Goal: Task Accomplishment & Management: Complete application form

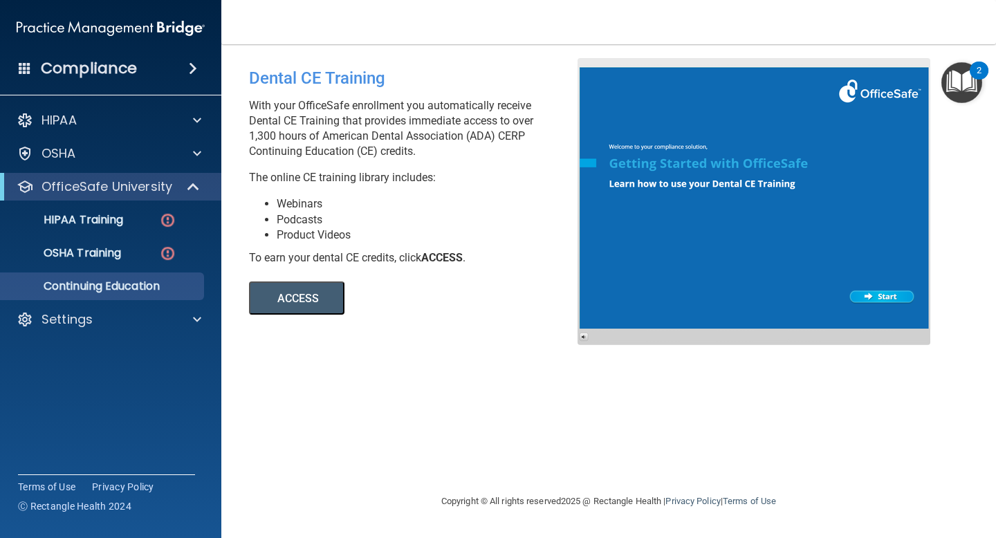
click at [403, 195] on div "Dental CE Training With your OfficeSafe enrollment you automatically receive De…" at bounding box center [419, 186] width 360 height 257
click at [93, 224] on p "HIPAA Training" at bounding box center [66, 220] width 114 height 14
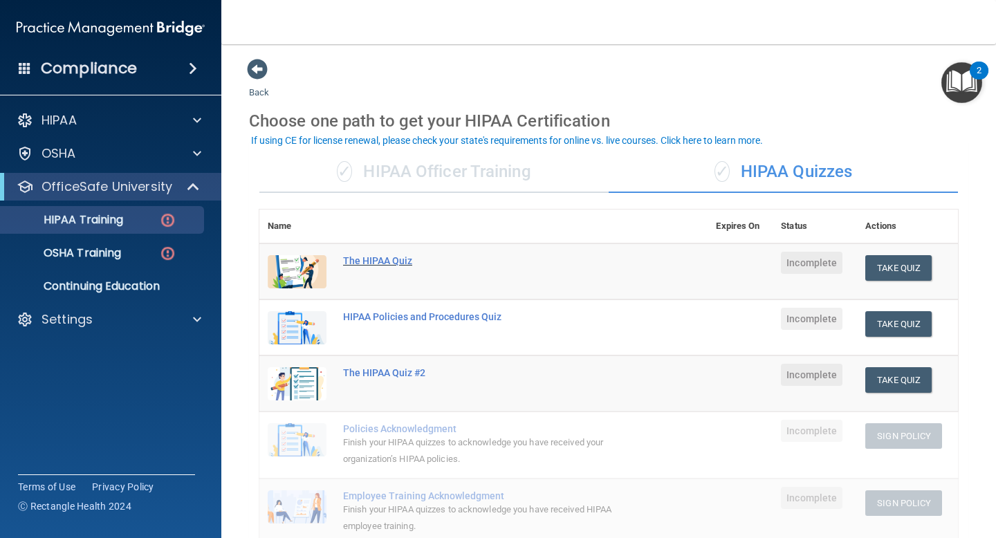
click at [390, 259] on div "The HIPAA Quiz" at bounding box center [490, 260] width 295 height 11
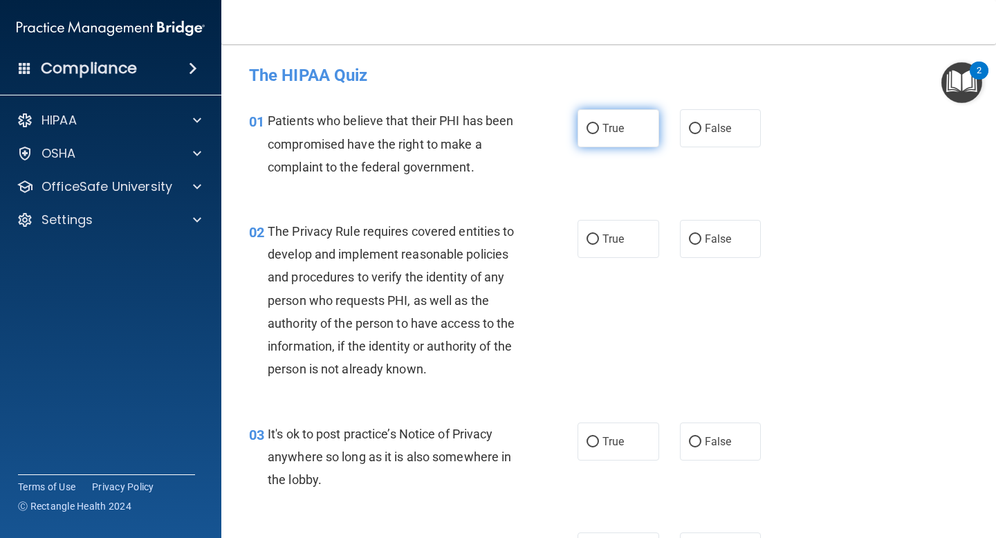
click at [594, 127] on input "True" at bounding box center [593, 129] width 12 height 10
radio input "true"
click at [592, 237] on input "True" at bounding box center [593, 240] width 12 height 10
radio input "true"
click at [693, 444] on input "False" at bounding box center [695, 442] width 12 height 10
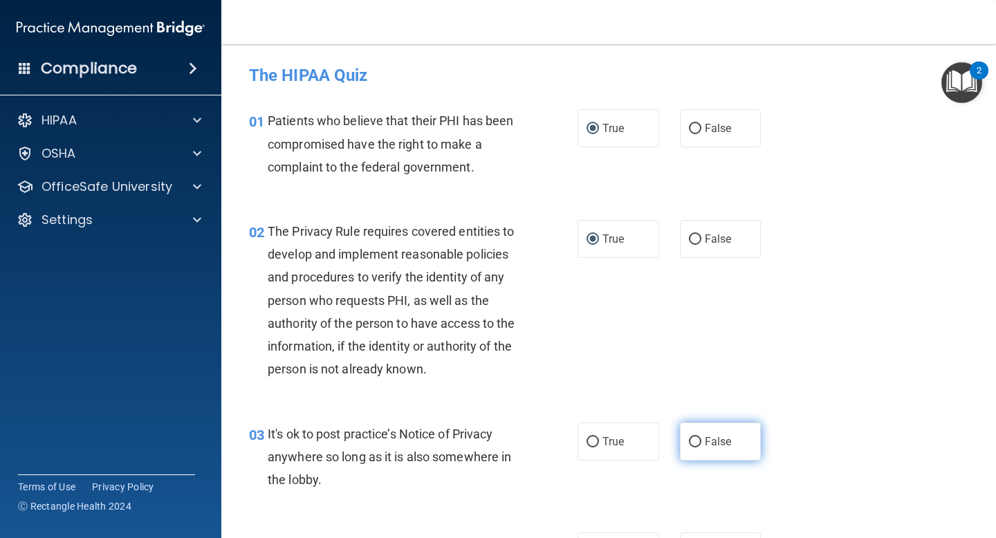
radio input "true"
click at [800, 352] on div "02 The Privacy Rule requires covered entities to develop and implement reasonab…" at bounding box center [609, 304] width 740 height 203
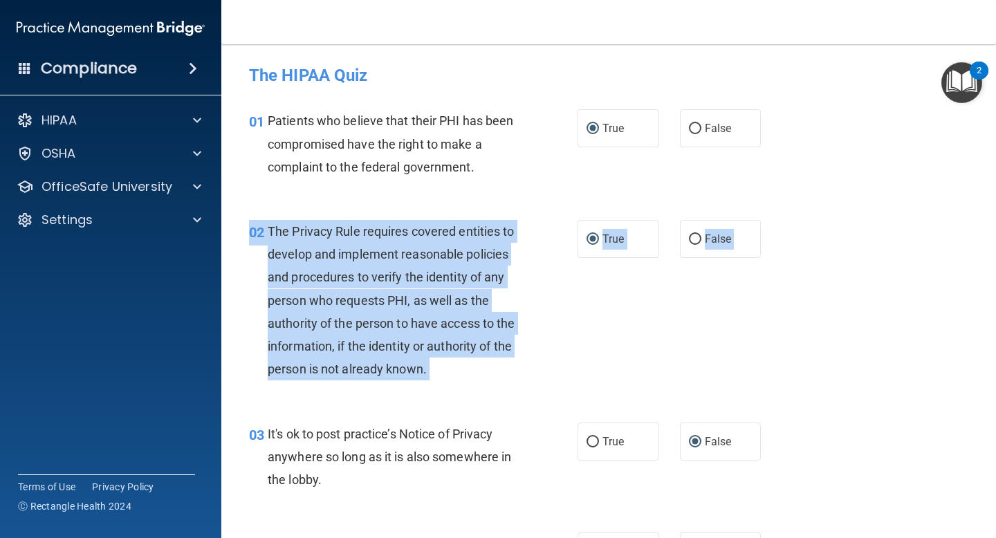
drag, startPoint x: 848, startPoint y: 239, endPoint x: 844, endPoint y: 412, distance: 172.3
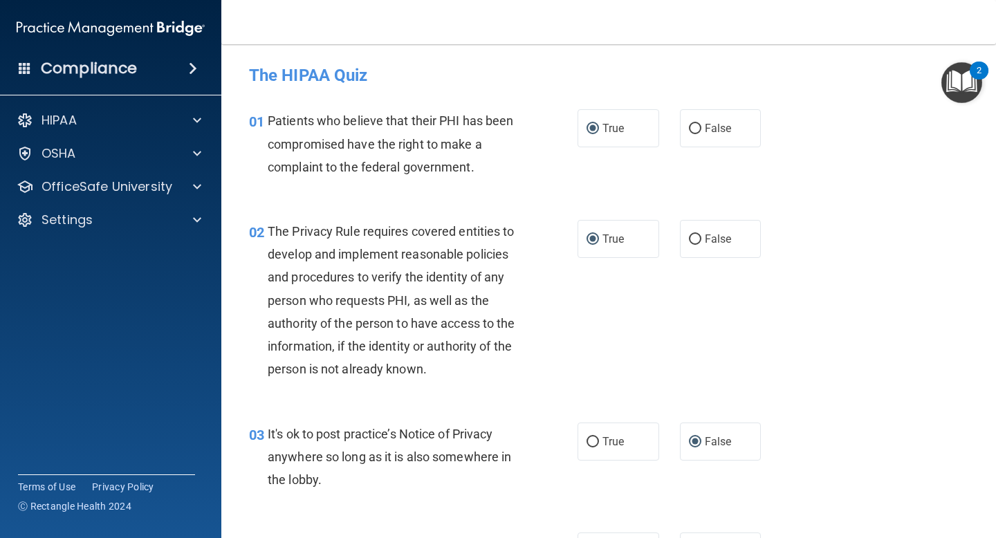
click at [873, 331] on div "02 The Privacy Rule requires covered entities to develop and implement reasonab…" at bounding box center [609, 304] width 740 height 203
click at [898, 338] on div "02 The Privacy Rule requires covered entities to develop and implement reasonab…" at bounding box center [609, 304] width 740 height 203
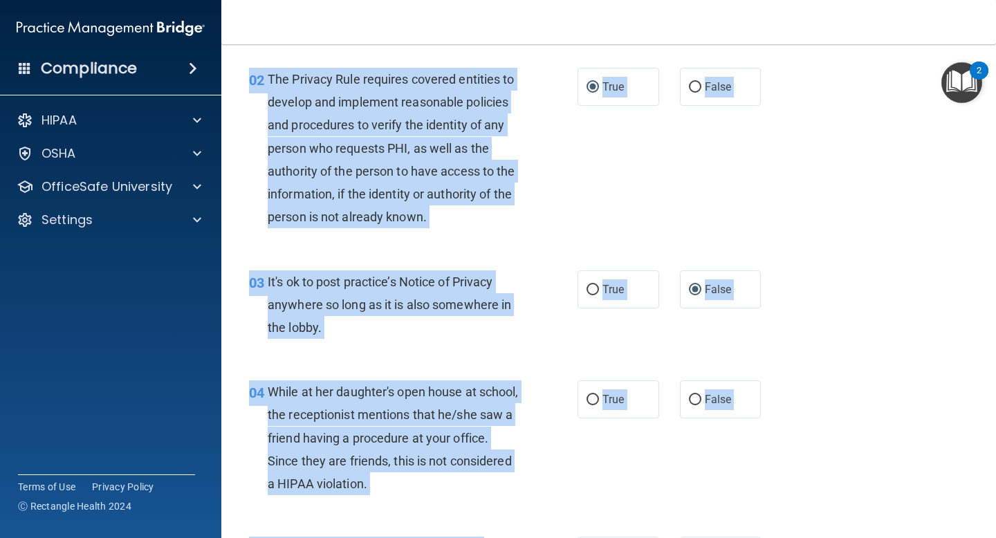
scroll to position [247, 0]
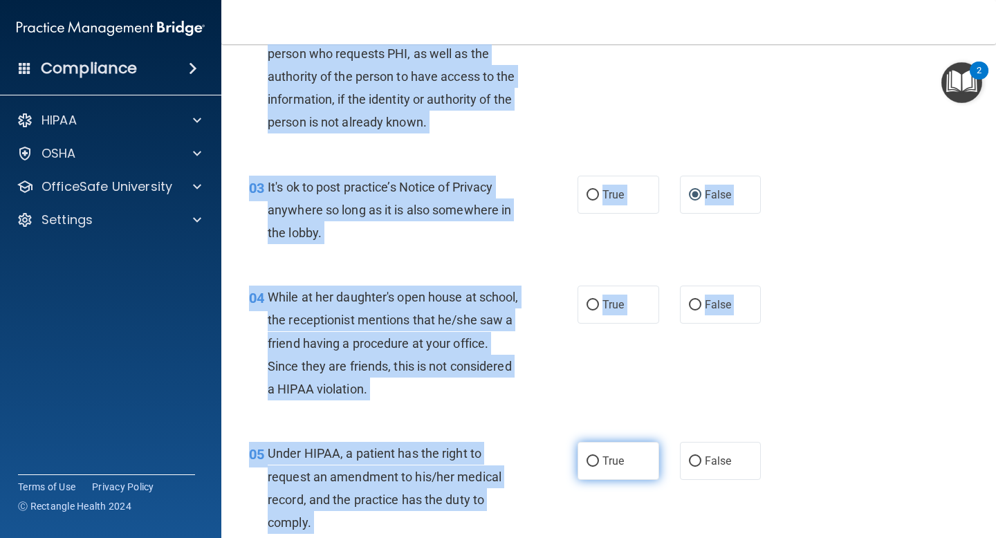
drag, startPoint x: 637, startPoint y: 309, endPoint x: 598, endPoint y: 471, distance: 166.7
click at [552, 376] on div "04 While at her daughter's open house at school, the receptionist mentions that…" at bounding box center [413, 347] width 370 height 122
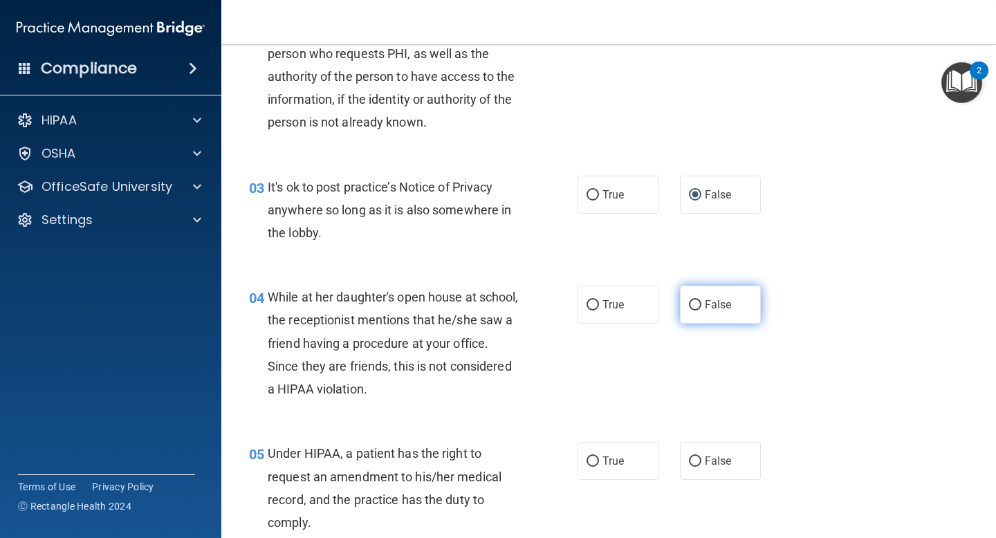
click at [696, 306] on input "False" at bounding box center [695, 305] width 12 height 10
radio input "true"
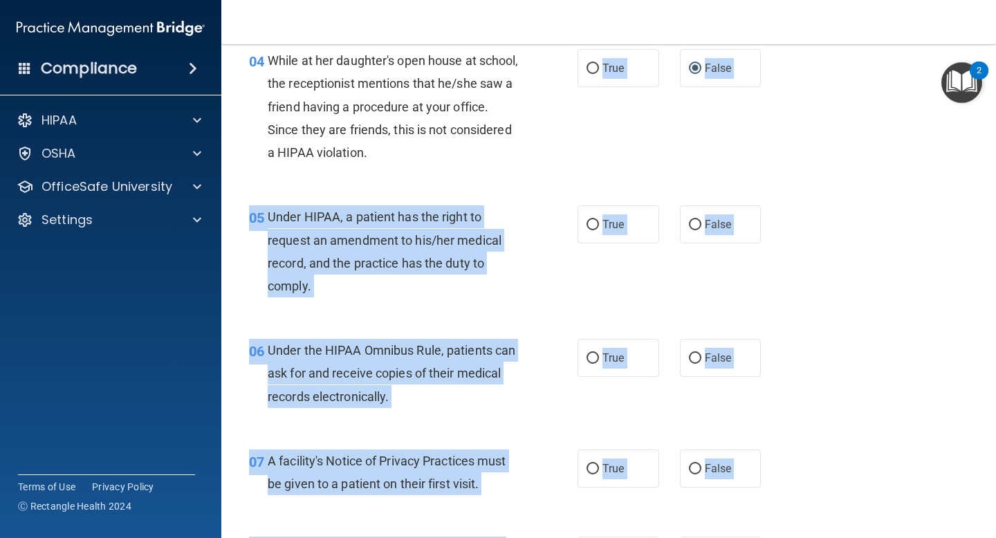
scroll to position [582, 0]
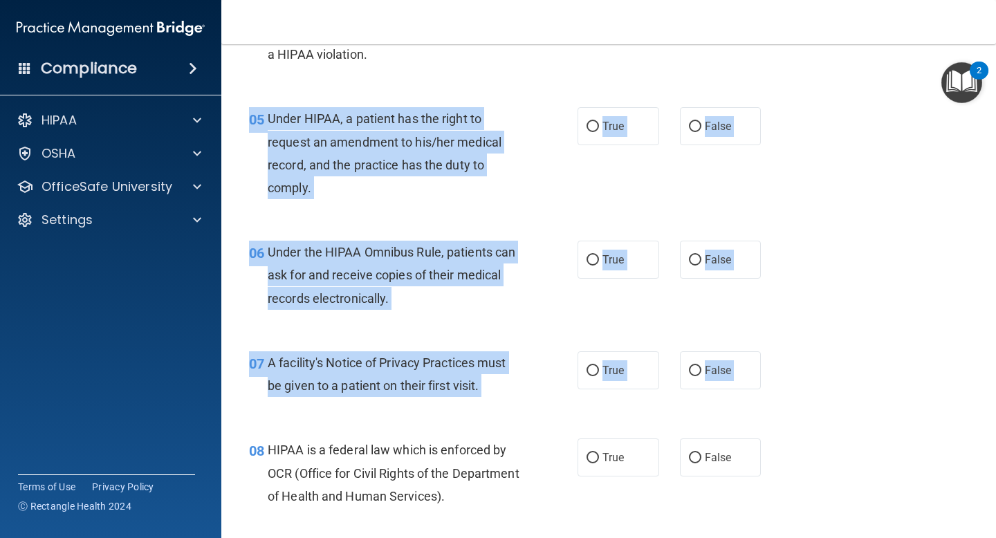
drag, startPoint x: 595, startPoint y: 402, endPoint x: 573, endPoint y: 412, distance: 24.2
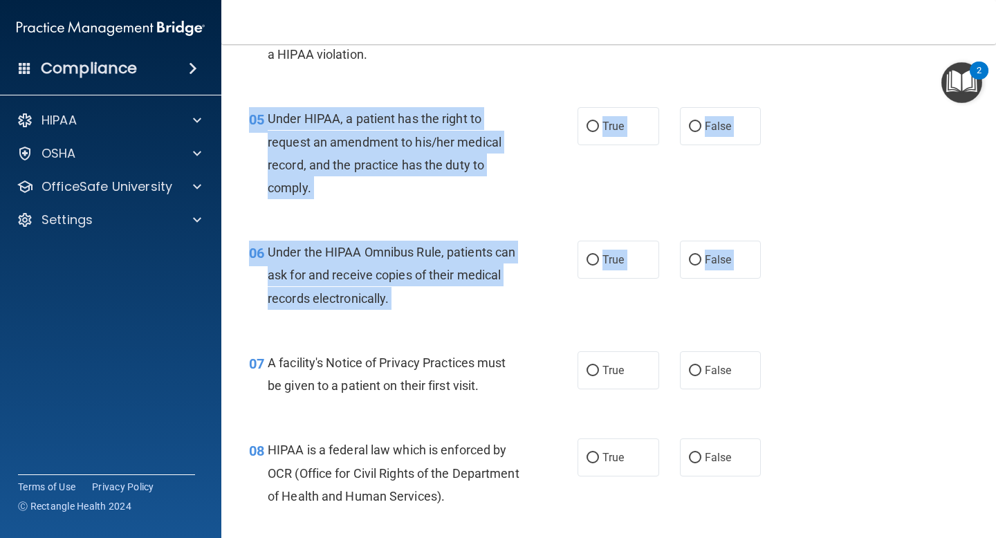
click at [530, 199] on div "05 Under HIPAA, a patient has the right to request an amendment to his/her medi…" at bounding box center [413, 156] width 370 height 99
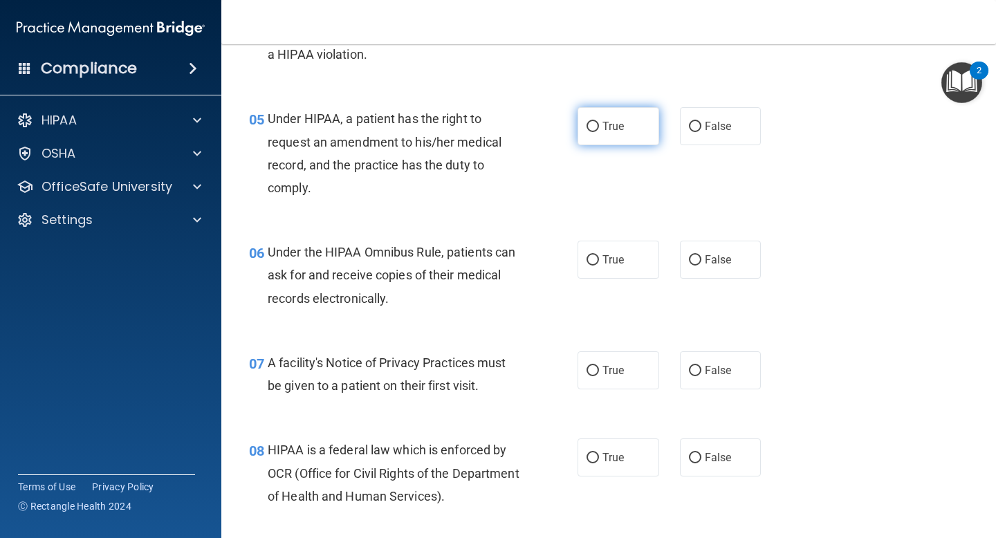
click at [592, 126] on input "True" at bounding box center [593, 127] width 12 height 10
radio input "true"
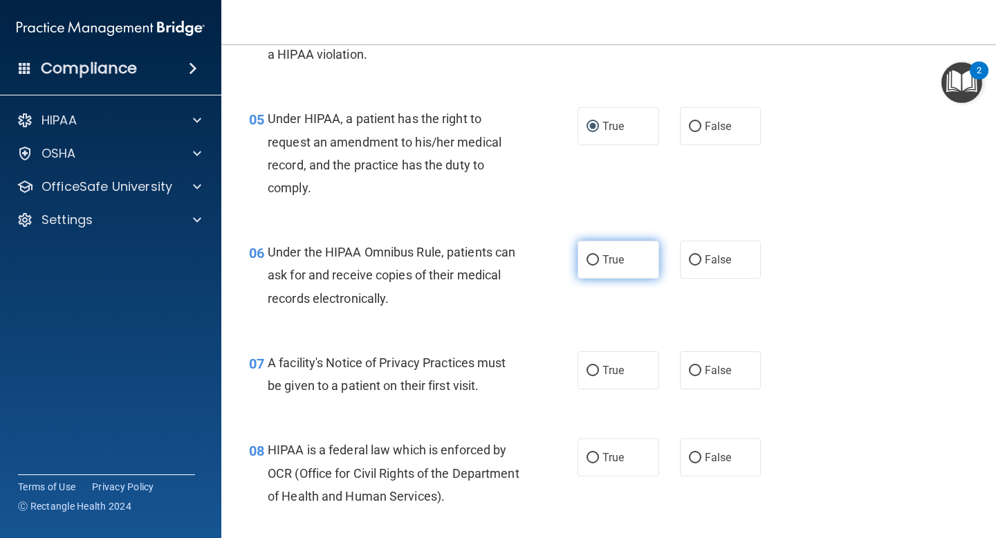
click at [592, 257] on input "True" at bounding box center [593, 260] width 12 height 10
radio input "true"
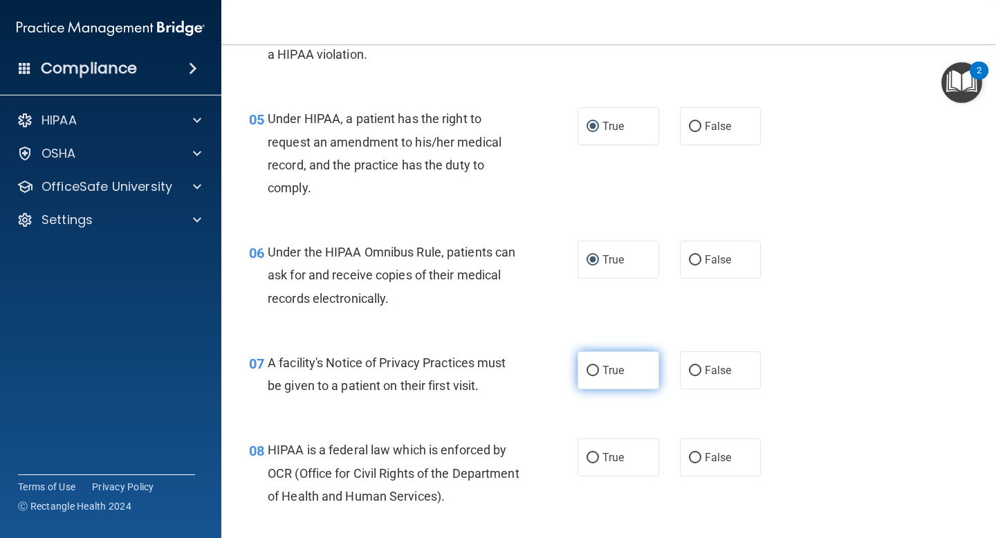
click at [595, 367] on input "True" at bounding box center [593, 371] width 12 height 10
radio input "true"
click at [592, 456] on input "True" at bounding box center [593, 458] width 12 height 10
radio input "true"
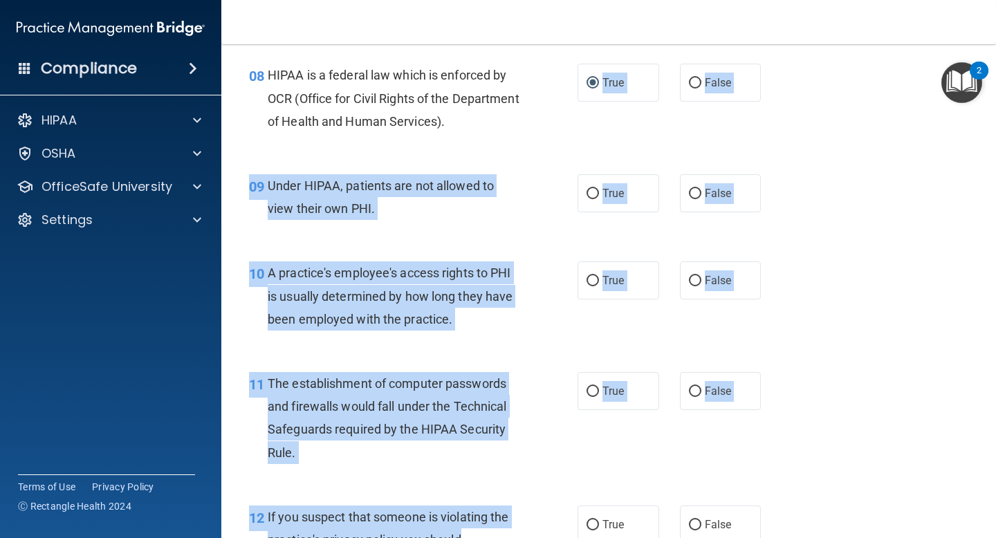
scroll to position [976, 0]
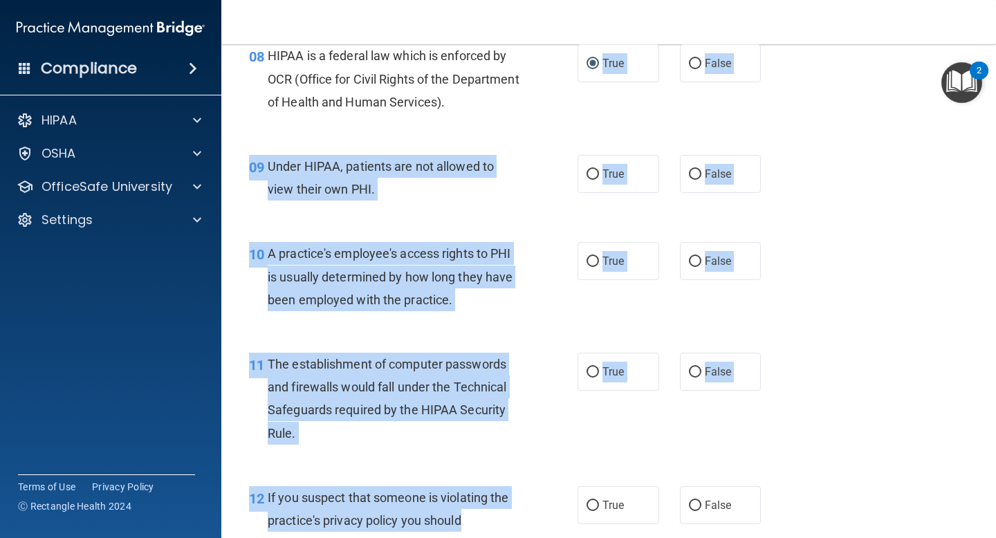
drag, startPoint x: 568, startPoint y: 495, endPoint x: 566, endPoint y: 534, distance: 38.8
click at [696, 172] on input "False" at bounding box center [695, 175] width 12 height 10
radio input "true"
click at [866, 188] on div "09 Under HIPAA, patients are not allowed to view their own PHI. True False" at bounding box center [609, 181] width 740 height 87
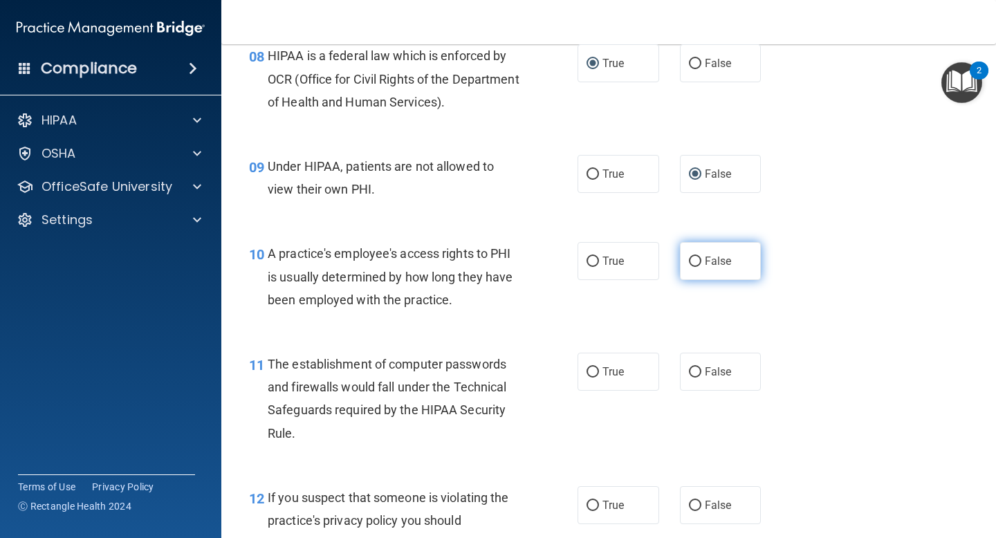
click at [695, 258] on input "False" at bounding box center [695, 262] width 12 height 10
radio input "true"
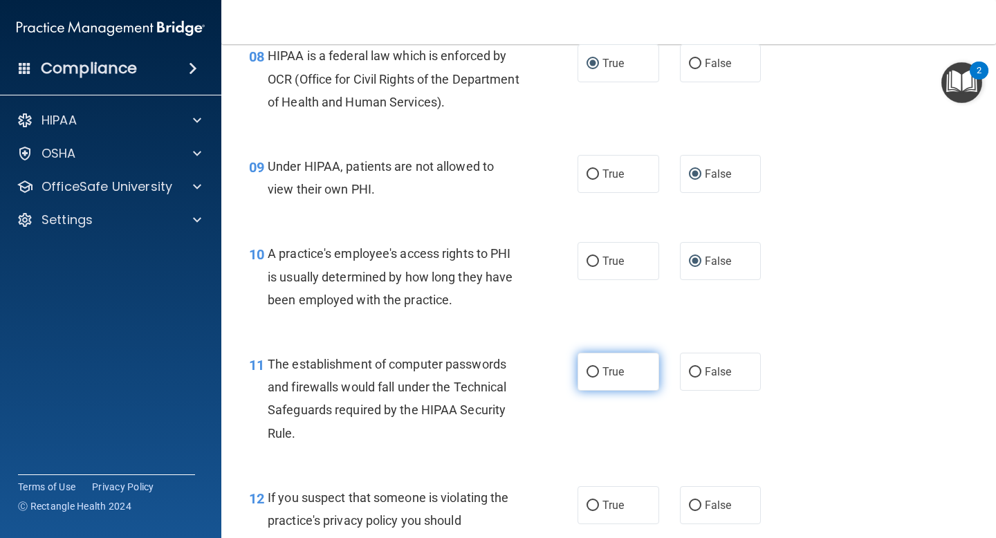
click at [593, 372] on input "True" at bounding box center [593, 372] width 12 height 10
radio input "true"
click at [816, 387] on div "11 The establishment of computer passwords and firewalls would fall under the T…" at bounding box center [609, 403] width 740 height 134
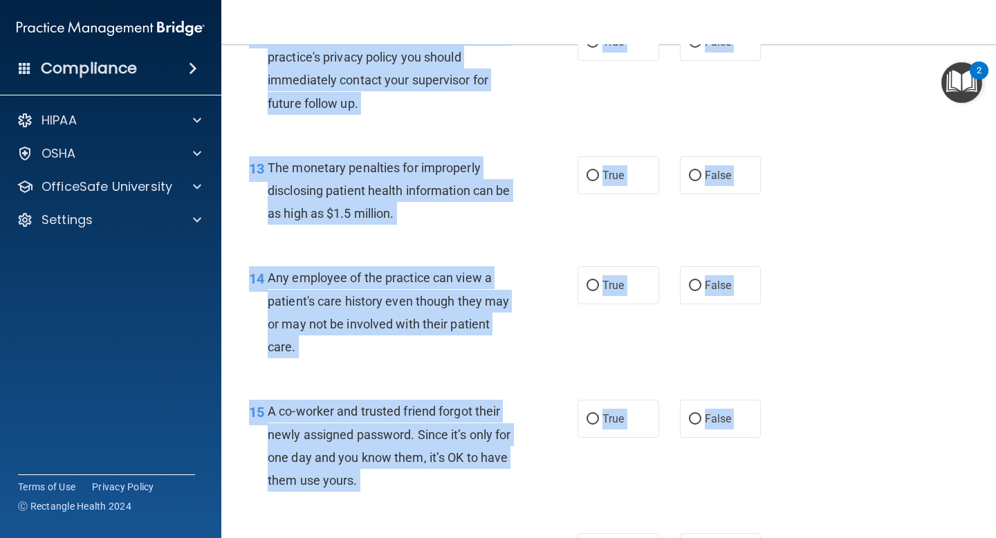
drag, startPoint x: 816, startPoint y: 387, endPoint x: 803, endPoint y: 538, distance: 151.4
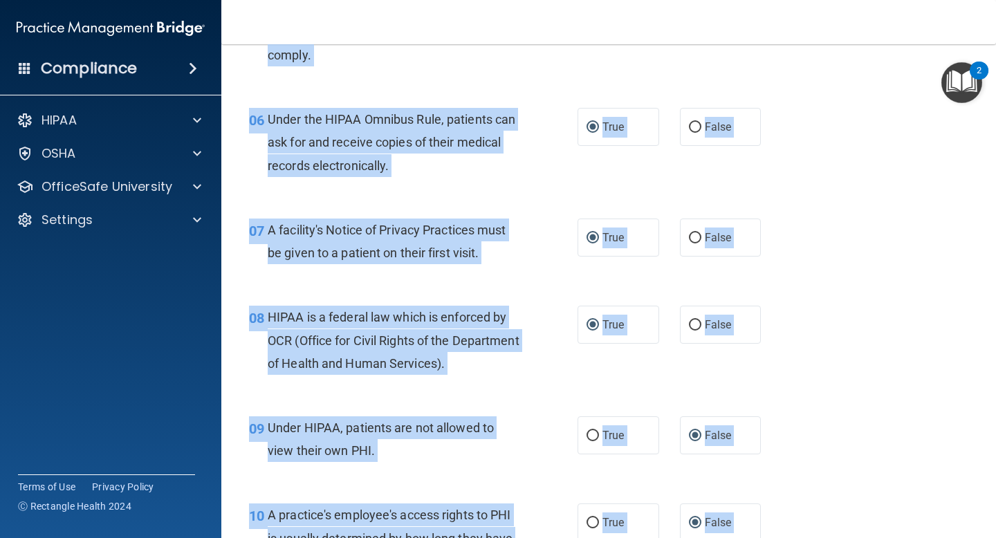
drag, startPoint x: 817, startPoint y: 265, endPoint x: 802, endPoint y: 18, distance: 247.5
click at [802, 18] on div "Toggle navigation [PERSON_NAME] [DOMAIN_NAME][EMAIL_ADDRESS][DOMAIN_NAME] Manag…" at bounding box center [608, 269] width 775 height 538
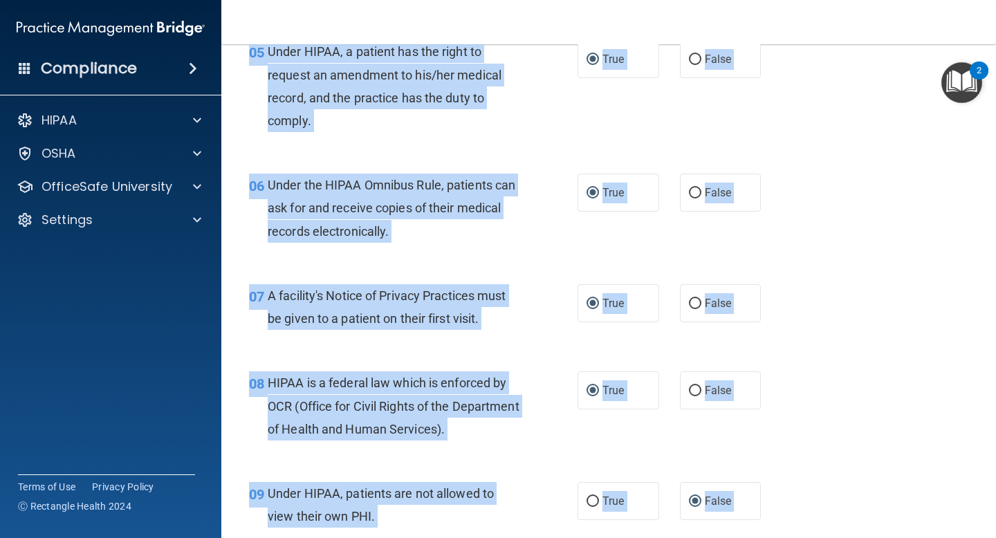
click at [824, 417] on div "08 HIPAA is a federal law which is enforced by OCR (Office for Civil Rights of …" at bounding box center [609, 409] width 740 height 111
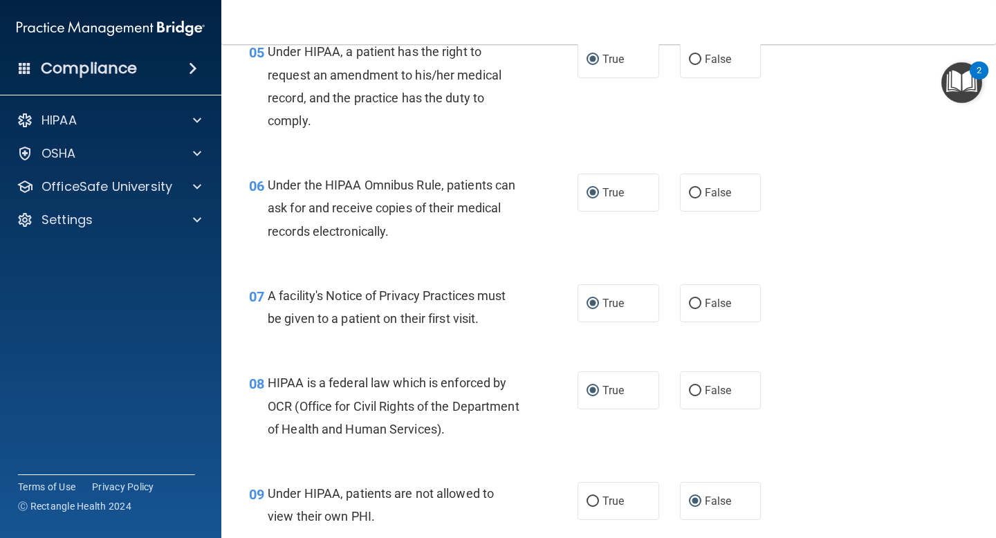
drag, startPoint x: 817, startPoint y: 494, endPoint x: 805, endPoint y: 537, distance: 44.3
click at [805, 537] on div "09 Under HIPAA, patients are not allowed to view their own PHI. True False" at bounding box center [609, 508] width 740 height 87
click at [676, 439] on div "08 HIPAA is a federal law which is enforced by OCR (Office for Civil Rights of …" at bounding box center [609, 409] width 740 height 111
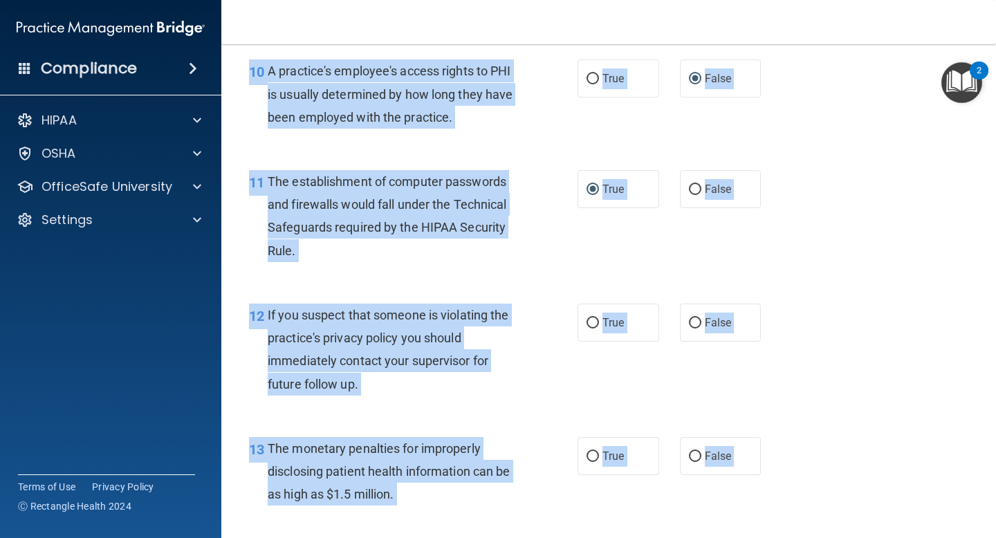
scroll to position [1190, 0]
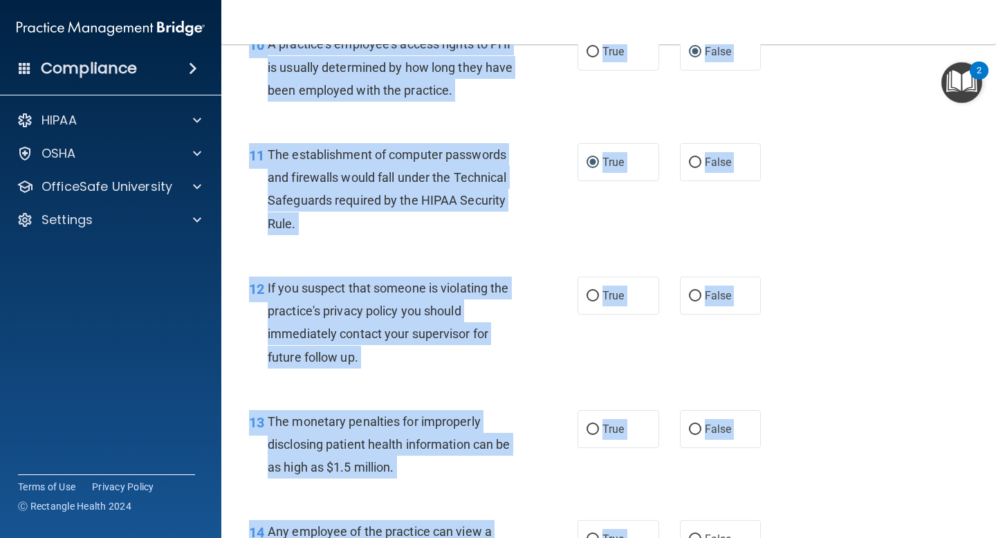
drag, startPoint x: 671, startPoint y: 457, endPoint x: 668, endPoint y: 535, distance: 78.2
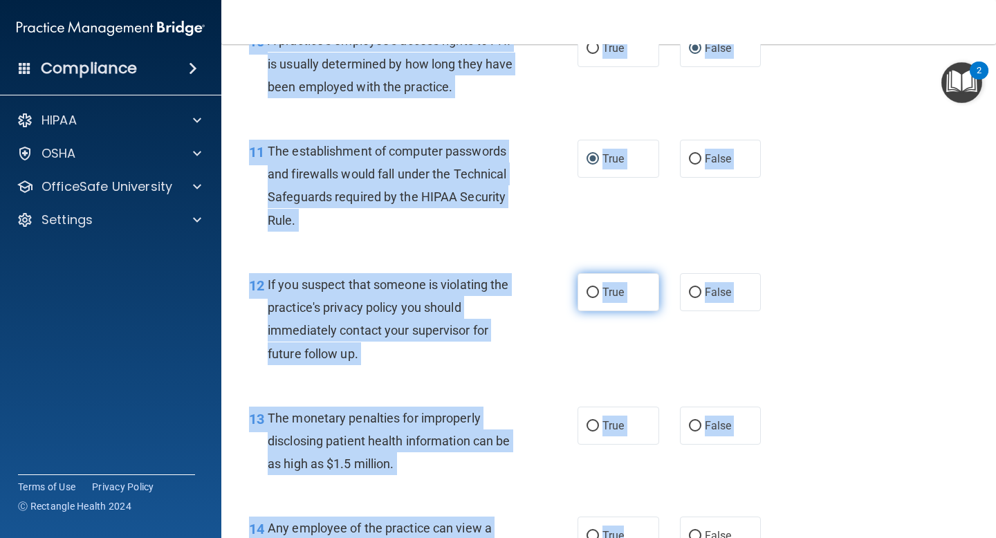
click at [592, 293] on input "True" at bounding box center [593, 293] width 12 height 10
radio input "true"
click at [594, 363] on div "12 If you suspect that someone is violating the practice's privacy policy you s…" at bounding box center [413, 322] width 370 height 99
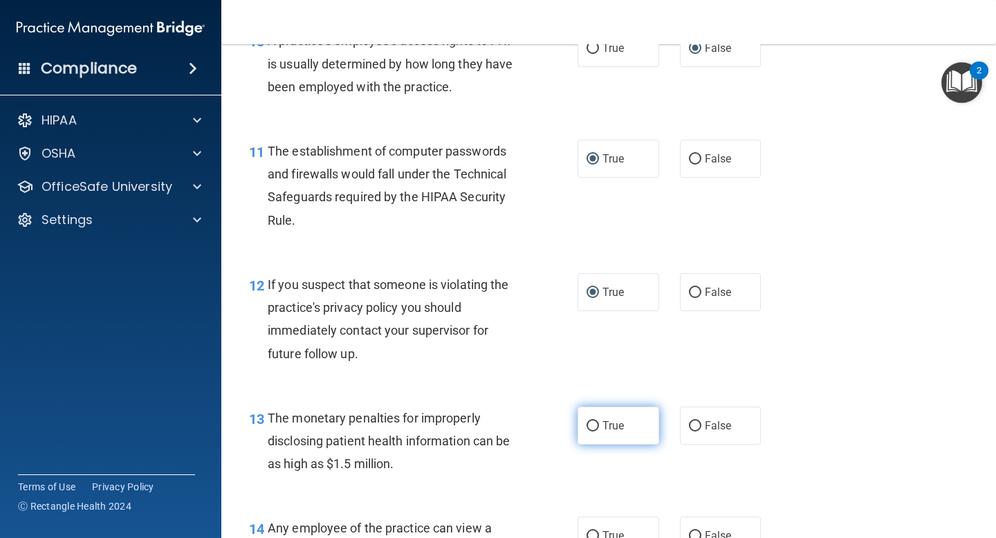
click at [594, 423] on input "True" at bounding box center [593, 426] width 12 height 10
radio input "true"
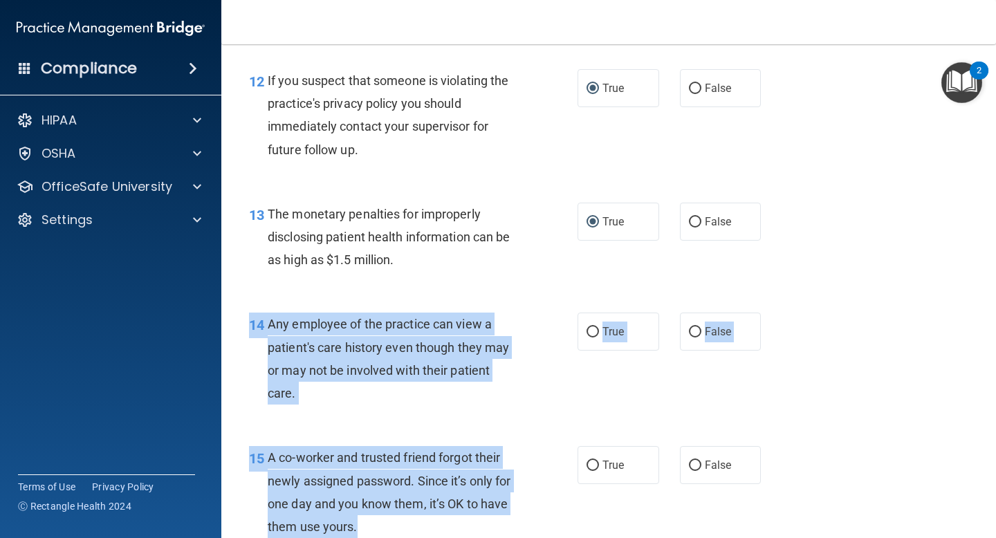
drag, startPoint x: 546, startPoint y: 511, endPoint x: 538, endPoint y: 532, distance: 22.1
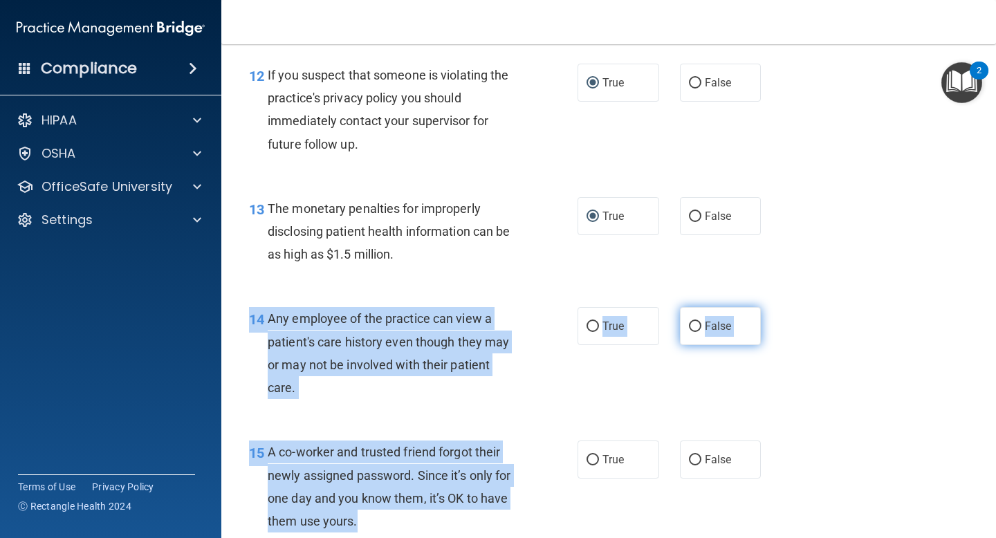
click at [693, 329] on input "False" at bounding box center [695, 327] width 12 height 10
radio input "true"
click at [531, 481] on div "15 A co-worker and trusted friend forgot their newly assigned password. Since i…" at bounding box center [413, 490] width 370 height 99
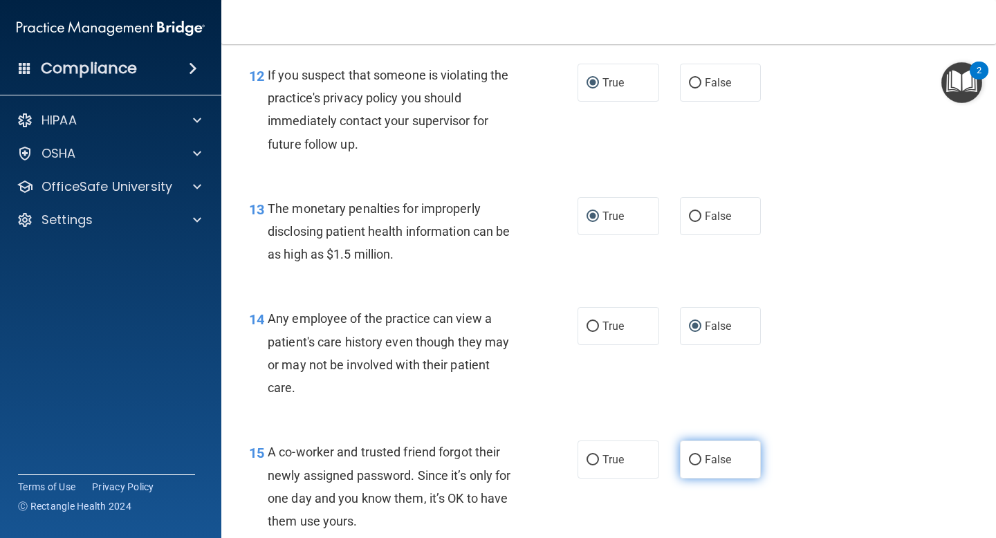
click at [692, 460] on input "False" at bounding box center [695, 460] width 12 height 10
radio input "true"
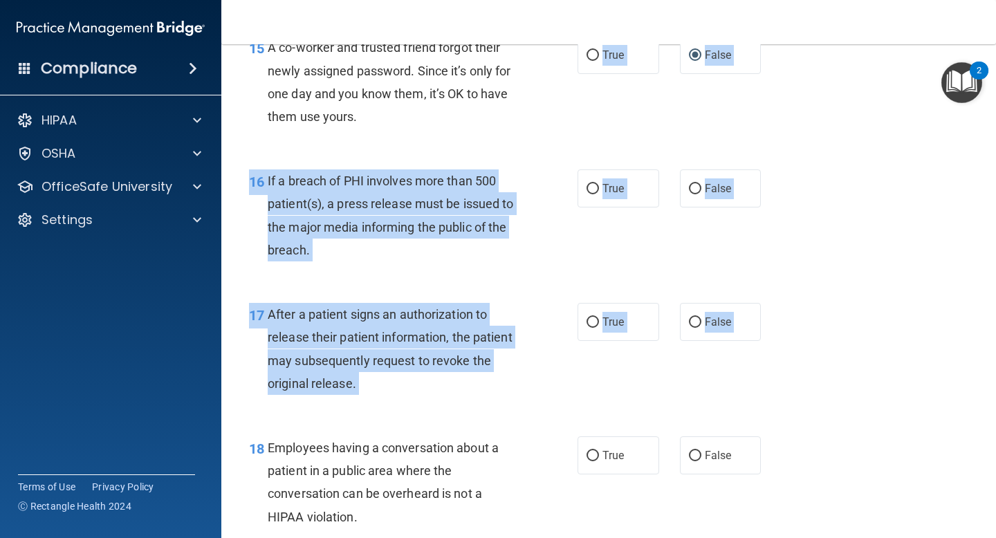
drag, startPoint x: 590, startPoint y: 513, endPoint x: 819, endPoint y: 537, distance: 230.3
click at [819, 537] on div "01 Patients who believe that their PHI has been compromised have the right to m…" at bounding box center [609, 209] width 740 height 3843
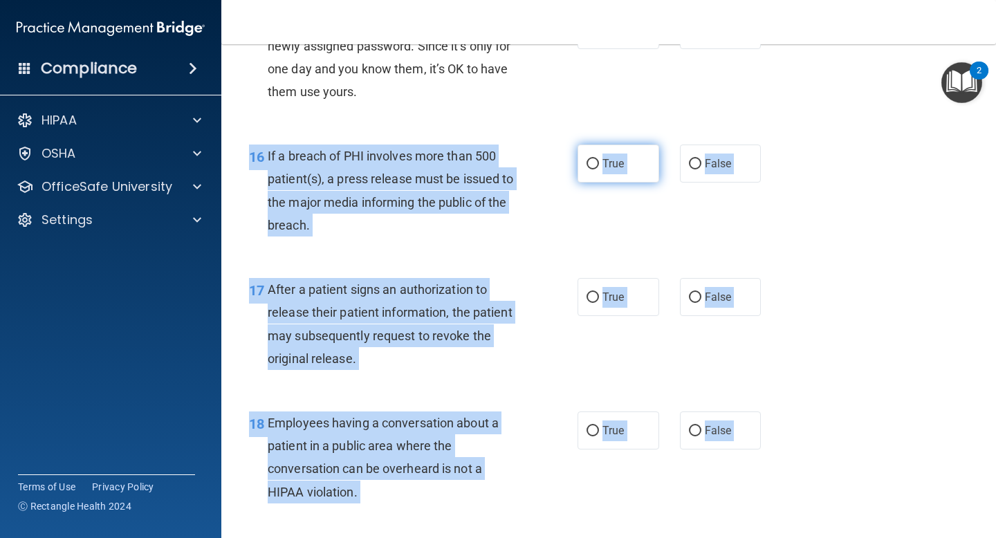
click at [593, 164] on input "True" at bounding box center [593, 164] width 12 height 10
radio input "true"
click at [606, 224] on div "16 If a breach of PHI involves more than 500 patient(s), a press release must b…" at bounding box center [609, 194] width 740 height 134
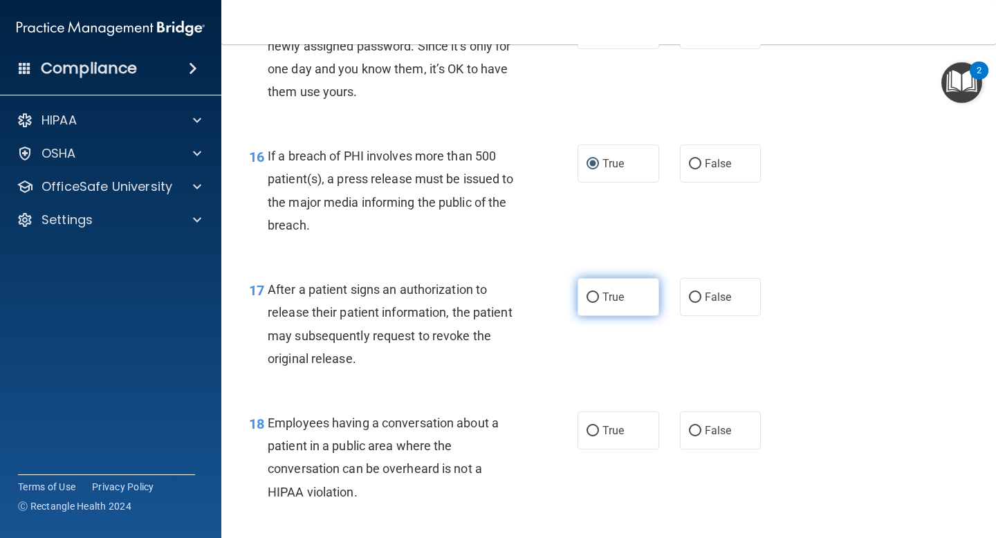
click at [590, 294] on input "True" at bounding box center [593, 298] width 12 height 10
radio input "true"
click at [692, 429] on input "False" at bounding box center [695, 431] width 12 height 10
radio input "true"
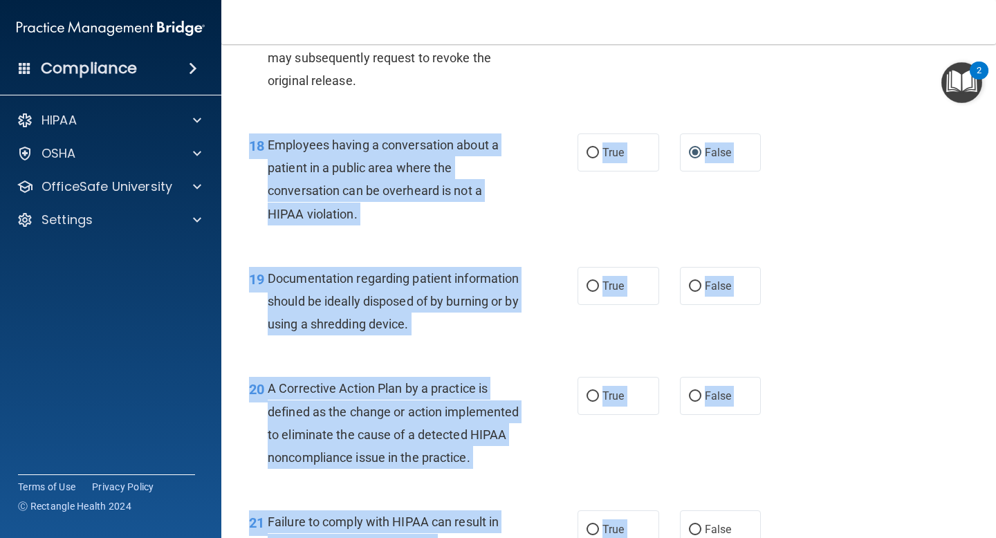
scroll to position [2120, 0]
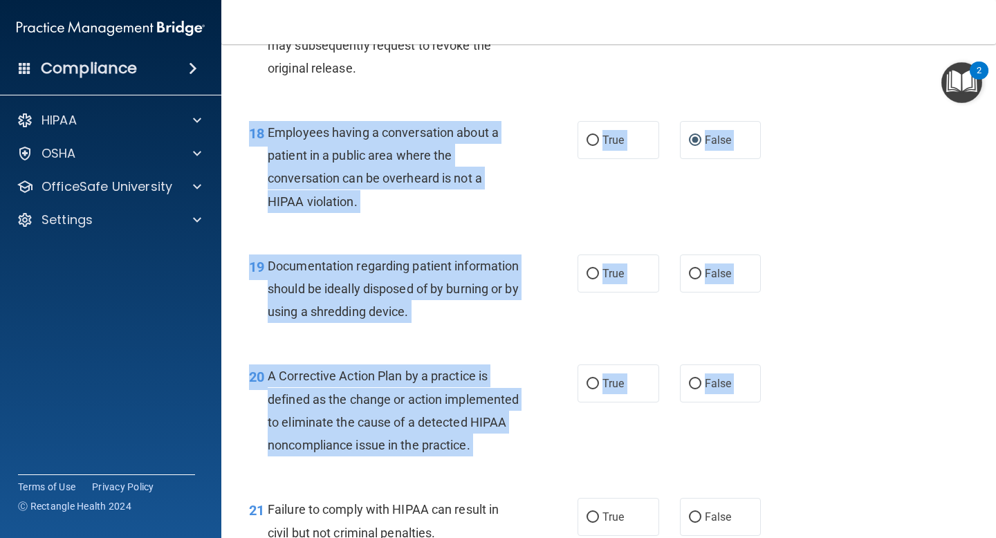
drag, startPoint x: 679, startPoint y: 477, endPoint x: 700, endPoint y: 477, distance: 21.5
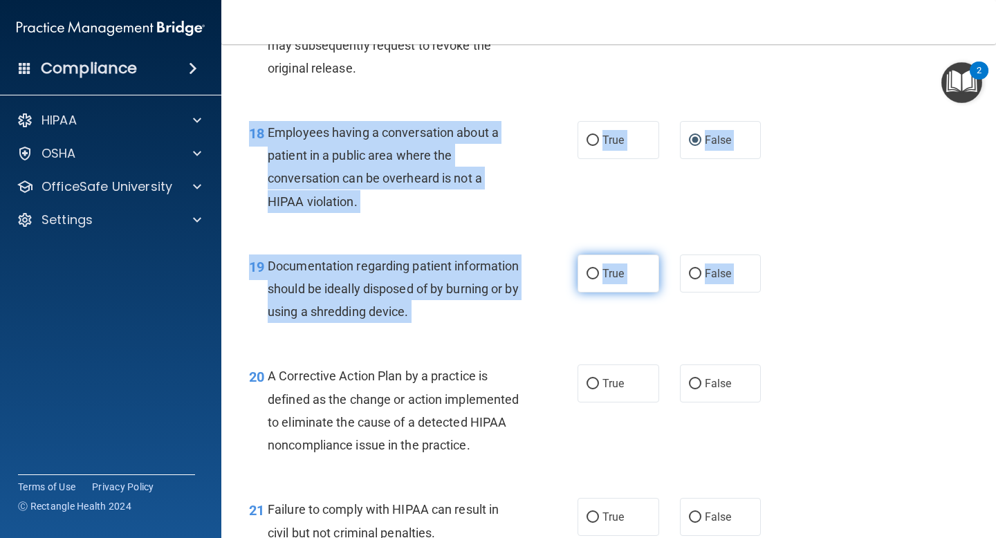
click at [595, 271] on input "True" at bounding box center [593, 274] width 12 height 10
radio input "true"
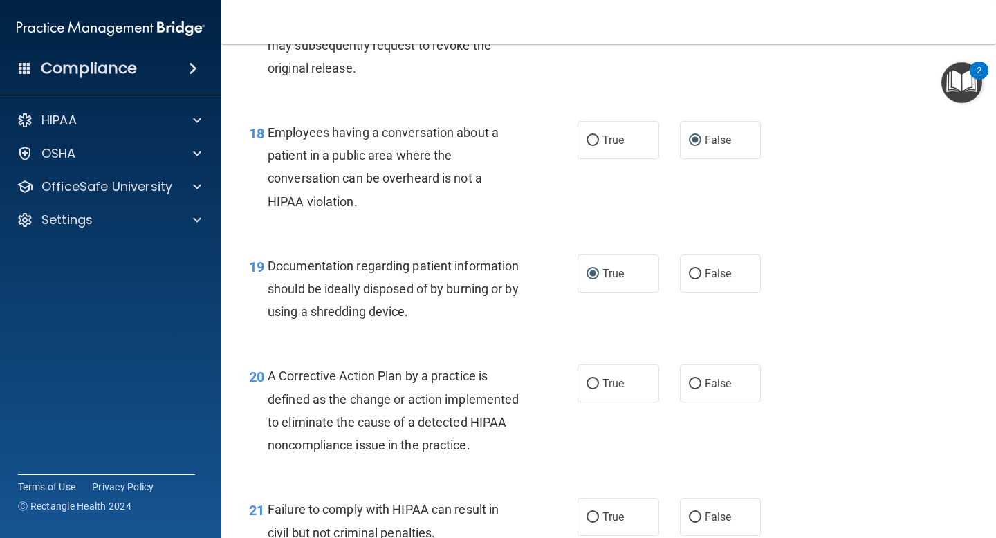
click at [523, 419] on div "A Corrective Action Plan by a practice is defined as the change or action imple…" at bounding box center [399, 411] width 262 height 92
click at [591, 380] on input "True" at bounding box center [593, 384] width 12 height 10
radio input "true"
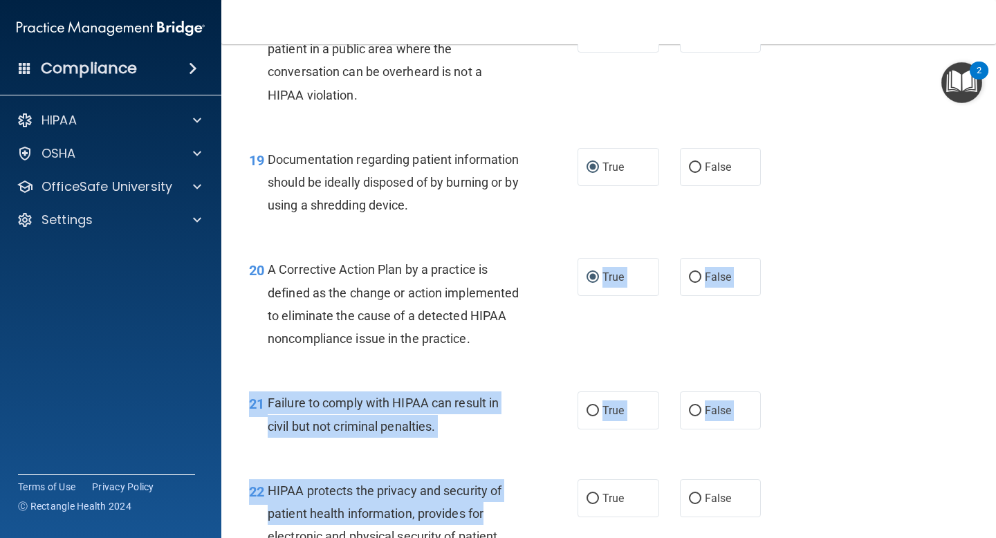
scroll to position [2308, 0]
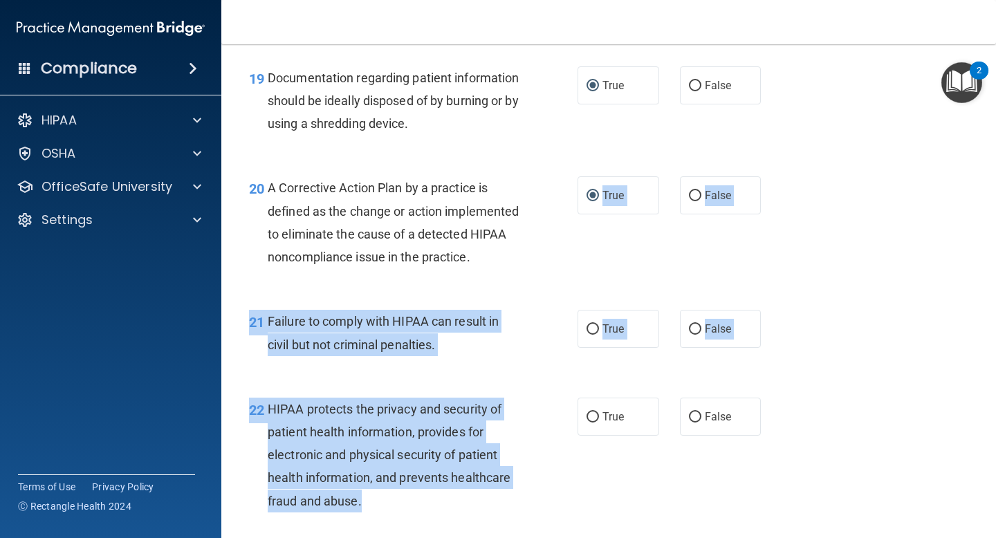
drag, startPoint x: 565, startPoint y: 458, endPoint x: 549, endPoint y: 498, distance: 43.2
click at [695, 335] on input "False" at bounding box center [695, 330] width 12 height 10
radio input "true"
click at [570, 480] on div "22 HIPAA protects the privacy and security of patient health information, provi…" at bounding box center [413, 459] width 370 height 122
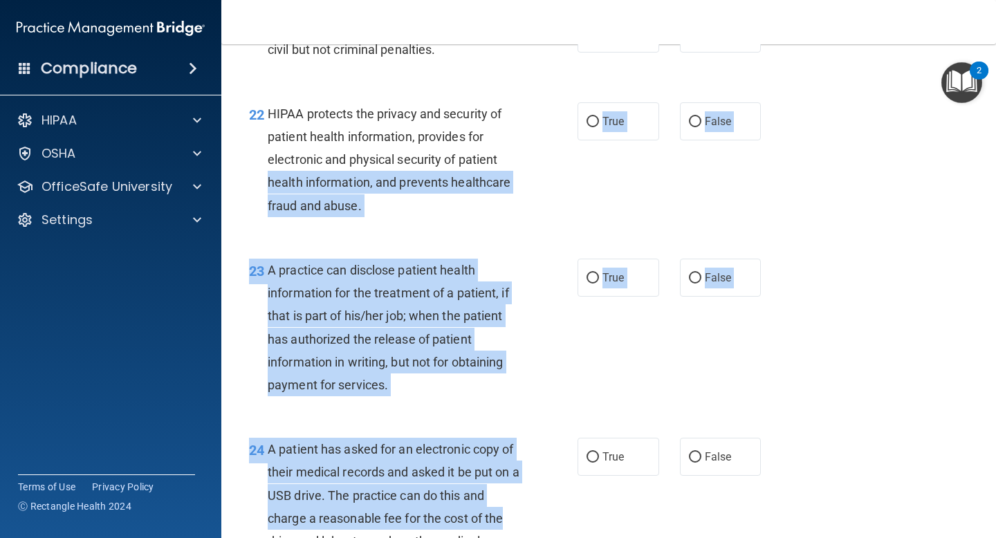
drag, startPoint x: 570, startPoint y: 480, endPoint x: 565, endPoint y: 537, distance: 57.0
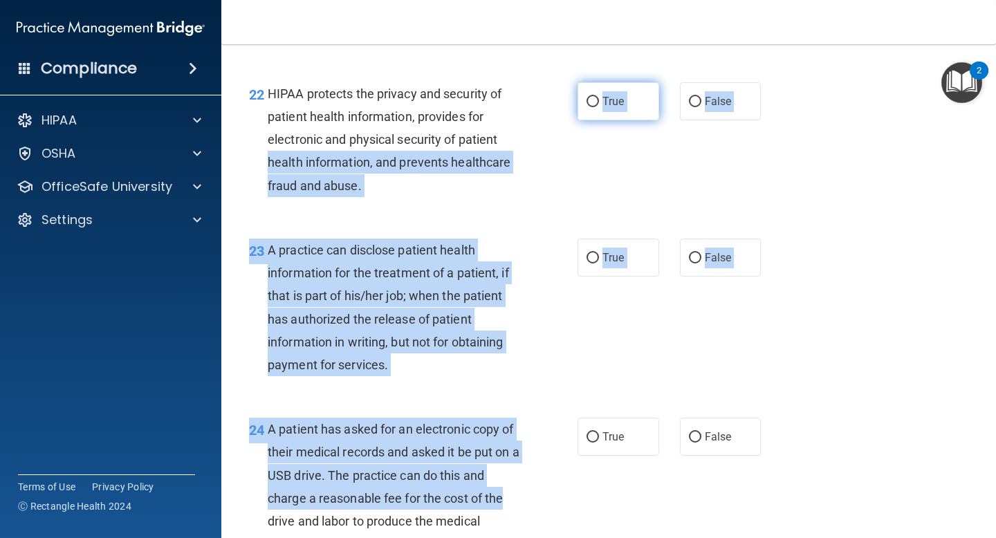
click at [594, 107] on input "True" at bounding box center [593, 102] width 12 height 10
radio input "true"
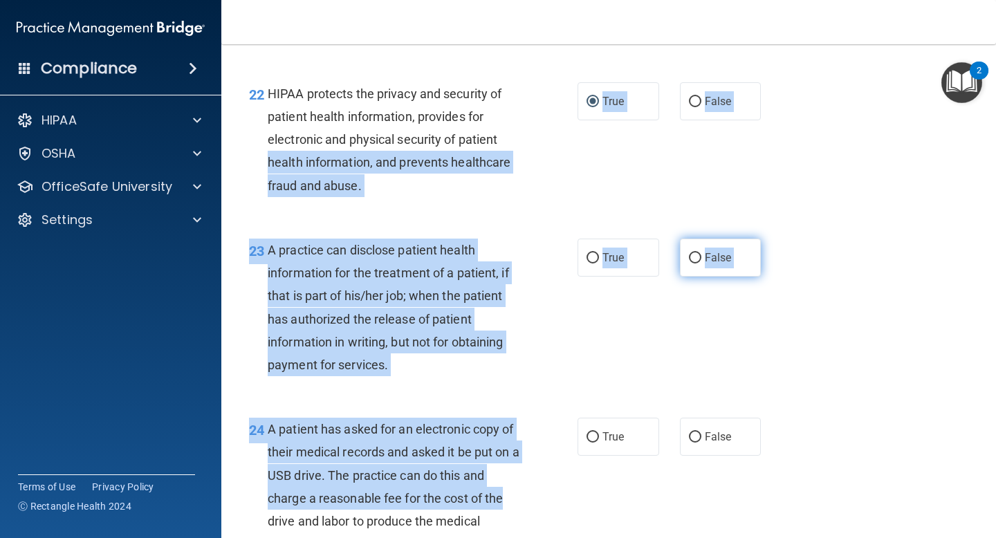
click at [692, 264] on input "False" at bounding box center [695, 258] width 12 height 10
radio input "true"
click at [668, 347] on div "23 A practice can disclose patient health information for the treatment of a pa…" at bounding box center [609, 310] width 740 height 179
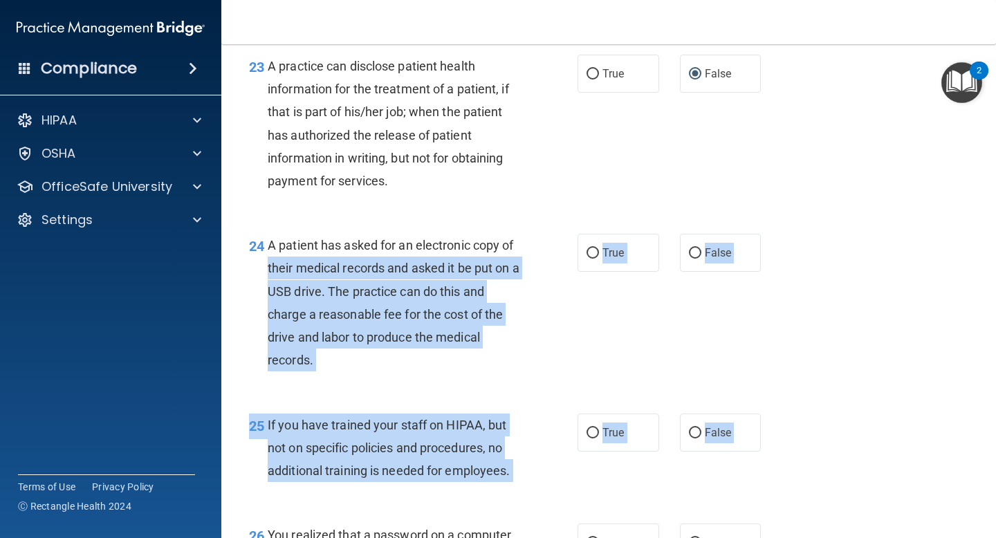
scroll to position [2815, 0]
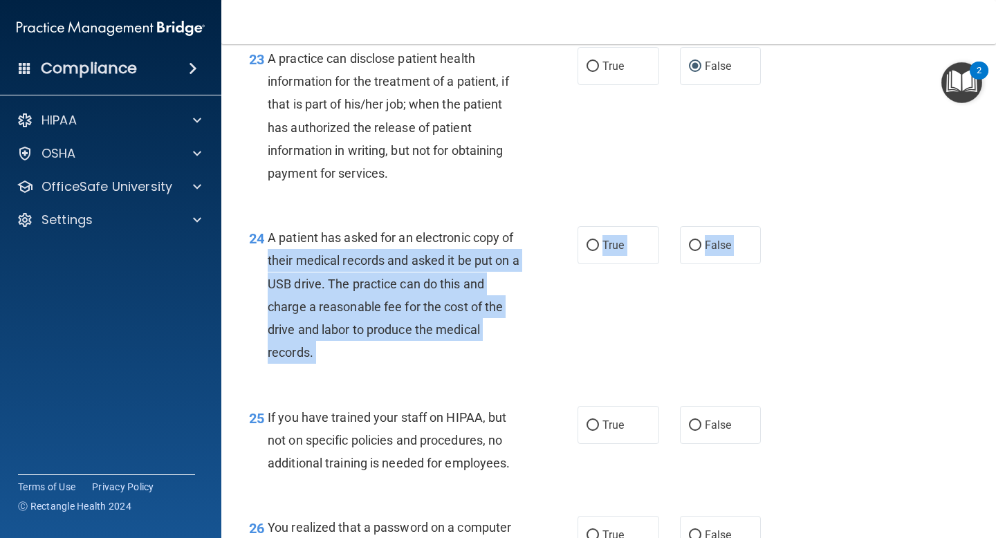
drag, startPoint x: 545, startPoint y: 457, endPoint x: 541, endPoint y: 513, distance: 56.2
click at [595, 251] on input "True" at bounding box center [593, 246] width 12 height 10
radio input "true"
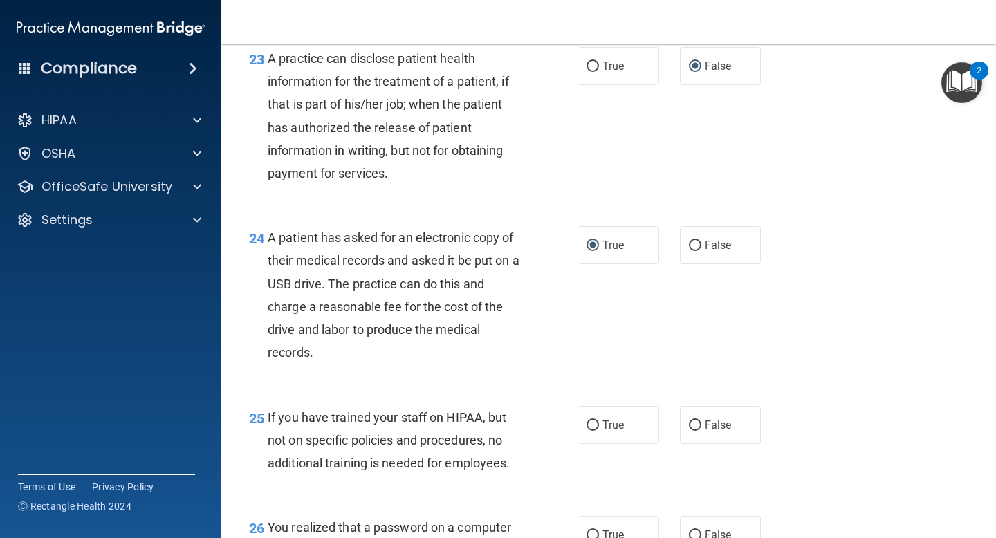
click at [561, 453] on div "25 If you have trained your staff on HIPAA, but not on specific policies and pr…" at bounding box center [413, 444] width 370 height 76
click at [695, 431] on input "False" at bounding box center [695, 426] width 12 height 10
radio input "true"
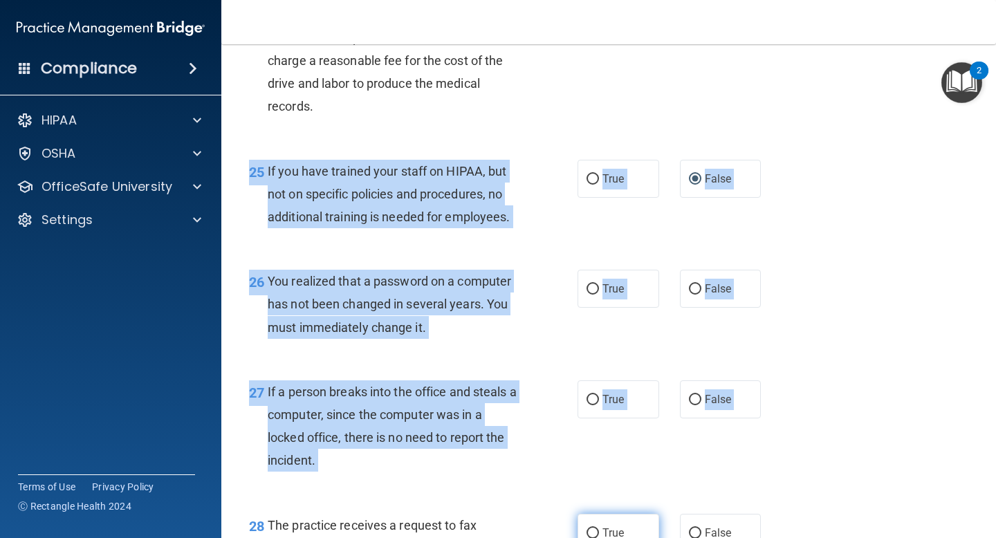
drag, startPoint x: 662, startPoint y: 500, endPoint x: 658, endPoint y: 536, distance: 36.2
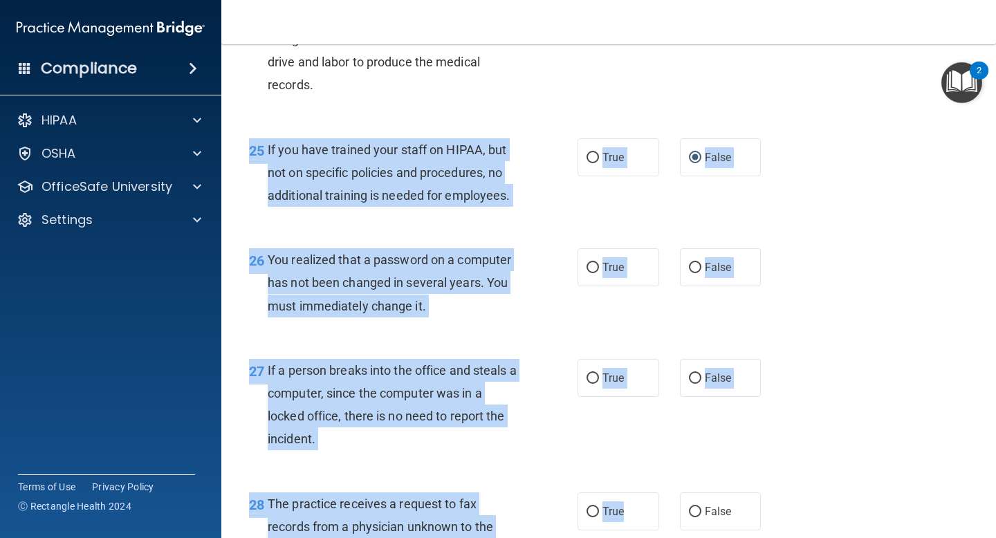
click at [511, 318] on div "You realized that a password on a computer has not been changed in several year…" at bounding box center [399, 282] width 262 height 69
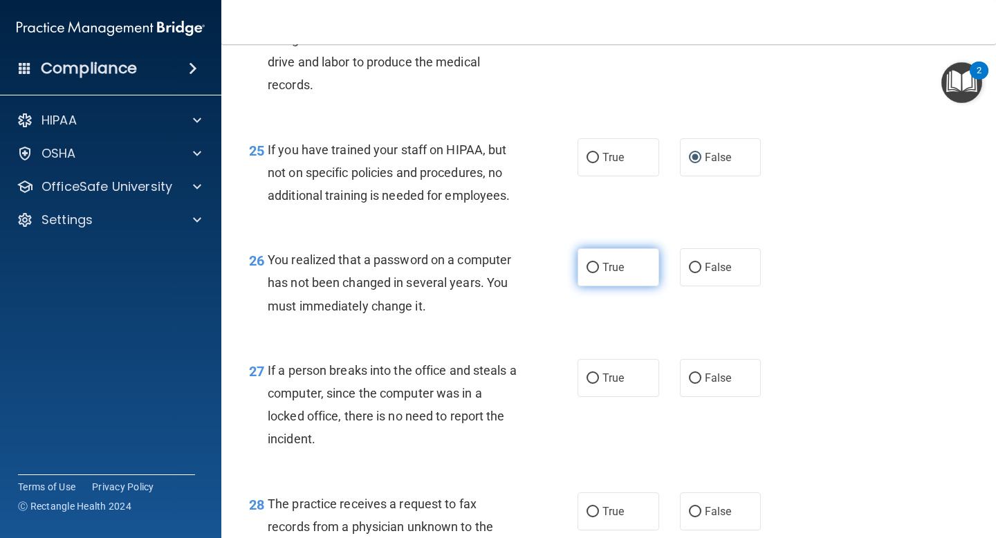
click at [593, 273] on input "True" at bounding box center [593, 268] width 12 height 10
radio input "true"
click at [693, 384] on input "False" at bounding box center [695, 379] width 12 height 10
radio input "true"
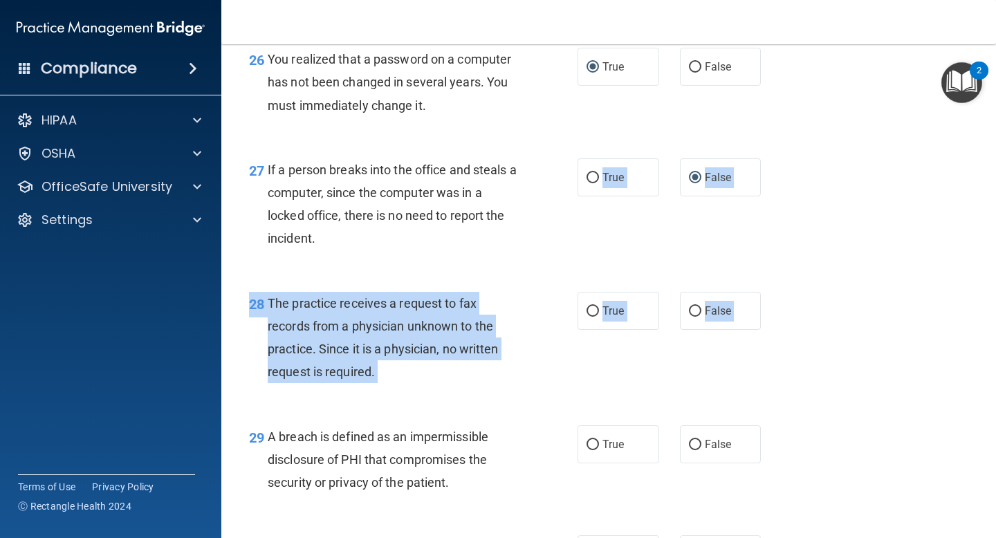
drag, startPoint x: 567, startPoint y: 478, endPoint x: 549, endPoint y: 535, distance: 59.7
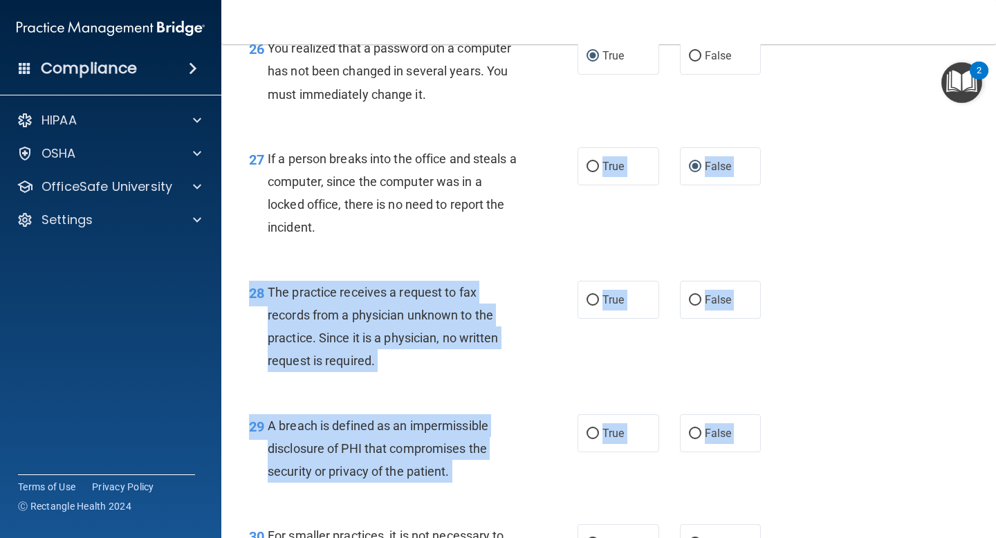
click at [550, 379] on div "28 The practice receives a request to fax records from a physician unknown to t…" at bounding box center [413, 330] width 370 height 99
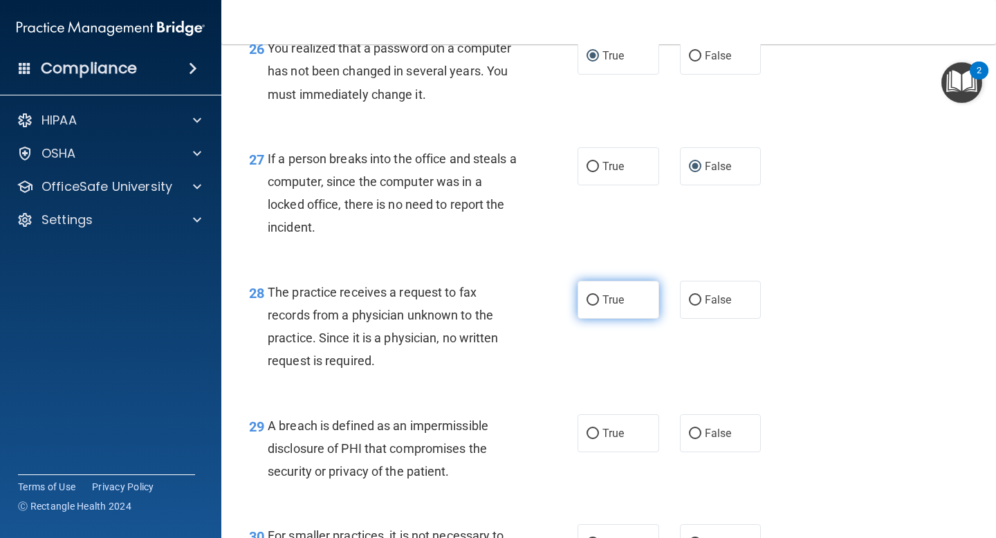
click at [594, 306] on input "True" at bounding box center [593, 300] width 12 height 10
radio input "true"
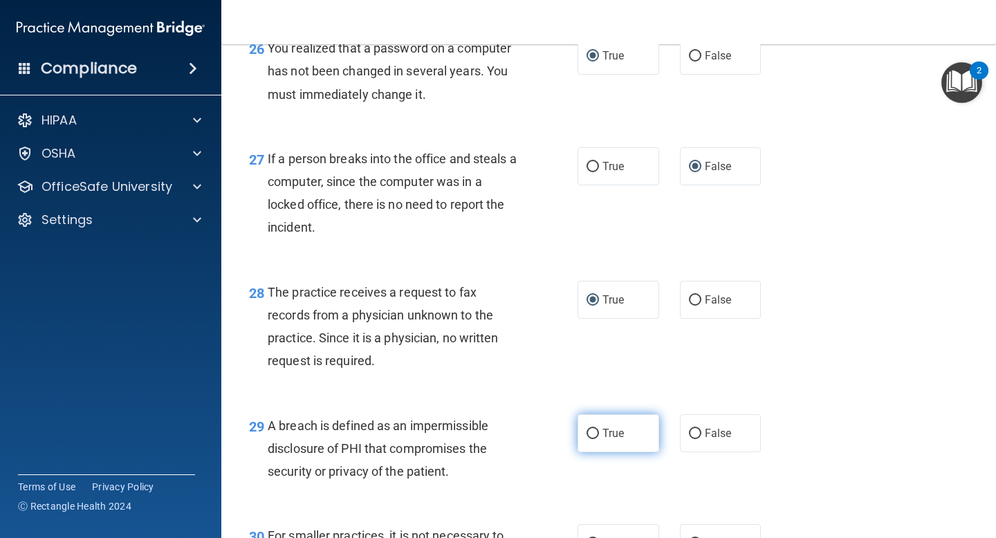
click at [594, 439] on input "True" at bounding box center [593, 434] width 12 height 10
radio input "true"
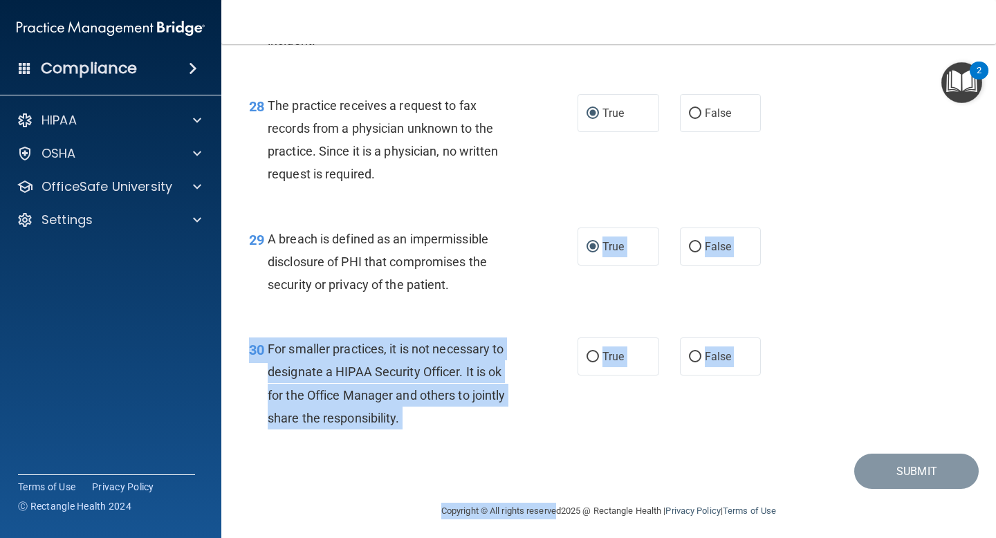
scroll to position [3511, 0]
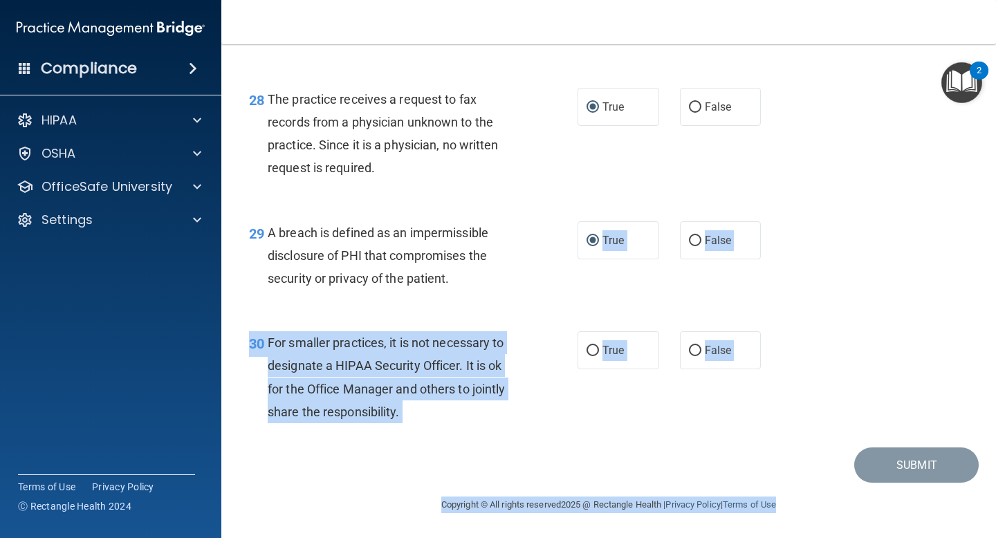
drag, startPoint x: 556, startPoint y: 500, endPoint x: 548, endPoint y: 538, distance: 38.1
click at [548, 538] on main "- The HIPAA Quiz This quiz doesn’t expire until . Are you sure you want to take…" at bounding box center [608, 291] width 775 height 494
click at [567, 402] on div "30 For smaller practices, it is not necessary to designate a HIPAA Security Off…" at bounding box center [413, 380] width 370 height 99
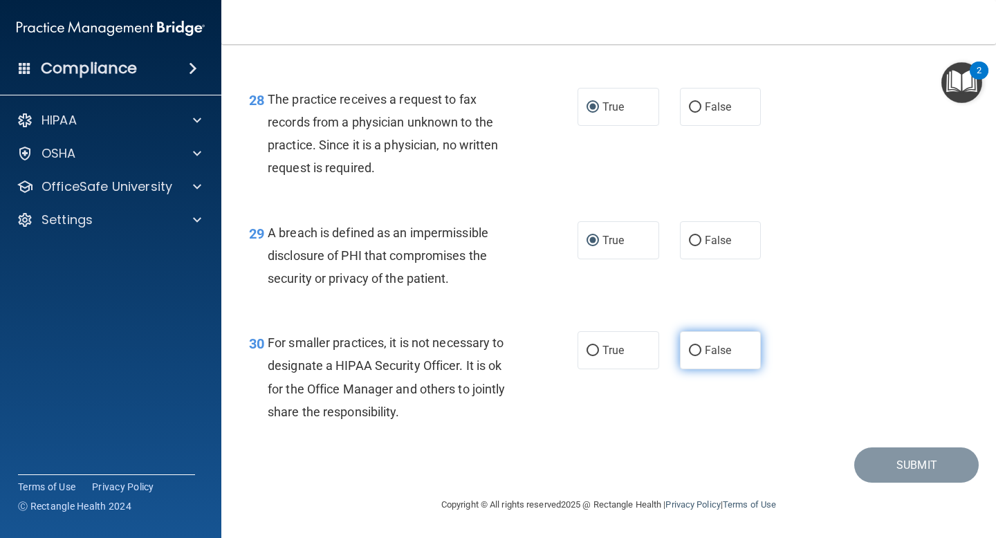
click at [696, 347] on input "False" at bounding box center [695, 351] width 12 height 10
radio input "true"
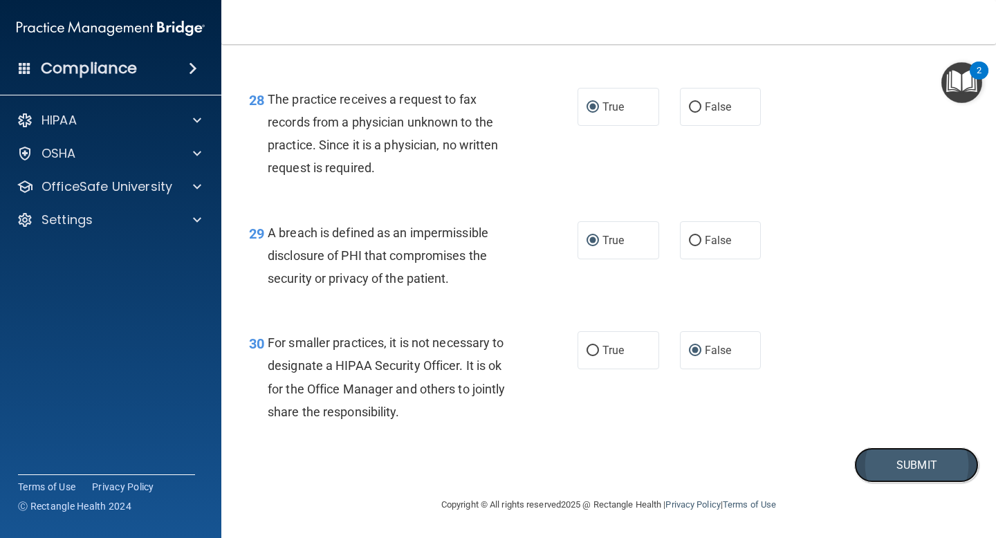
click at [871, 466] on button "Submit" at bounding box center [917, 465] width 125 height 35
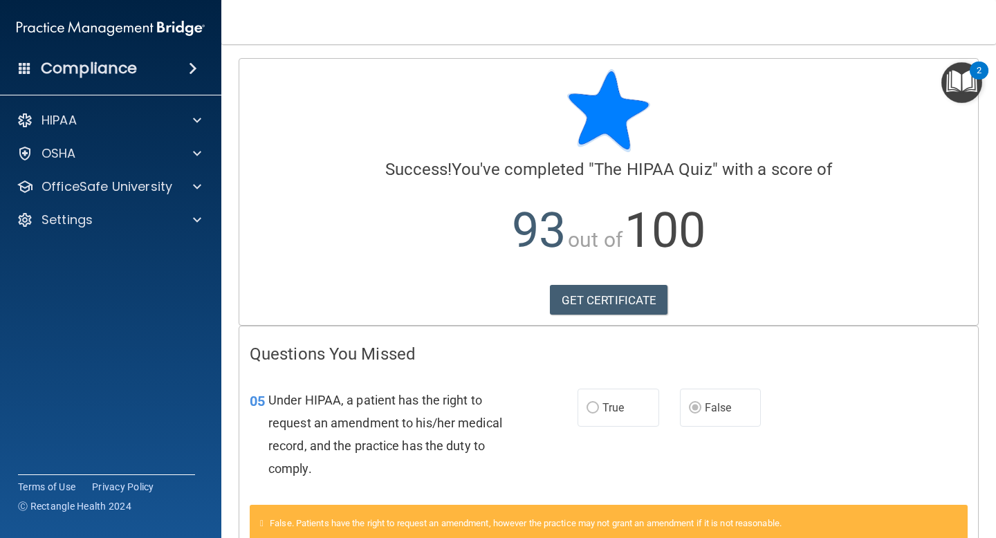
drag, startPoint x: 780, startPoint y: 418, endPoint x: 772, endPoint y: 489, distance: 71.1
click at [772, 489] on div "05 Under HIPAA, a patient has the right to request an amendment to his/her medi…" at bounding box center [608, 439] width 739 height 134
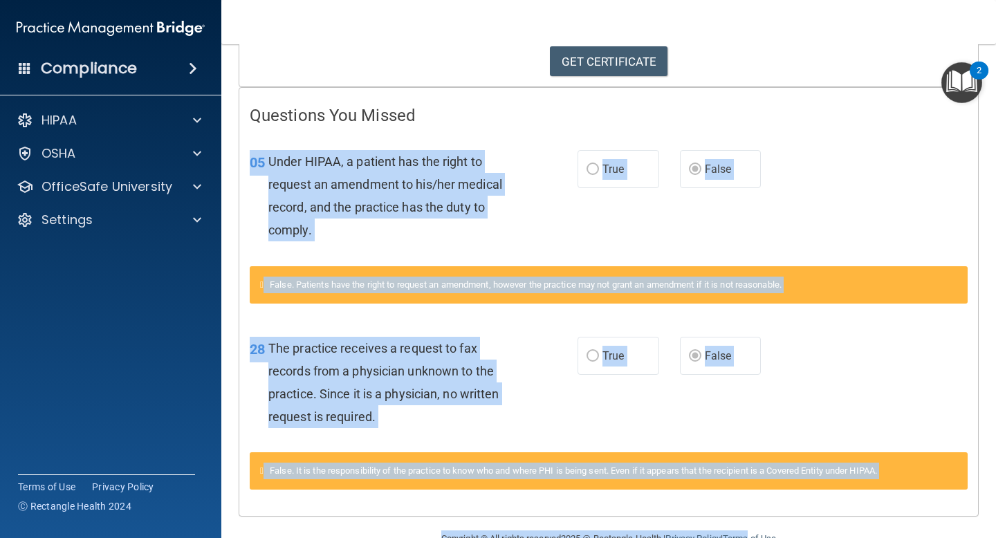
scroll to position [273, 0]
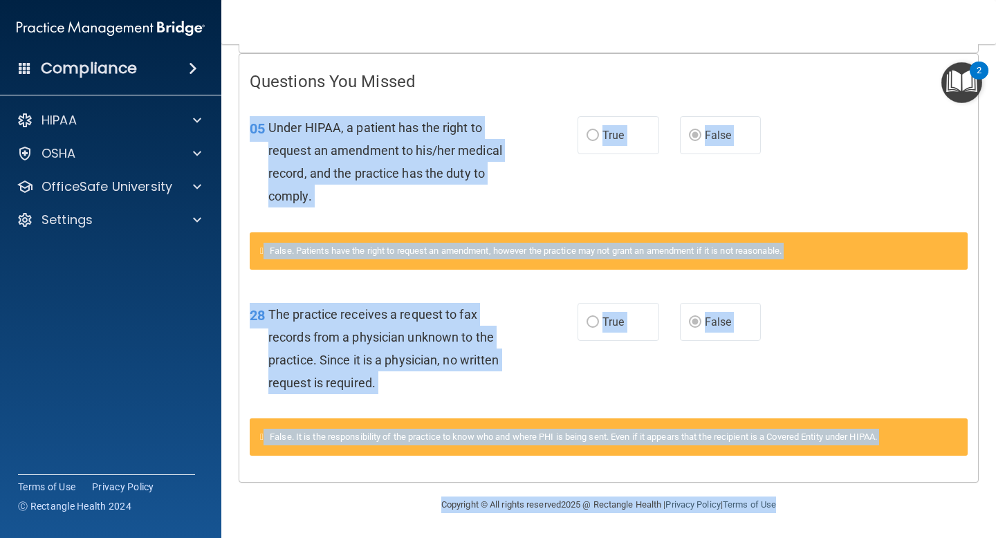
drag, startPoint x: 799, startPoint y: 453, endPoint x: 755, endPoint y: 536, distance: 93.2
click at [755, 536] on main "Calculating your score.... Success! You've completed " The HIPAA Quiz " with a …" at bounding box center [608, 291] width 775 height 494
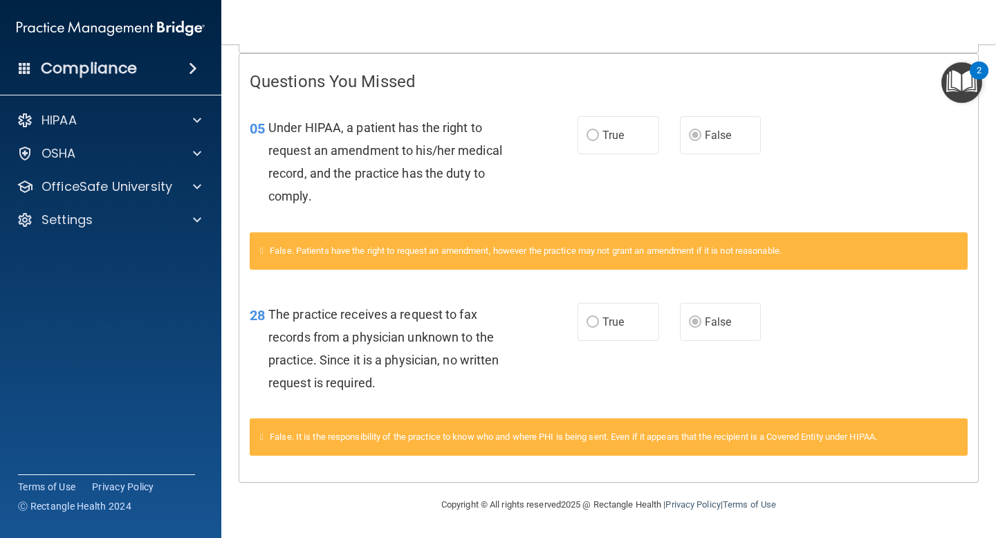
click at [817, 154] on div "05 Under HIPAA, a patient has the right to request an amendment to his/her medi…" at bounding box center [608, 166] width 739 height 134
click at [201, 128] on span at bounding box center [197, 120] width 8 height 17
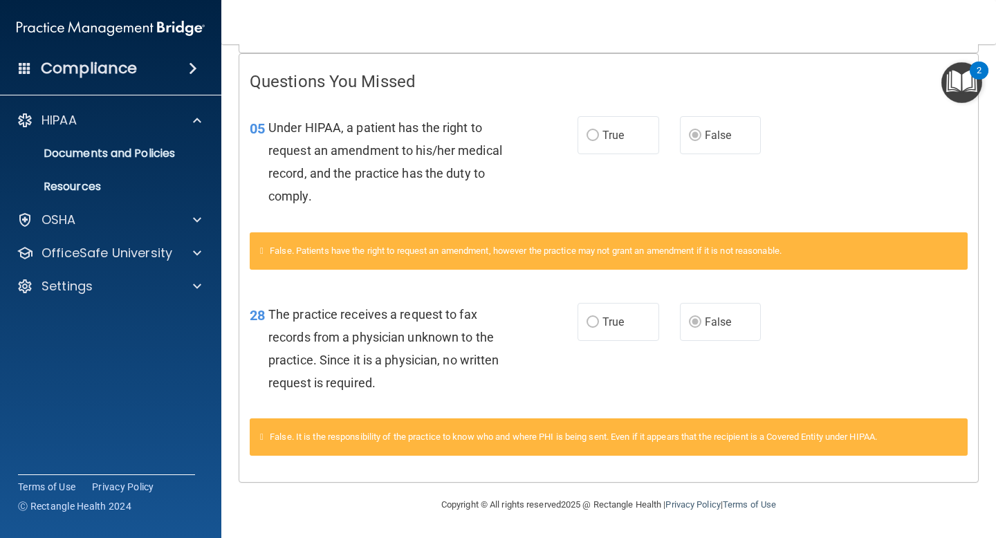
click at [814, 127] on div "05 Under HIPAA, a patient has the right to request an amendment to his/her medi…" at bounding box center [608, 166] width 739 height 134
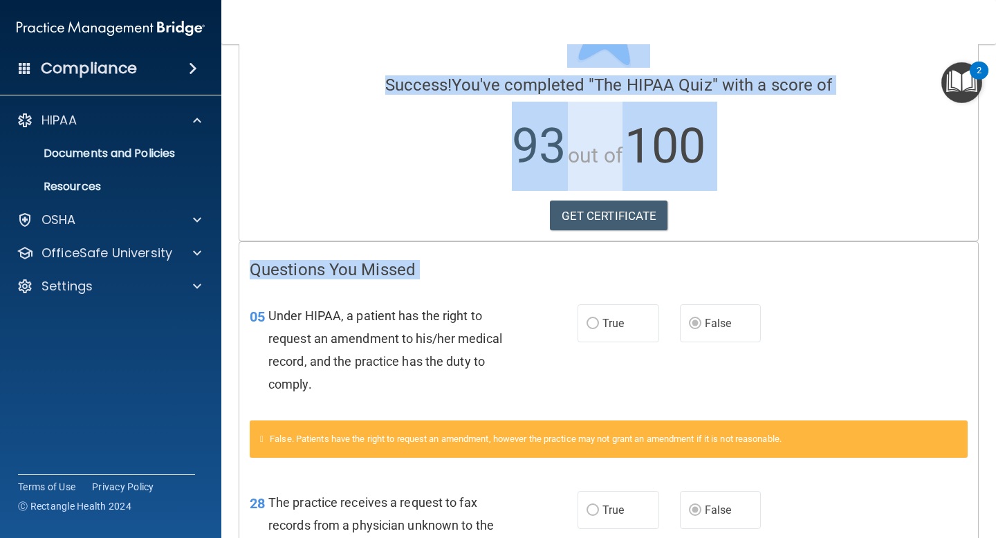
scroll to position [0, 0]
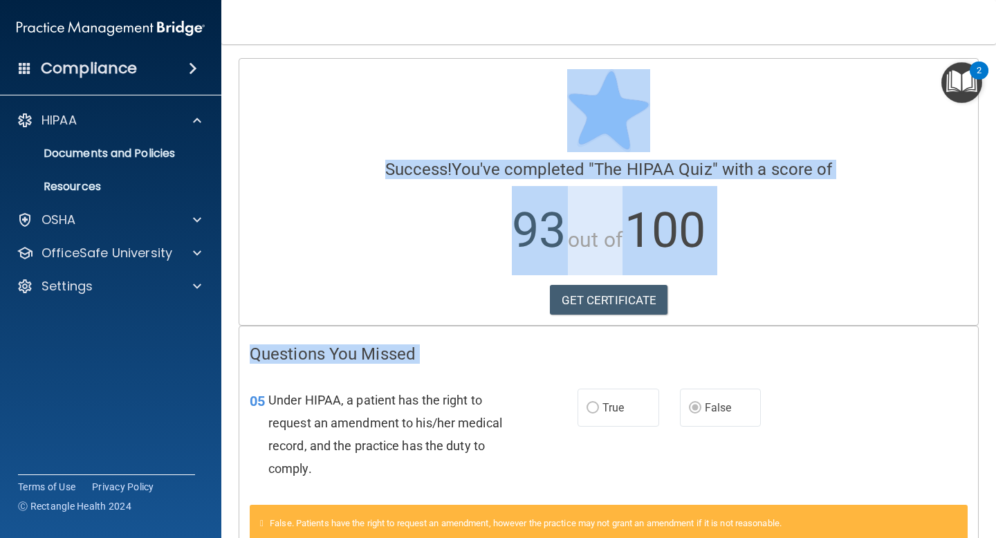
drag, startPoint x: 813, startPoint y: 174, endPoint x: 805, endPoint y: 0, distance: 174.6
click at [805, 0] on div "Toggle navigation [PERSON_NAME] [DOMAIN_NAME][EMAIL_ADDRESS][DOMAIN_NAME] Manag…" at bounding box center [608, 269] width 775 height 538
click at [616, 302] on link "GET CERTIFICATE" at bounding box center [609, 300] width 118 height 30
click at [62, 124] on p "HIPAA" at bounding box center [59, 120] width 35 height 17
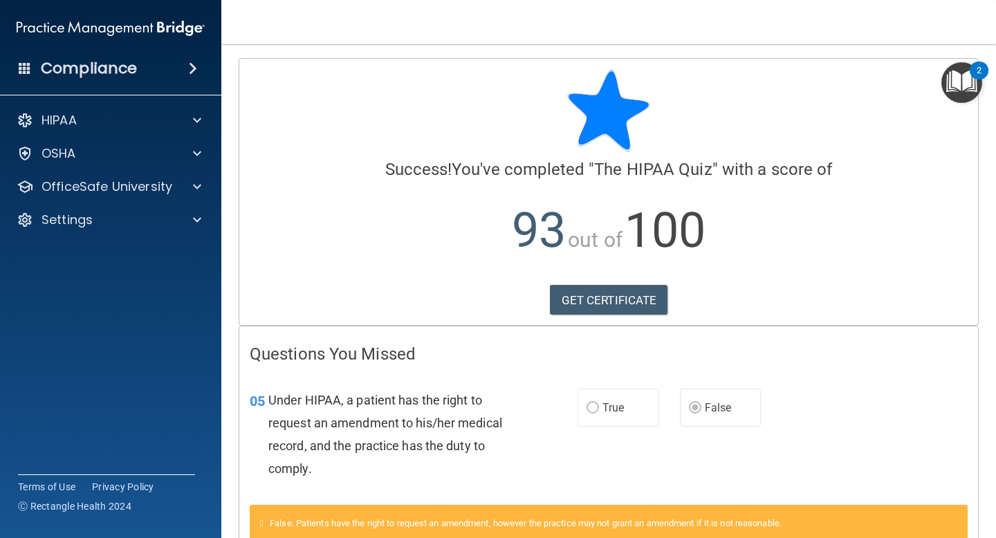
click at [64, 69] on h4 "Compliance" at bounding box center [89, 68] width 96 height 19
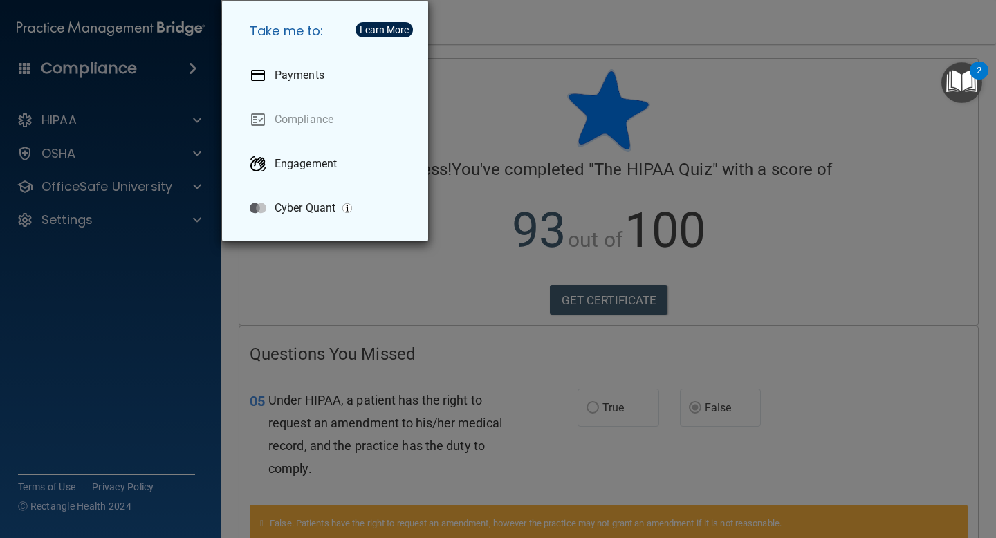
click at [37, 121] on div "Take me to: Payments Compliance Engagement Cyber Quant" at bounding box center [498, 269] width 996 height 538
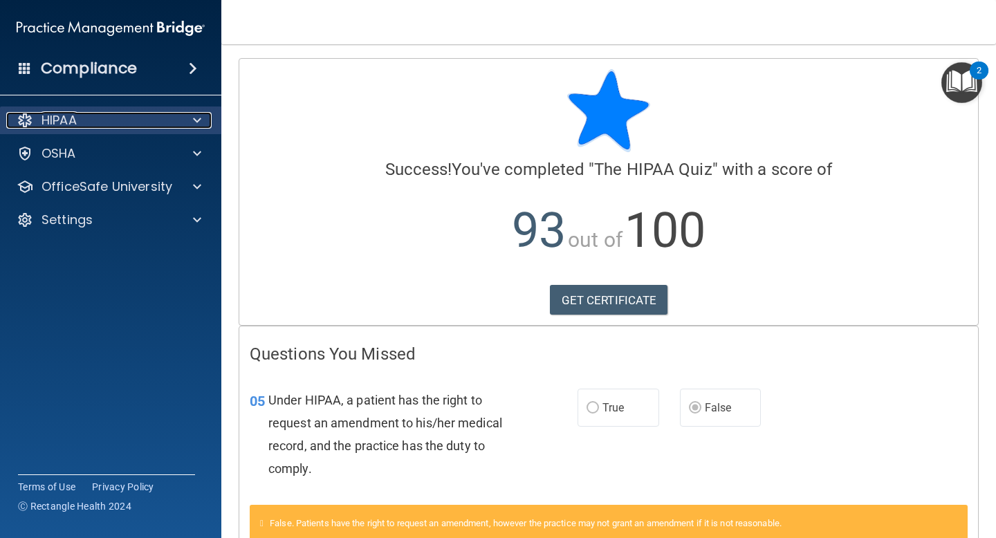
click at [22, 118] on div at bounding box center [25, 120] width 17 height 17
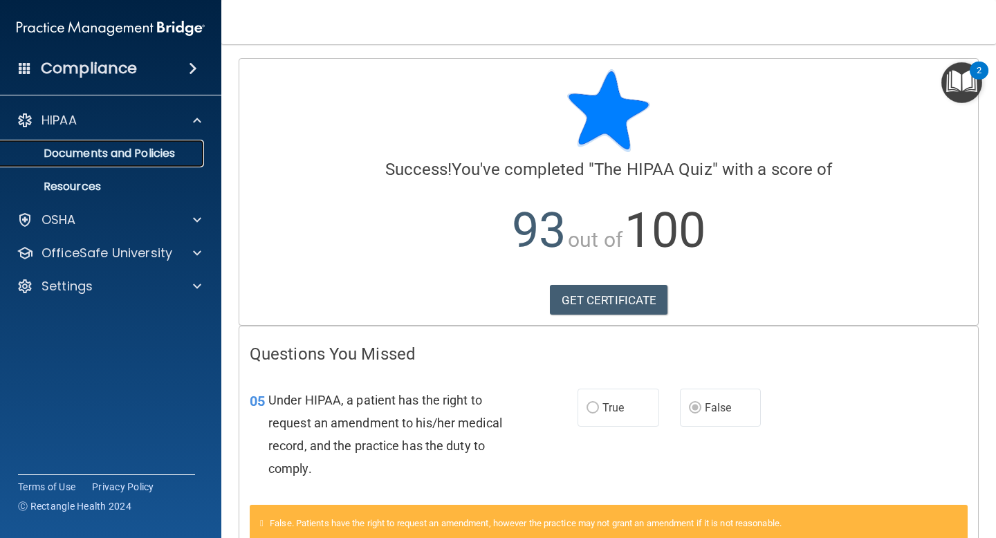
click at [73, 154] on p "Documents and Policies" at bounding box center [103, 154] width 189 height 14
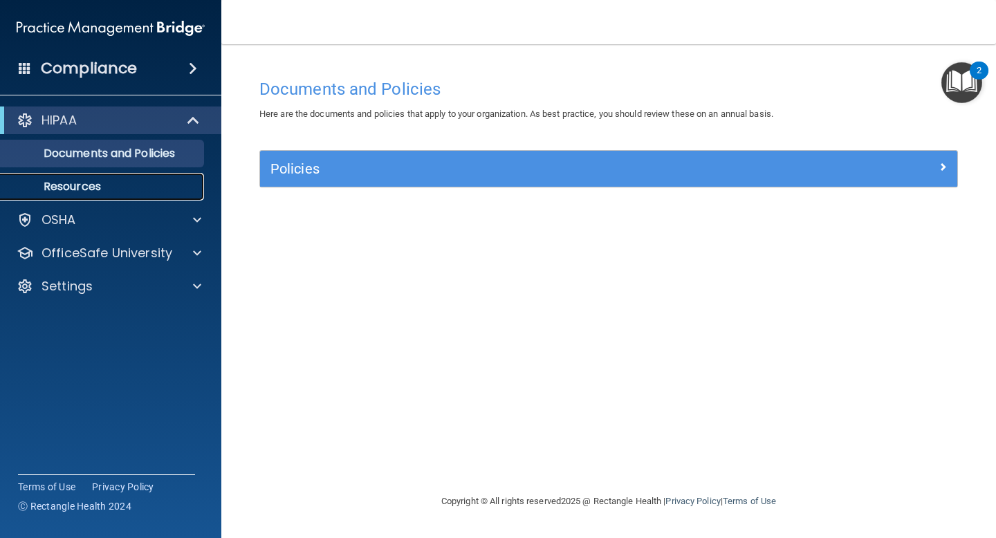
click at [69, 184] on p "Resources" at bounding box center [103, 187] width 189 height 14
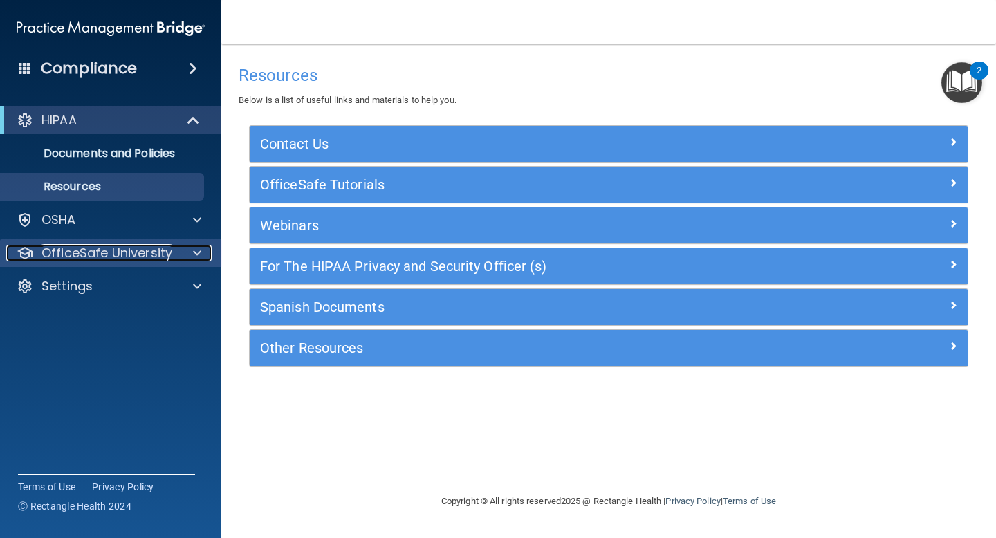
click at [60, 250] on p "OfficeSafe University" at bounding box center [107, 253] width 131 height 17
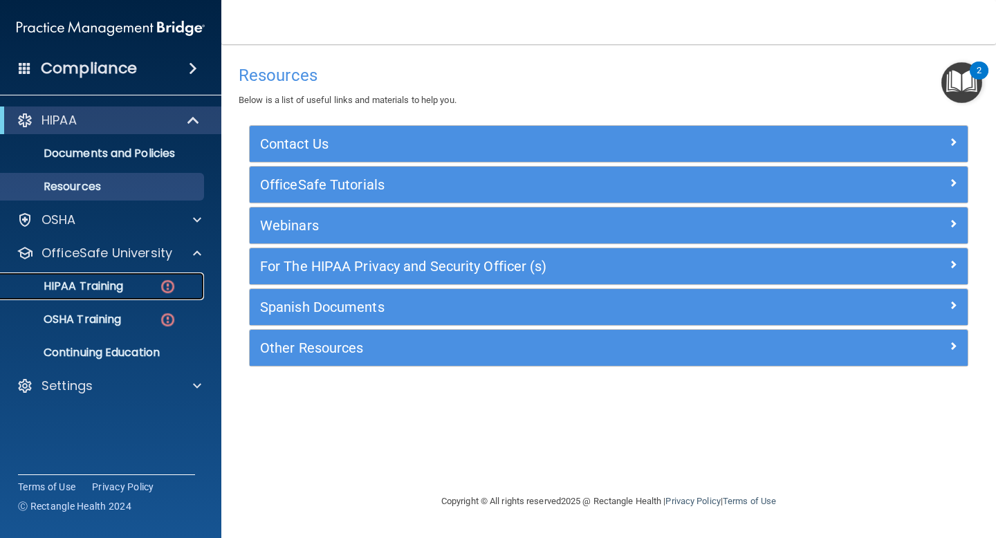
click at [73, 285] on p "HIPAA Training" at bounding box center [66, 287] width 114 height 14
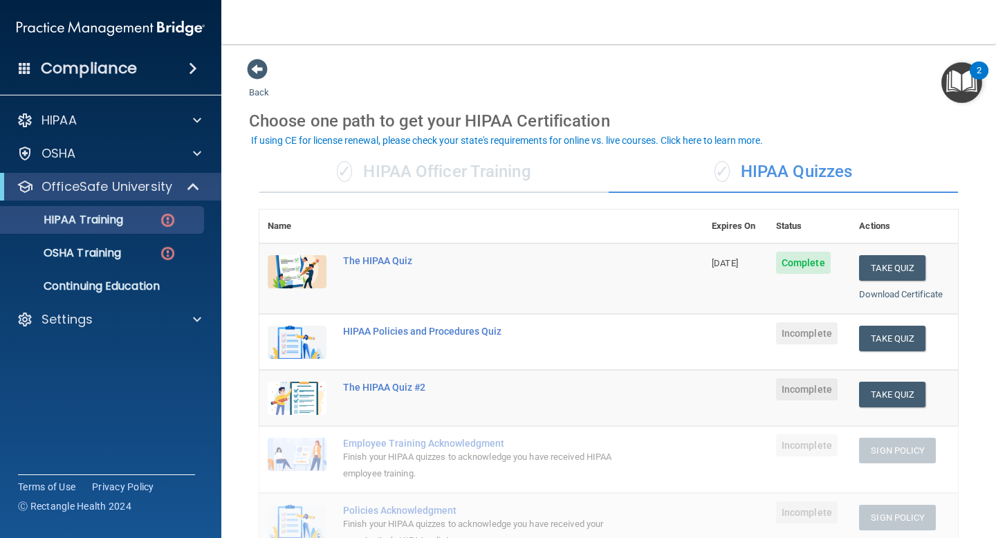
click at [801, 106] on div "Choose one path to get your HIPAA Certification" at bounding box center [609, 121] width 720 height 40
click at [401, 386] on div "The HIPAA Quiz #2" at bounding box center [488, 387] width 291 height 11
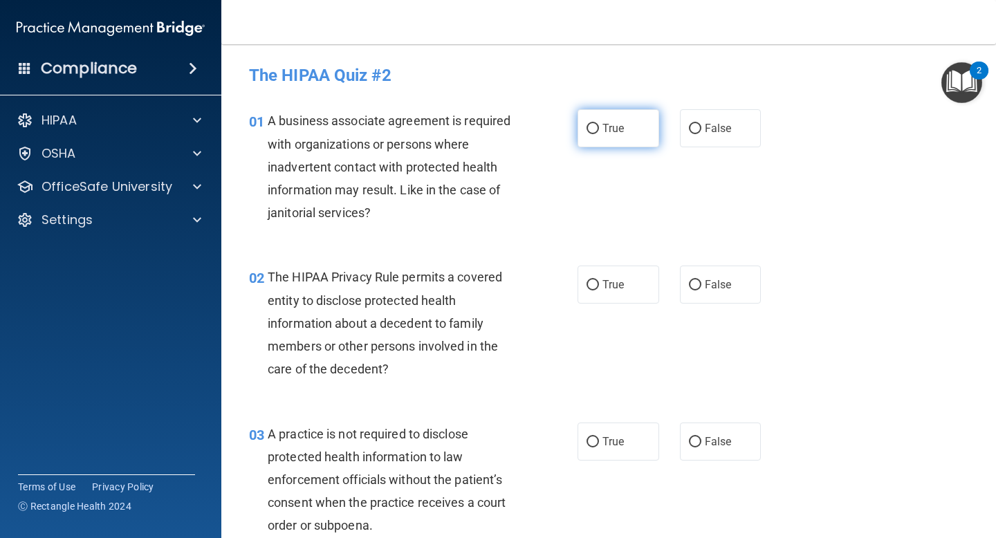
click at [593, 129] on input "True" at bounding box center [593, 129] width 12 height 10
radio input "true"
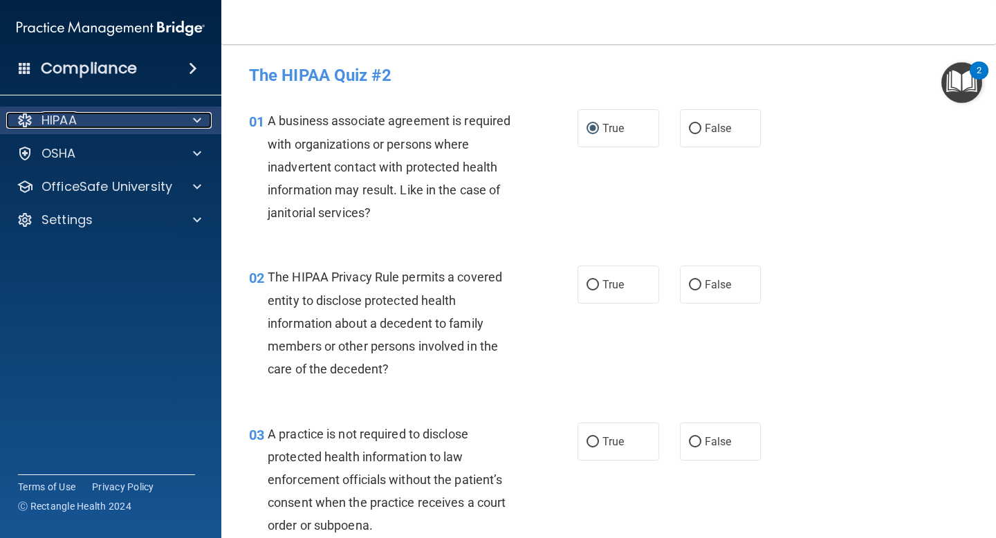
click at [194, 119] on span at bounding box center [197, 120] width 8 height 17
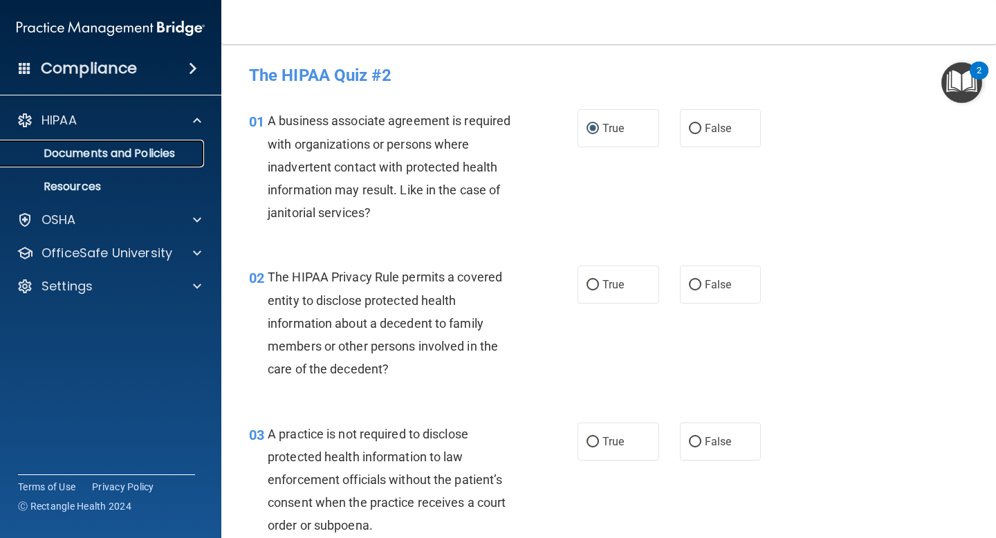
click at [156, 151] on p "Documents and Policies" at bounding box center [103, 154] width 189 height 14
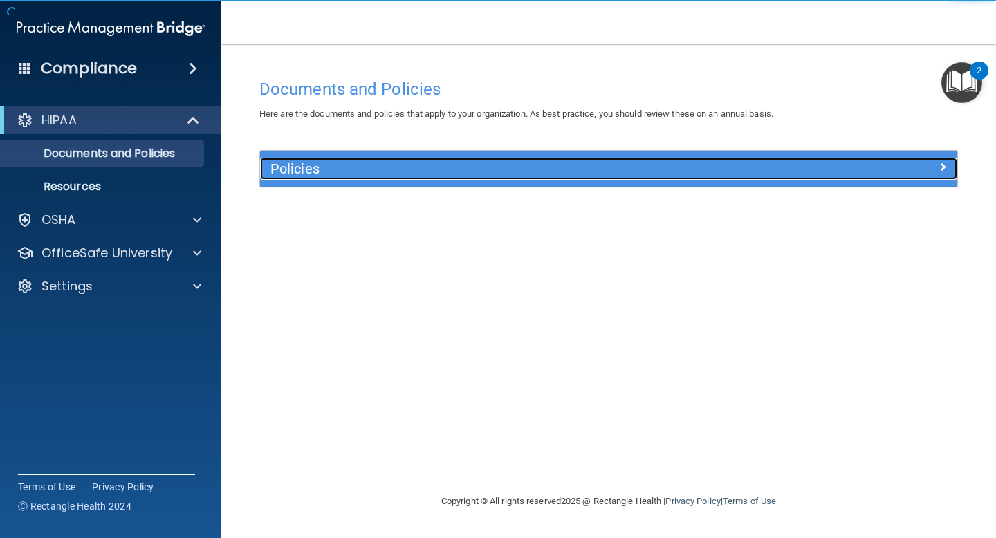
click at [317, 170] on h5 "Policies" at bounding box center [522, 168] width 502 height 15
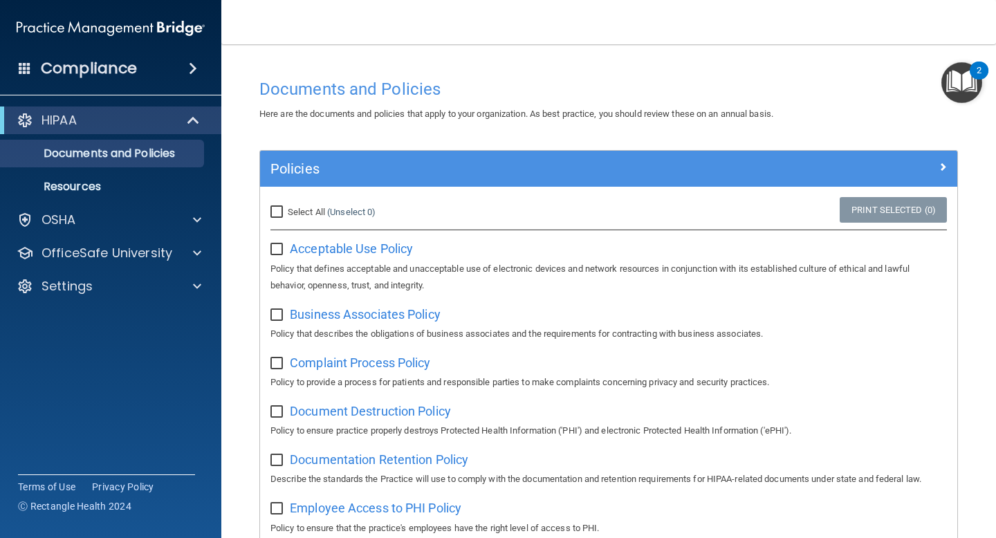
click at [585, 435] on p "Policy to ensure practice properly destroys Protected Health Information ('PHI'…" at bounding box center [609, 431] width 677 height 17
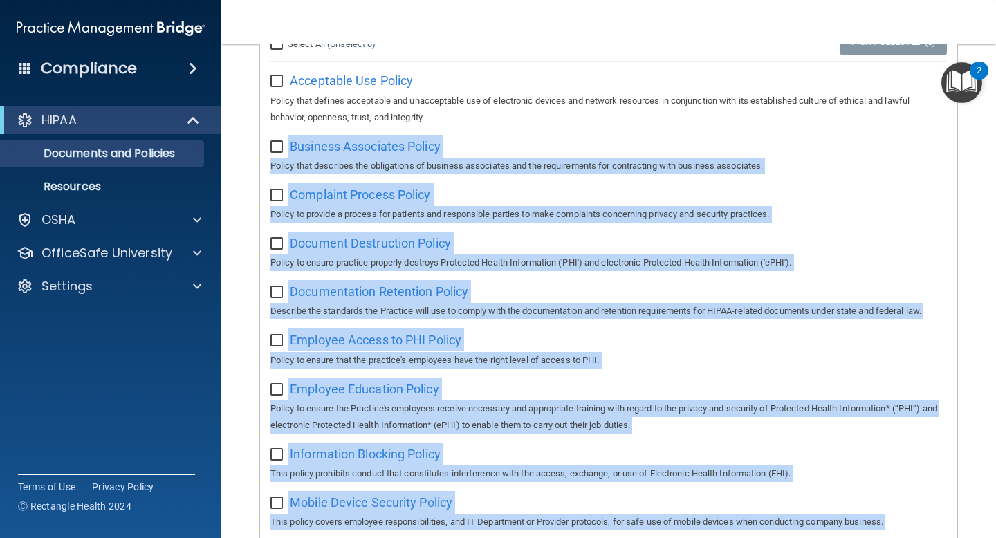
scroll to position [248, 0]
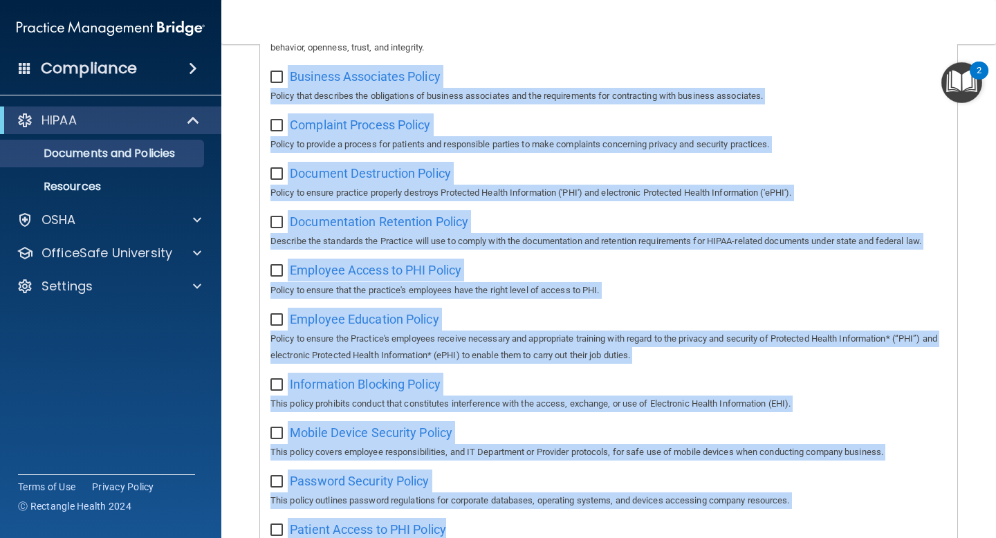
drag, startPoint x: 884, startPoint y: 298, endPoint x: 825, endPoint y: 538, distance: 247.2
click at [825, 538] on div "Select All (Unselect 0) Unselect All Print Selected (0) Acceptable Use Policy P…" at bounding box center [609, 522] width 698 height 1147
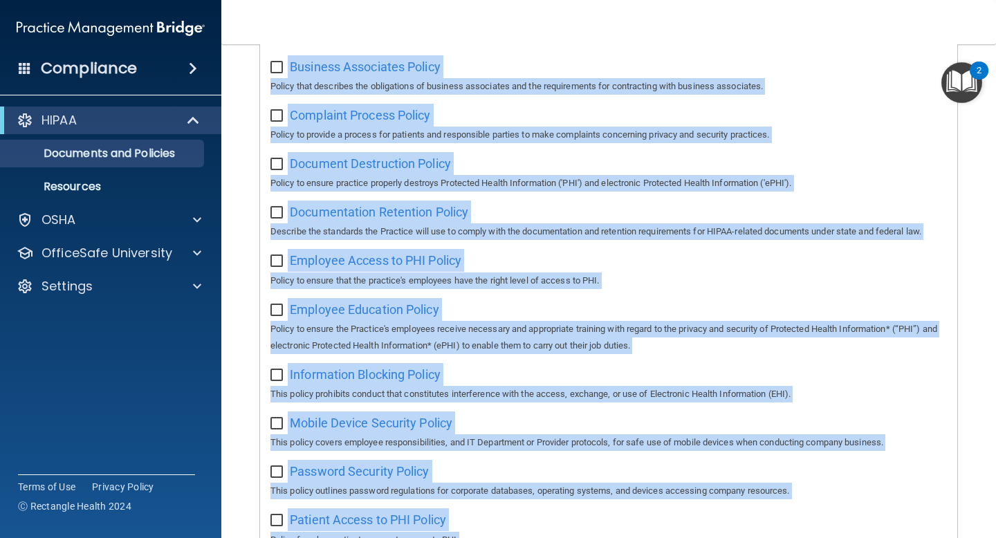
click at [766, 315] on div "Employee Education Policy Policy to ensure the Practice's employees receive nec…" at bounding box center [609, 326] width 677 height 56
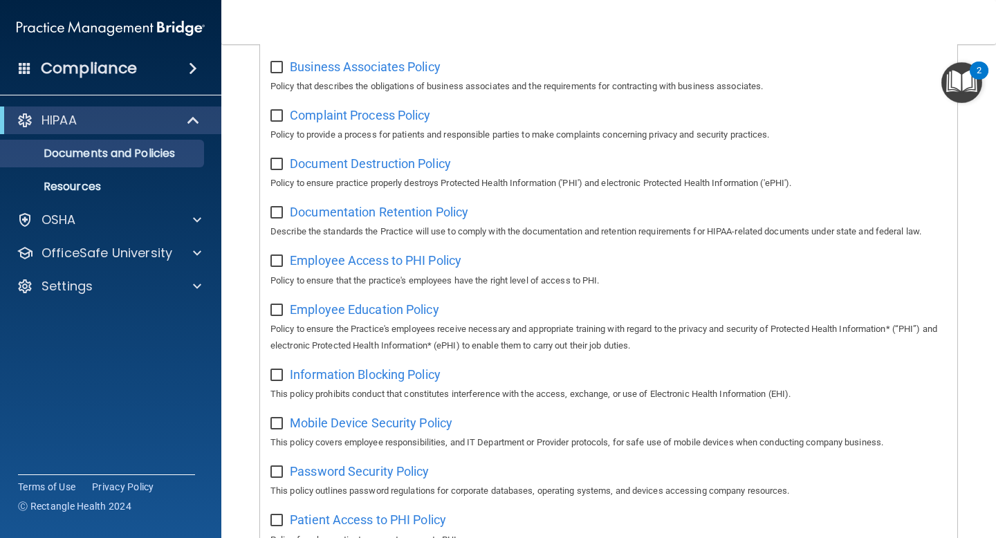
click at [679, 538] on p "Policy for when patients request access to PHI." at bounding box center [609, 540] width 677 height 17
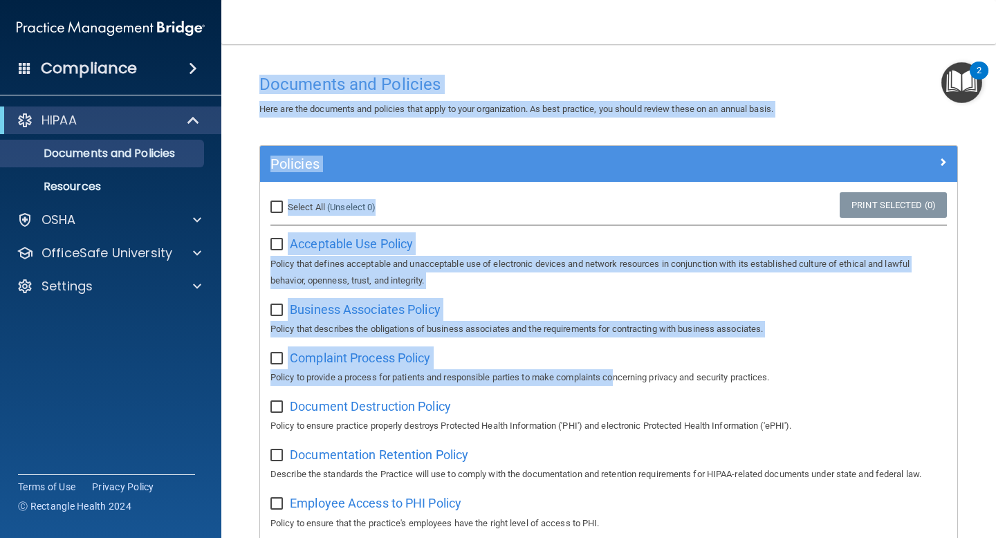
scroll to position [0, 0]
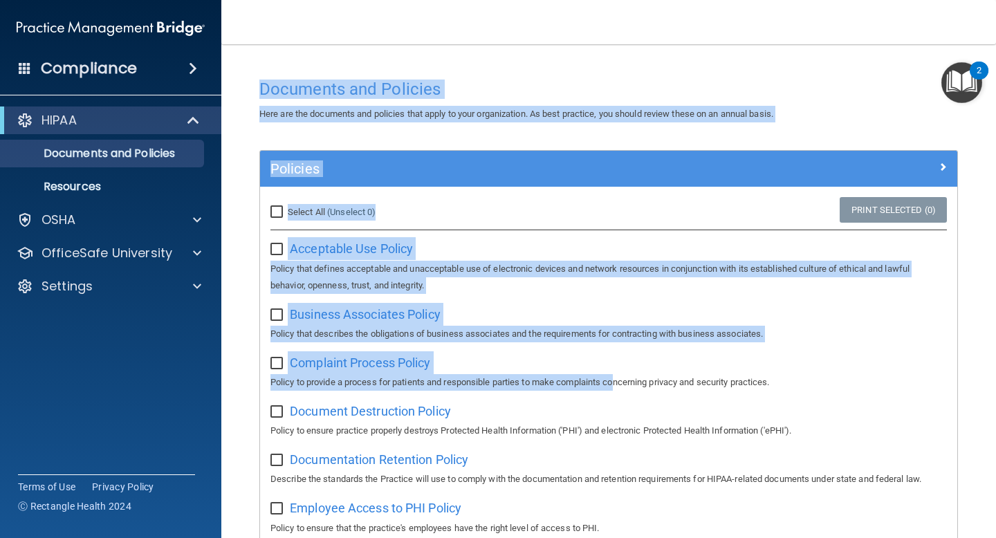
drag, startPoint x: 623, startPoint y: 133, endPoint x: 629, endPoint y: -1, distance: 134.4
click at [629, 0] on html "Compliance HIPAA Documents and Policies Report an Incident Business Associates …" at bounding box center [498, 269] width 996 height 538
click at [280, 248] on input "checkbox" at bounding box center [279, 249] width 16 height 11
checkbox input "true"
click at [278, 313] on input "checkbox" at bounding box center [279, 315] width 16 height 11
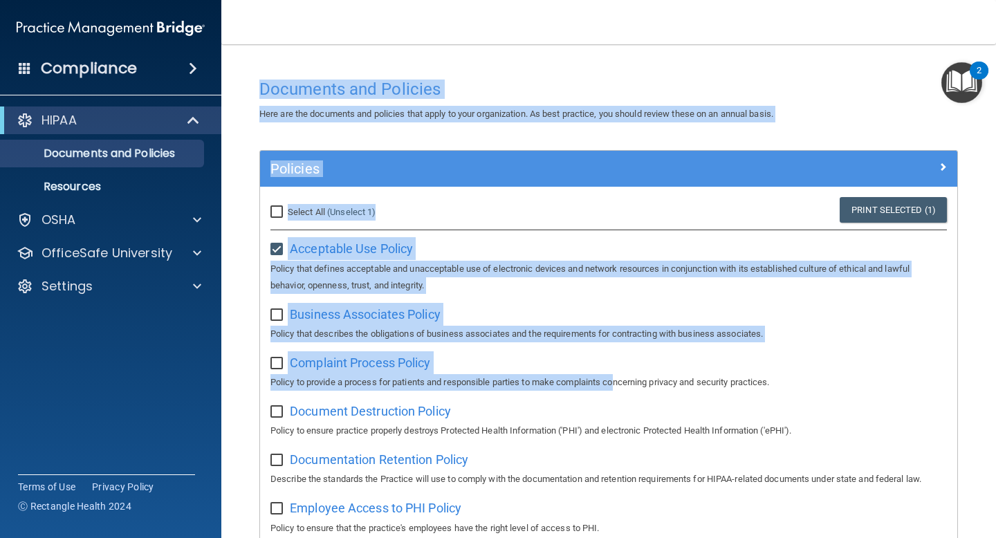
checkbox input "true"
click at [317, 368] on span "Complaint Process Policy" at bounding box center [360, 363] width 140 height 15
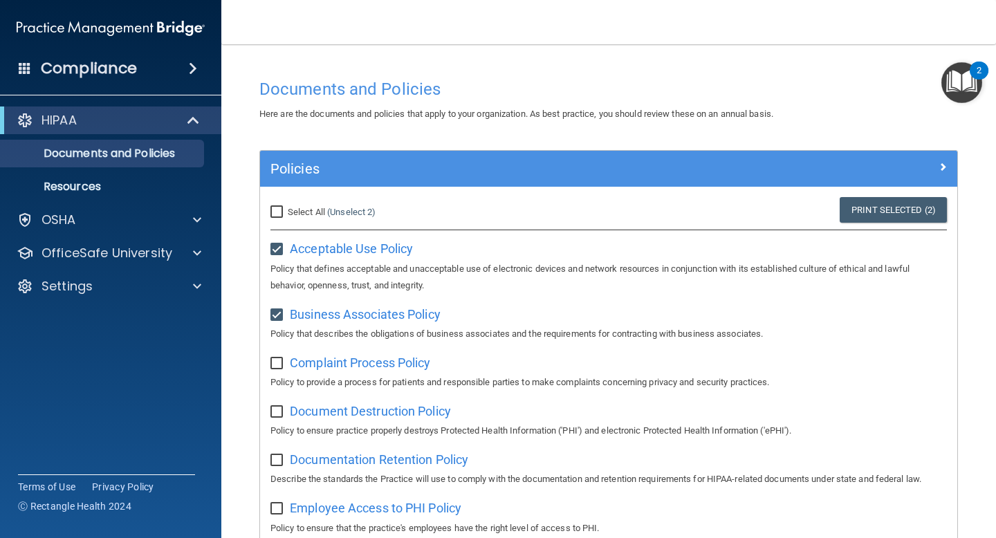
click at [277, 367] on input "checkbox" at bounding box center [279, 363] width 16 height 11
checkbox input "true"
click at [348, 412] on span "Document Destruction Policy" at bounding box center [370, 411] width 161 height 15
click at [279, 411] on input "checkbox" at bounding box center [279, 412] width 16 height 11
checkbox input "true"
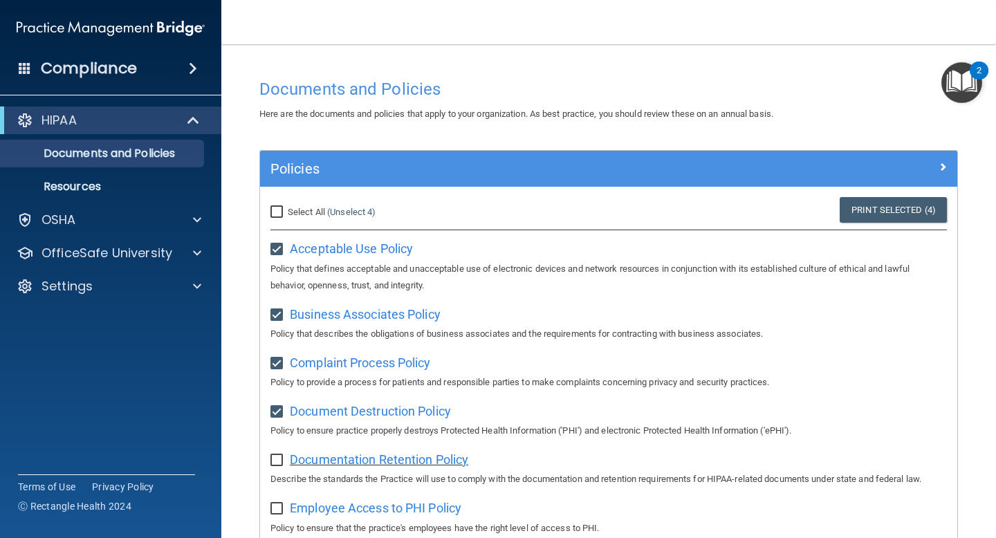
click at [367, 466] on span "Documentation Retention Policy" at bounding box center [379, 460] width 179 height 15
click at [280, 462] on input "checkbox" at bounding box center [279, 460] width 16 height 11
checkbox input "true"
click at [400, 513] on span "Employee Access to PHI Policy" at bounding box center [376, 508] width 172 height 15
click at [276, 507] on input "checkbox" at bounding box center [279, 509] width 16 height 11
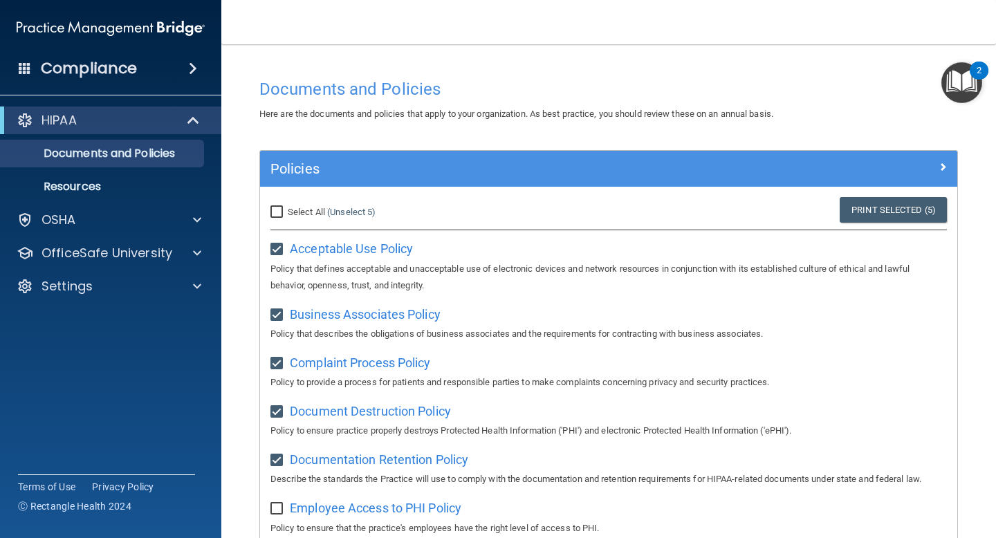
checkbox input "true"
click at [656, 435] on p "Policy to ensure practice properly destroys Protected Health Information ('PHI'…" at bounding box center [609, 431] width 677 height 17
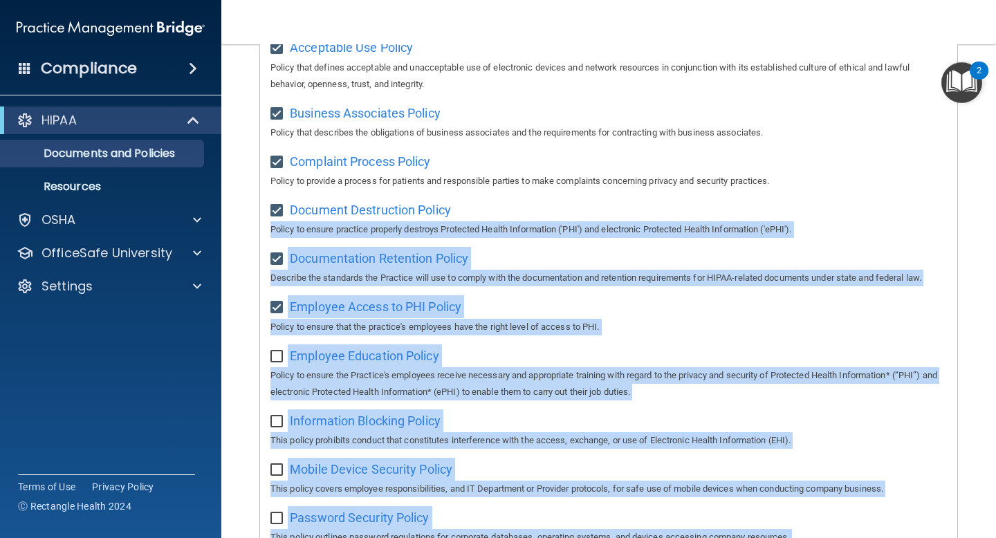
scroll to position [252, 0]
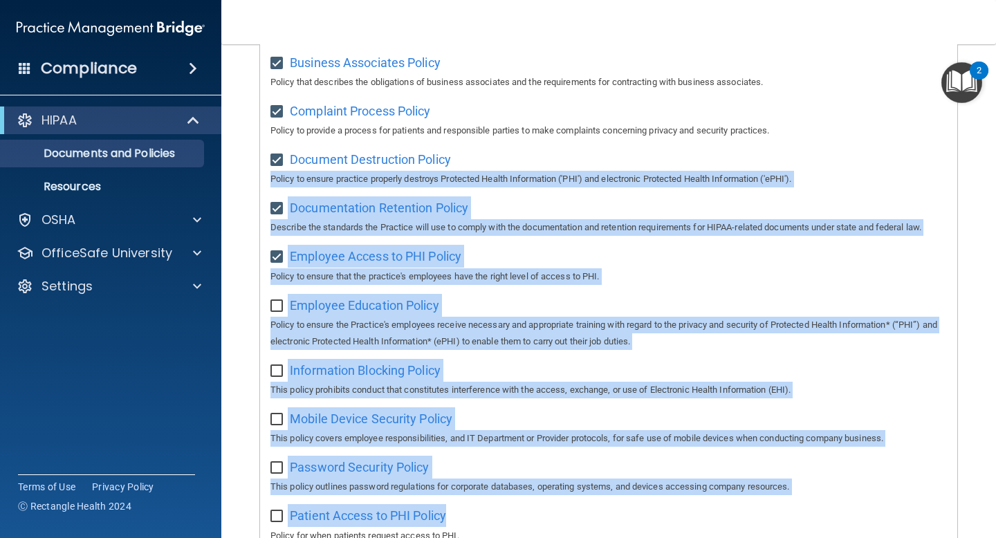
drag, startPoint x: 677, startPoint y: 414, endPoint x: 667, endPoint y: 538, distance: 124.2
click at [667, 538] on div "Select All (Unselect 6) Unselect All Print Selected (6) Acceptable Use Policy P…" at bounding box center [609, 508] width 698 height 1147
click at [665, 302] on div "Employee Education Policy Policy to ensure the Practice's employees receive nec…" at bounding box center [609, 322] width 677 height 56
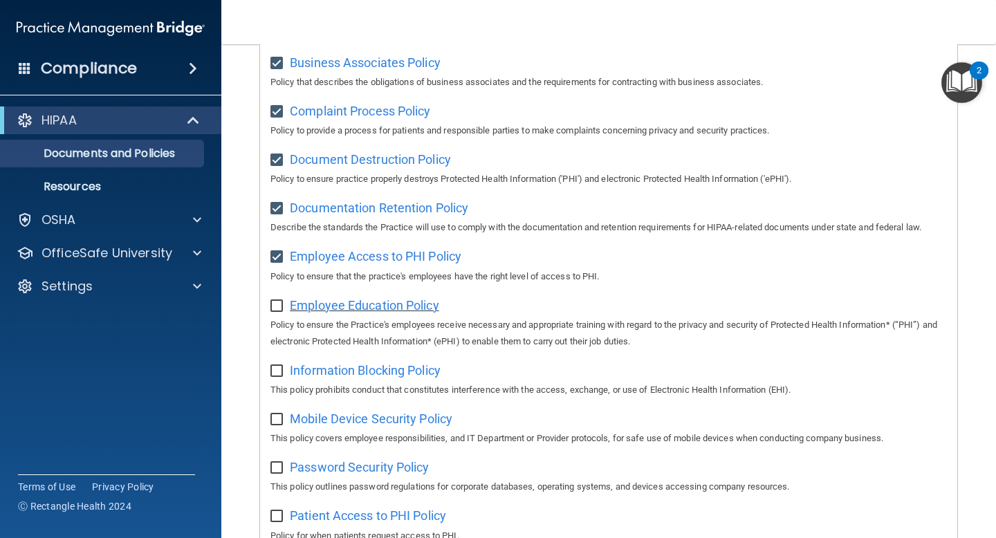
click at [394, 307] on span "Employee Education Policy" at bounding box center [364, 305] width 149 height 15
click at [277, 305] on input "checkbox" at bounding box center [279, 306] width 16 height 11
checkbox input "true"
click at [380, 374] on span "Information Blocking Policy" at bounding box center [365, 370] width 151 height 15
click at [282, 374] on input "checkbox" at bounding box center [279, 371] width 16 height 11
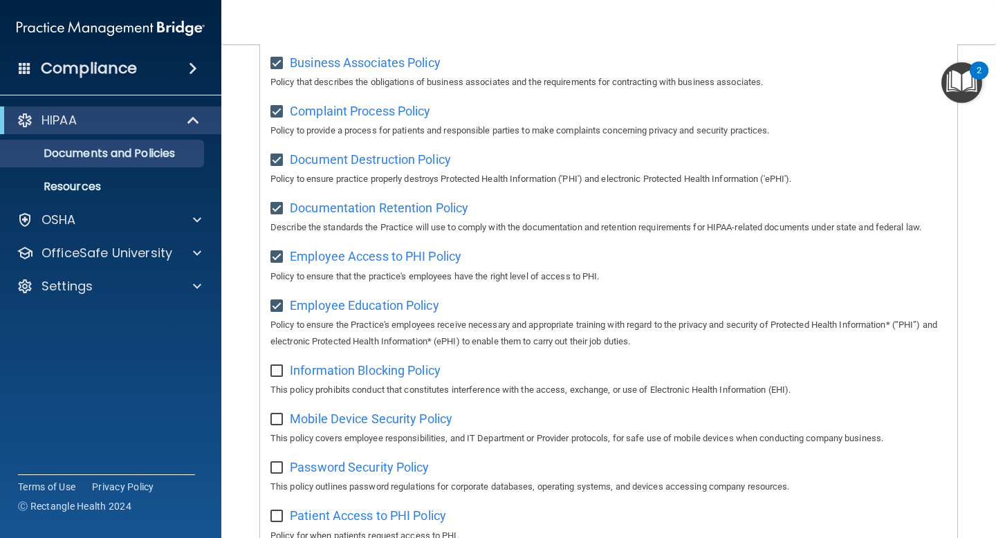
checkbox input "true"
click at [397, 421] on span "Mobile Device Security Policy" at bounding box center [371, 419] width 163 height 15
click at [276, 426] on input "checkbox" at bounding box center [279, 420] width 16 height 11
checkbox input "true"
click at [635, 385] on p "This policy prohibits conduct that constitutes interference with the access, ex…" at bounding box center [609, 390] width 677 height 17
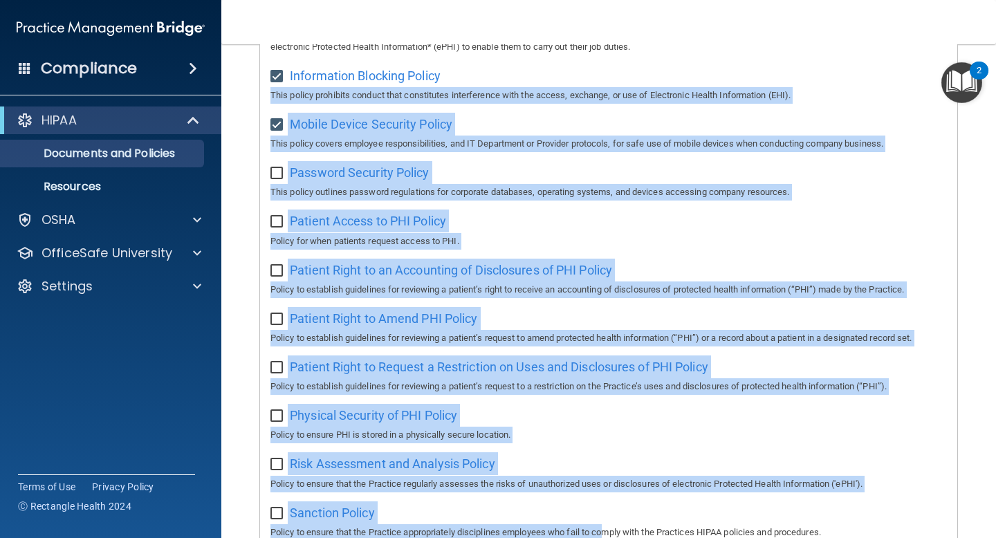
scroll to position [625, 0]
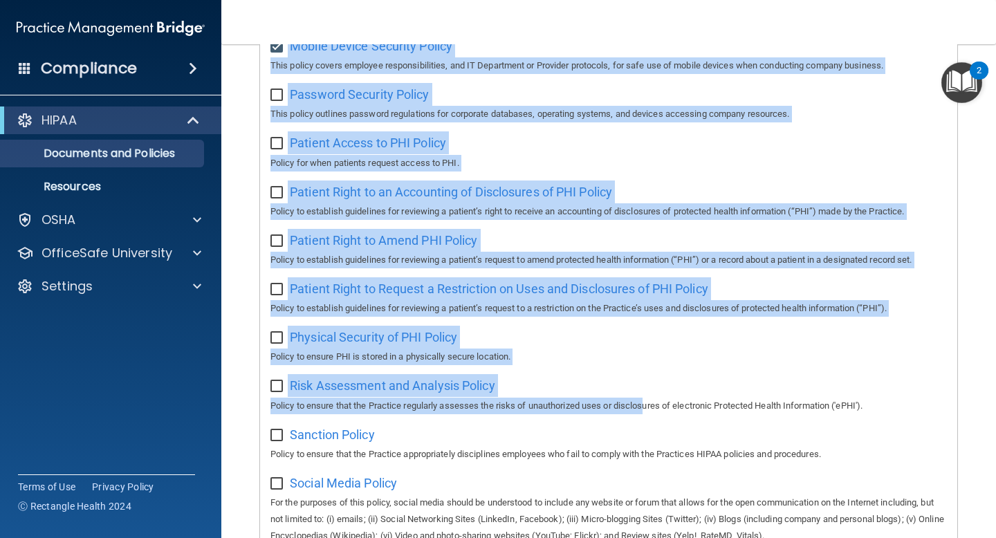
drag, startPoint x: 641, startPoint y: 382, endPoint x: 655, endPoint y: 391, distance: 17.1
click at [655, 395] on div "Select All (Unselect 9) Unselect All Print Selected (9) Acceptable Use Policy P…" at bounding box center [609, 135] width 698 height 1147
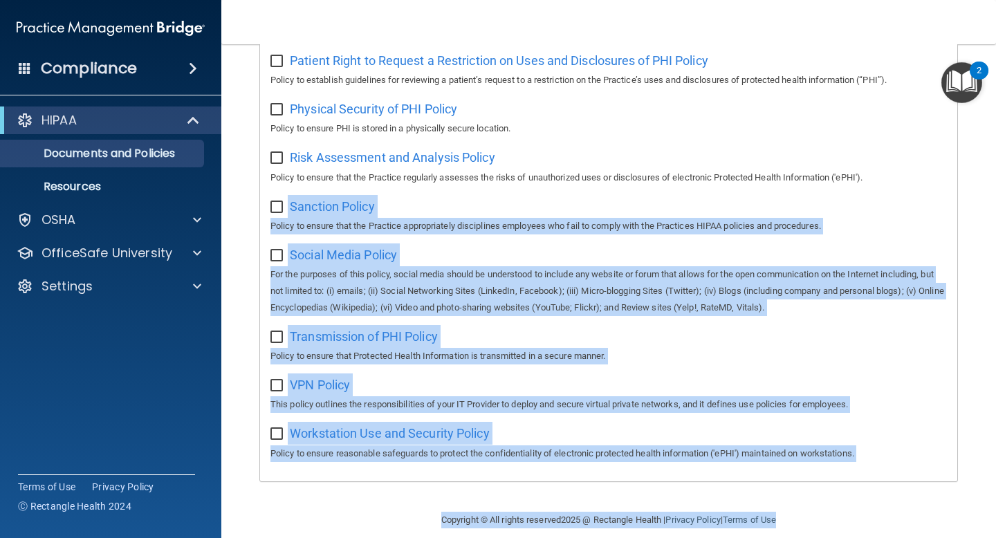
scroll to position [875, 0]
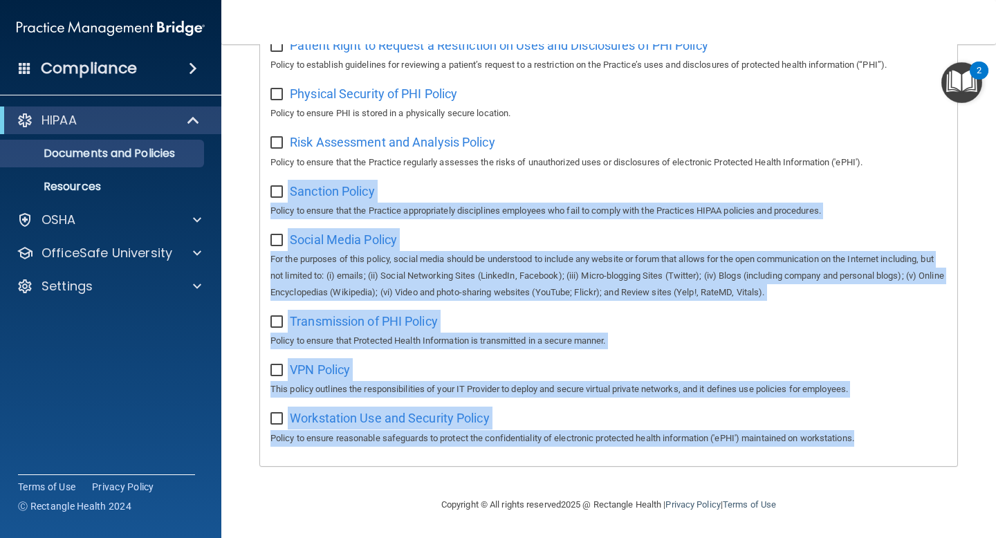
drag, startPoint x: 659, startPoint y: 421, endPoint x: 662, endPoint y: 456, distance: 34.7
click at [706, 181] on div "Sanction Policy Policy to ensure that the Practice appropriately disciplines em…" at bounding box center [609, 199] width 677 height 39
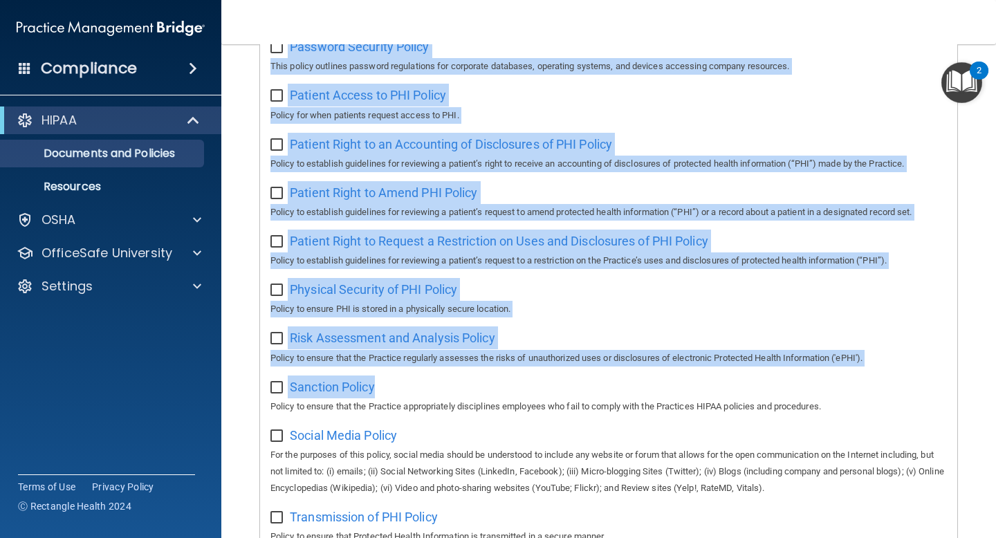
scroll to position [626, 0]
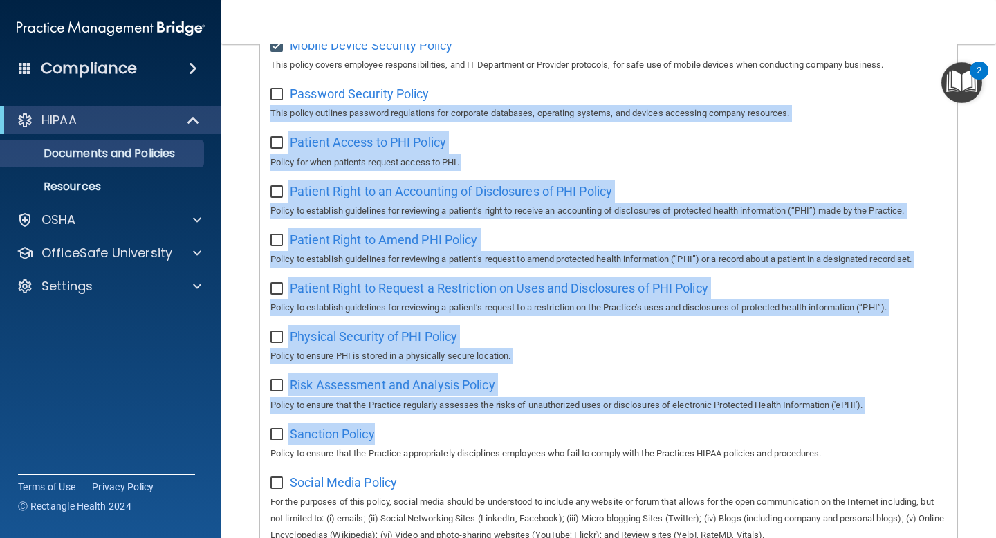
drag, startPoint x: 706, startPoint y: 181, endPoint x: 722, endPoint y: 100, distance: 82.0
click at [722, 98] on div "Select All (Unselect 9) Unselect All Print Selected (9) Acceptable Use Policy P…" at bounding box center [609, 134] width 698 height 1147
click at [689, 331] on div "Physical Security of PHI Policy Policy to ensure PHI is stored in a physically …" at bounding box center [609, 344] width 677 height 39
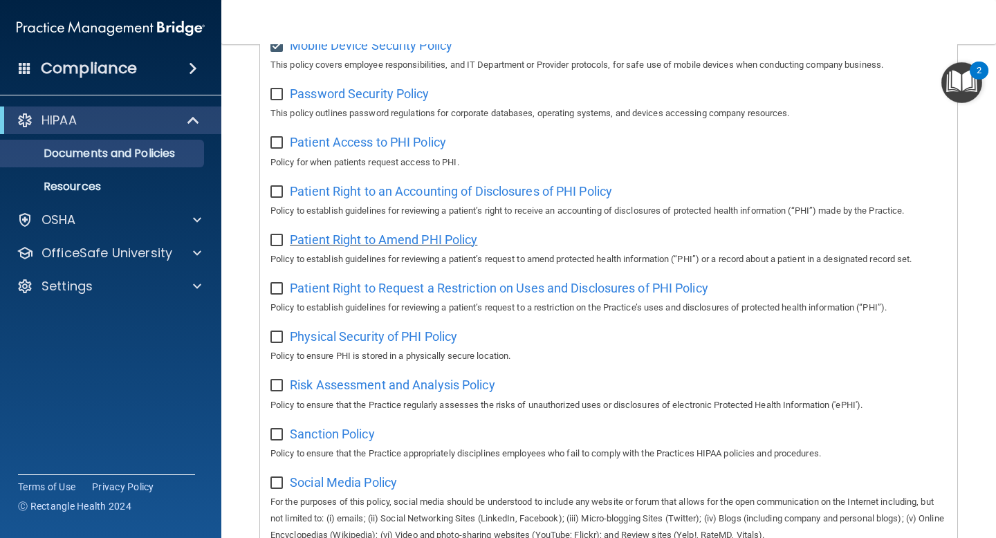
click at [448, 243] on span "Patient Right to Amend PHI Policy" at bounding box center [384, 240] width 188 height 15
click at [280, 244] on input "checkbox" at bounding box center [279, 240] width 16 height 11
checkbox input "true"
click at [413, 147] on span "Patient Access to PHI Policy" at bounding box center [368, 142] width 156 height 15
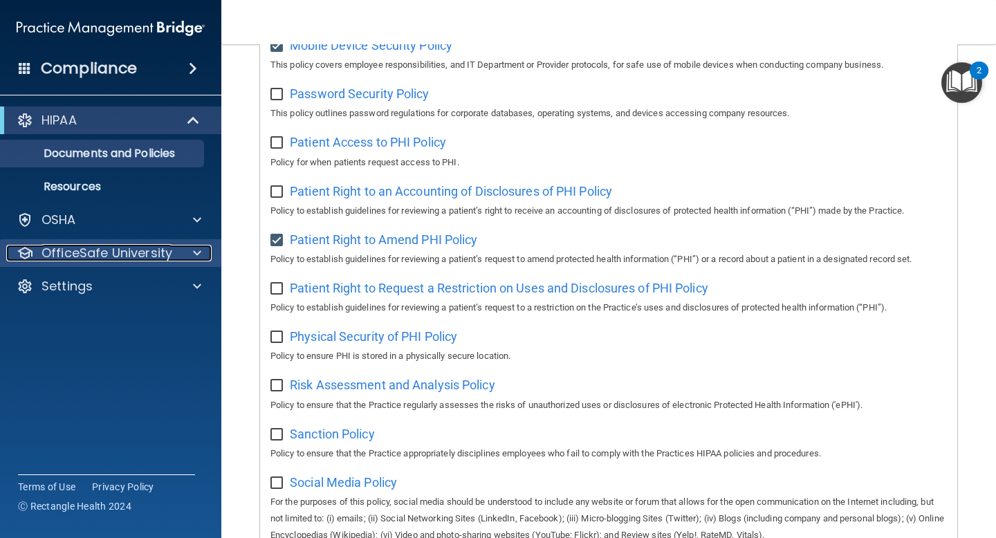
click at [197, 254] on span at bounding box center [197, 253] width 8 height 17
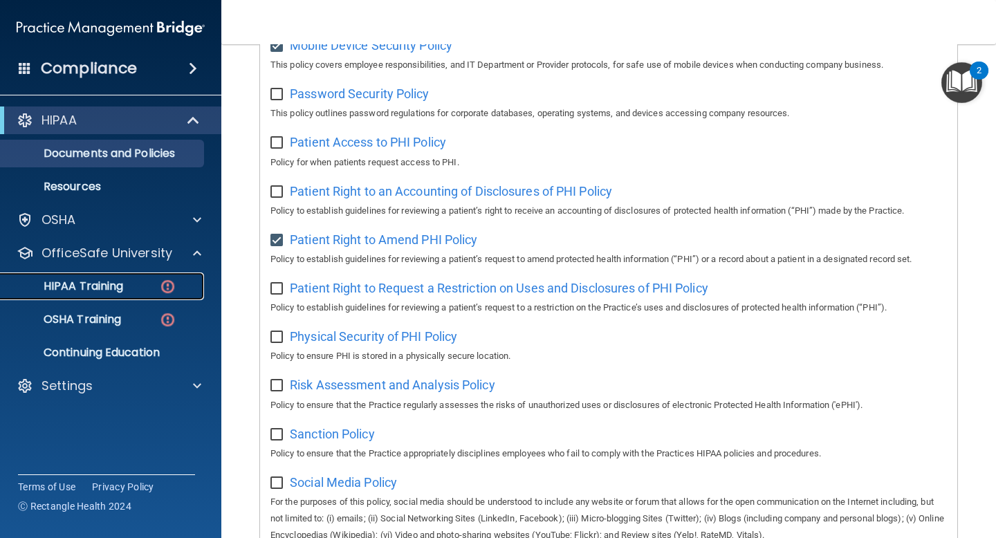
click at [170, 287] on img at bounding box center [167, 286] width 17 height 17
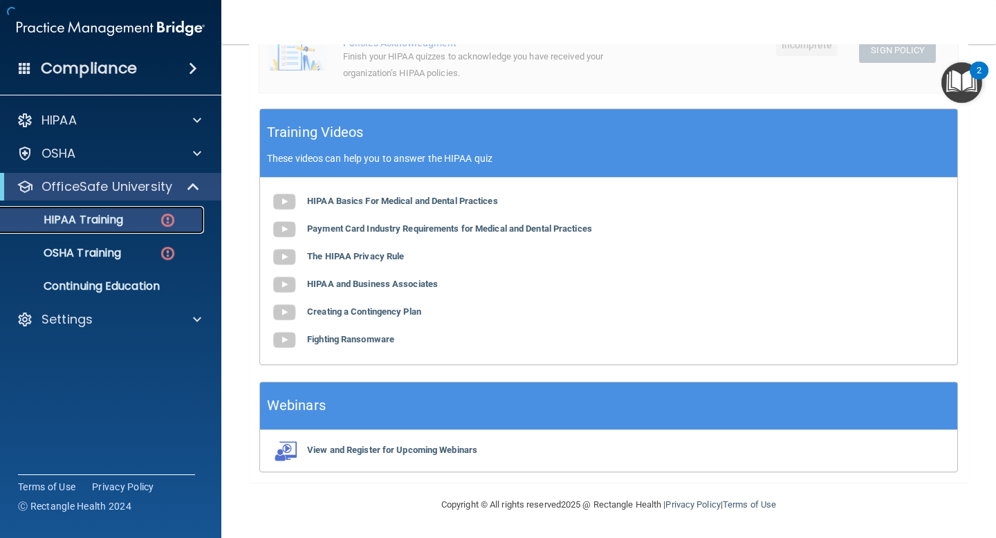
scroll to position [468, 0]
click at [95, 224] on p "HIPAA Training" at bounding box center [66, 220] width 114 height 14
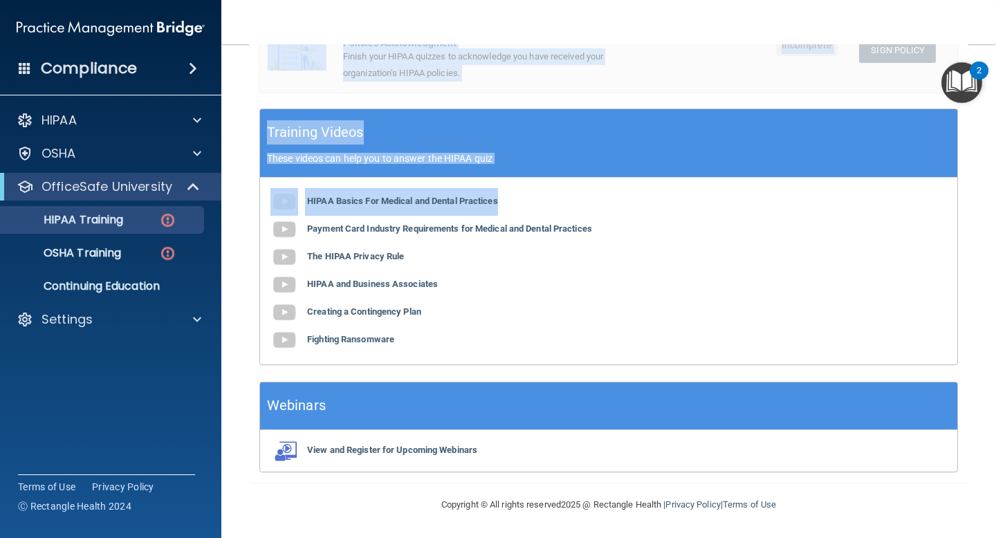
click at [864, 56] on main "Back Choose one path to get your HIPAA Certification ✓ HIPAA Officer Training ✓…" at bounding box center [608, 291] width 775 height 494
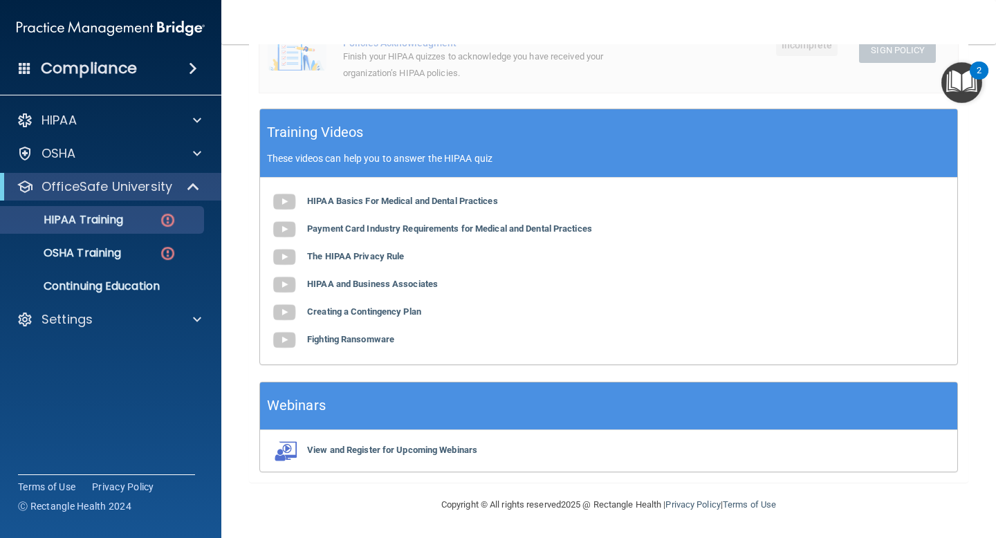
drag, startPoint x: 711, startPoint y: 69, endPoint x: 734, endPoint y: 78, distance: 24.5
click at [734, 78] on td at bounding box center [736, 59] width 64 height 66
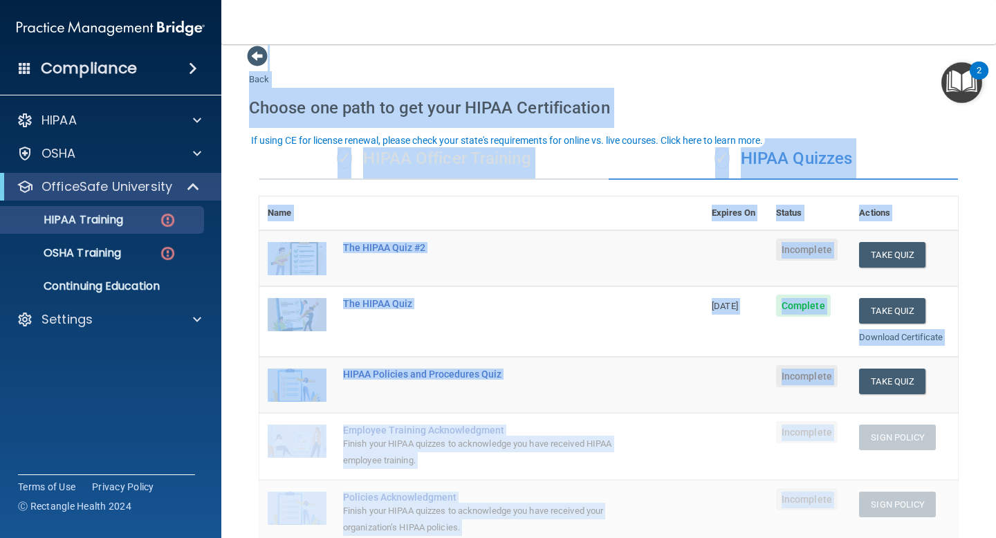
scroll to position [0, 0]
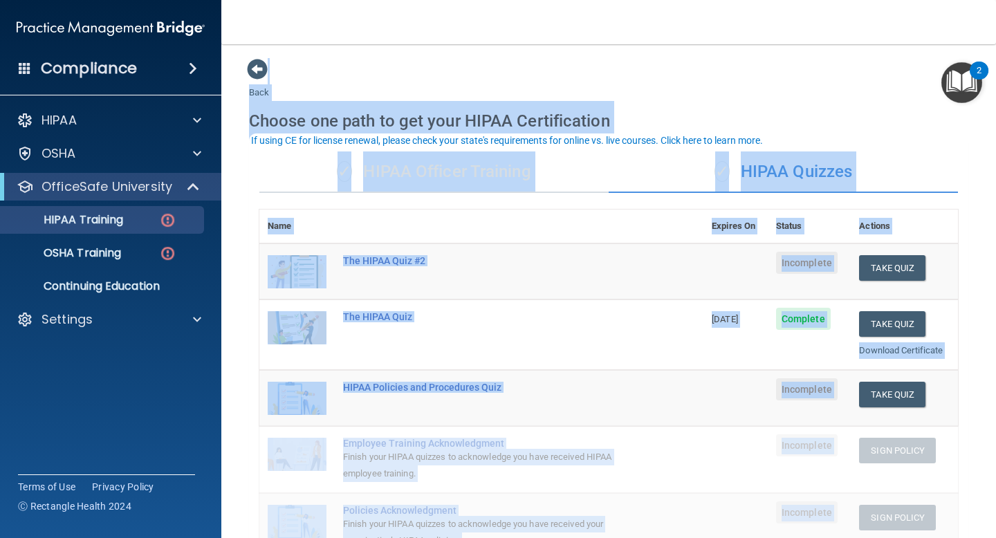
drag, startPoint x: 972, startPoint y: 135, endPoint x: 941, endPoint y: 12, distance: 127.1
click at [941, 12] on div "Toggle navigation Alana East [DOMAIN_NAME][EMAIL_ADDRESS][DOMAIN_NAME] Manage M…" at bounding box center [608, 269] width 775 height 538
click at [974, 248] on main "Back Choose one path to get your HIPAA Certification ✓ HIPAA Officer Training ✓…" at bounding box center [608, 291] width 775 height 494
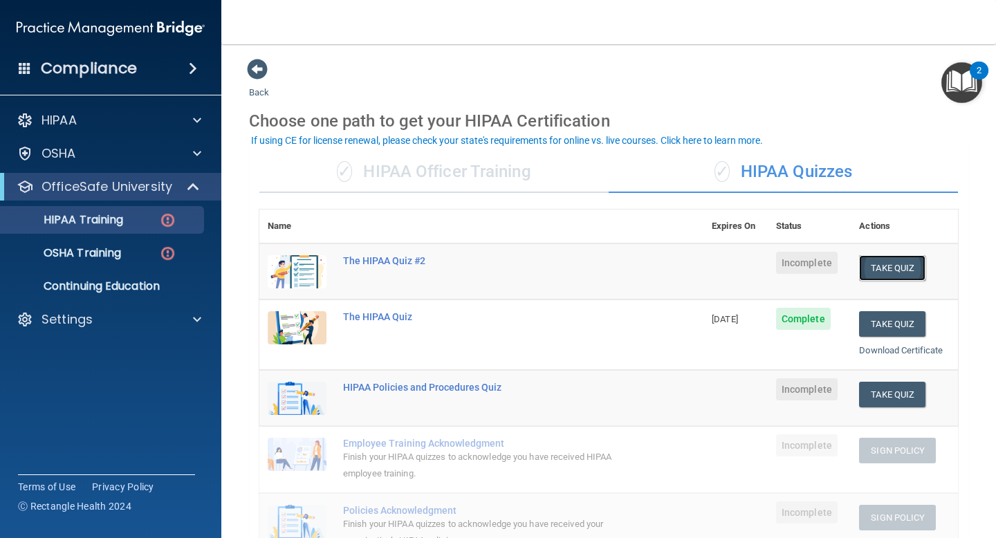
click at [897, 268] on button "Take Quiz" at bounding box center [892, 268] width 66 height 26
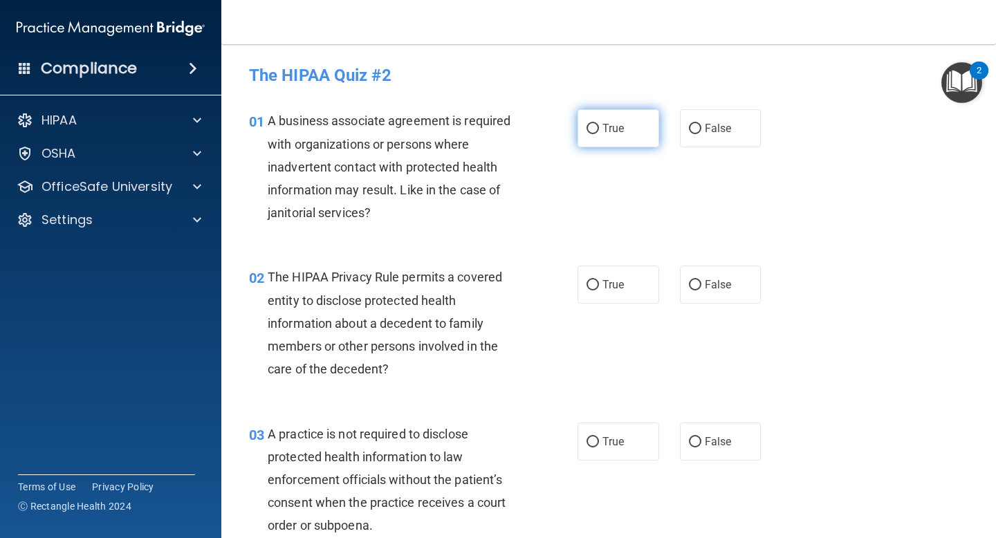
click at [595, 127] on input "True" at bounding box center [593, 129] width 12 height 10
radio input "true"
click at [592, 286] on input "True" at bounding box center [593, 285] width 12 height 10
radio input "true"
click at [547, 385] on div "02 The HIPAA Privacy Rule permits a covered entity to disclose protected health…" at bounding box center [413, 327] width 370 height 122
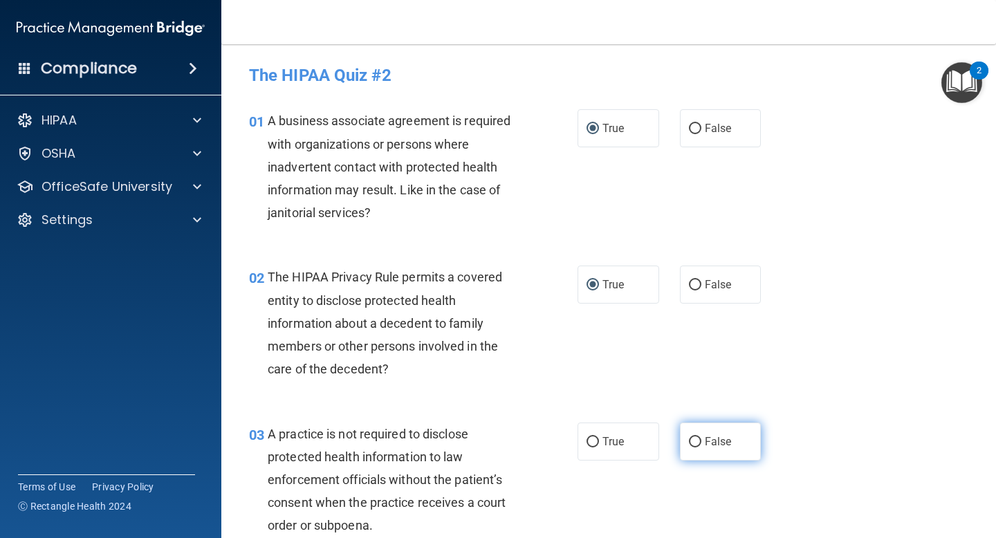
click at [697, 439] on input "False" at bounding box center [695, 442] width 12 height 10
radio input "true"
click at [806, 423] on div "03 A practice is not required to disclose protected health information to law e…" at bounding box center [609, 484] width 740 height 156
drag, startPoint x: 806, startPoint y: 423, endPoint x: 794, endPoint y: 538, distance: 115.5
click at [794, 538] on div "03 A practice is not required to disclose protected health information to law e…" at bounding box center [609, 484] width 740 height 156
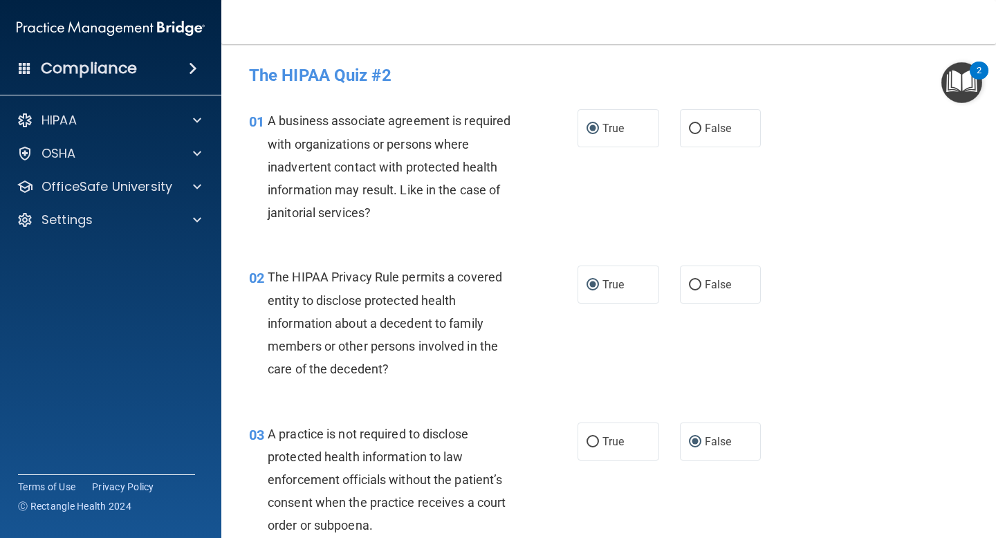
drag, startPoint x: 731, startPoint y: 490, endPoint x: 513, endPoint y: 268, distance: 311.2
click at [436, 246] on div "01 A business associate agreement is required with organizations or persons whe…" at bounding box center [609, 170] width 740 height 156
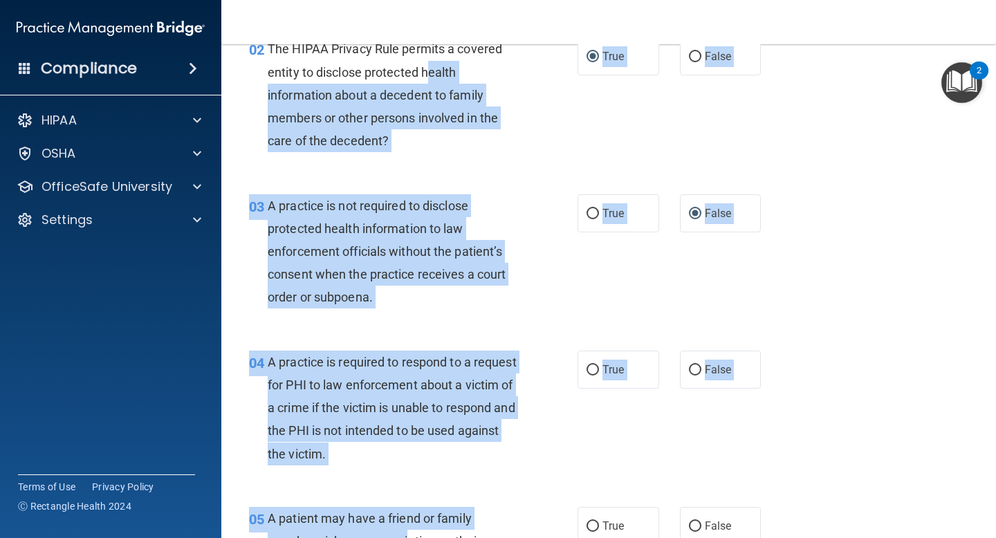
drag, startPoint x: 429, startPoint y: 307, endPoint x: 435, endPoint y: 466, distance: 159.9
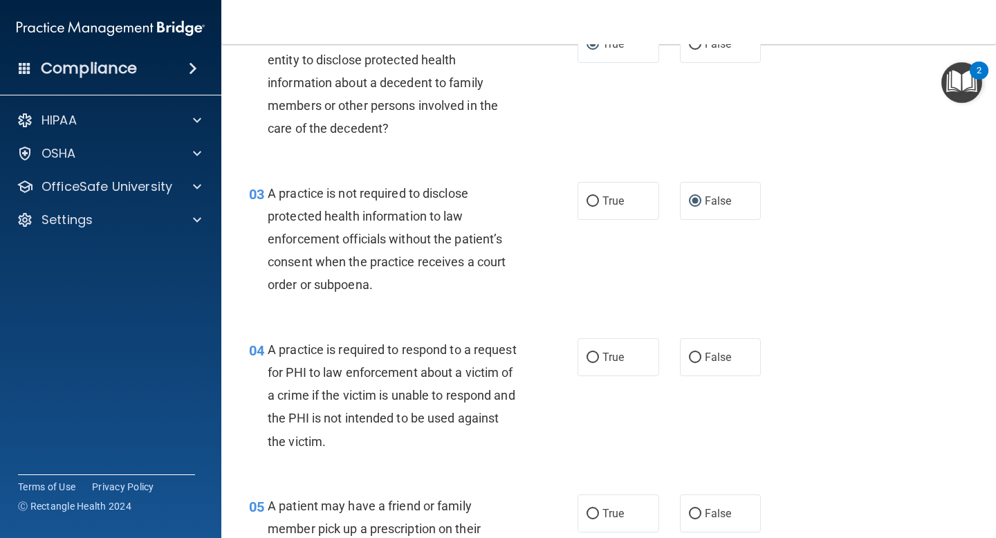
click at [763, 431] on div "04 A practice is required to respond to a request for PHI to law enforcement ab…" at bounding box center [609, 399] width 740 height 156
click at [597, 354] on input "True" at bounding box center [593, 358] width 12 height 10
radio input "true"
click at [493, 483] on div "05 A patient may have a friend or family member pick up a prescription on their…" at bounding box center [609, 532] width 740 height 111
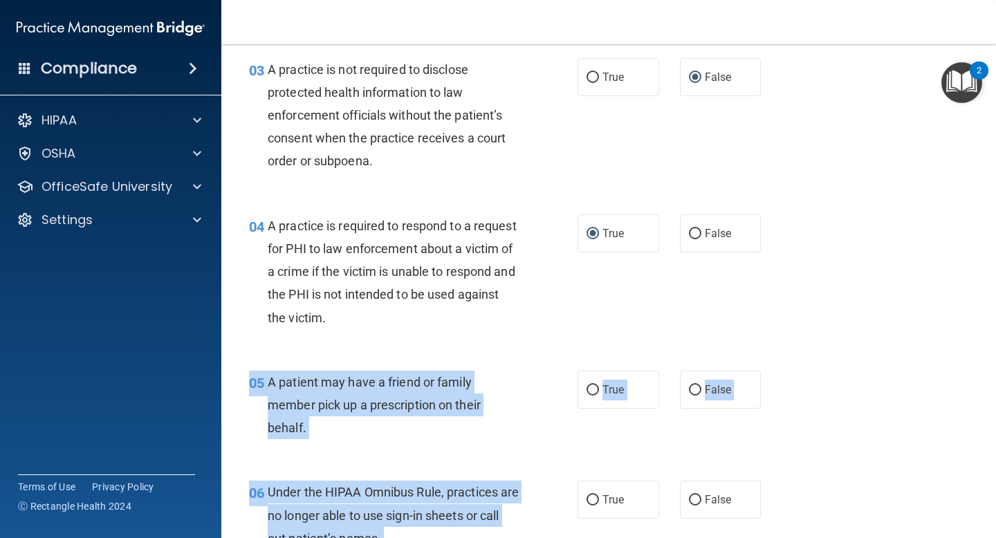
scroll to position [444, 0]
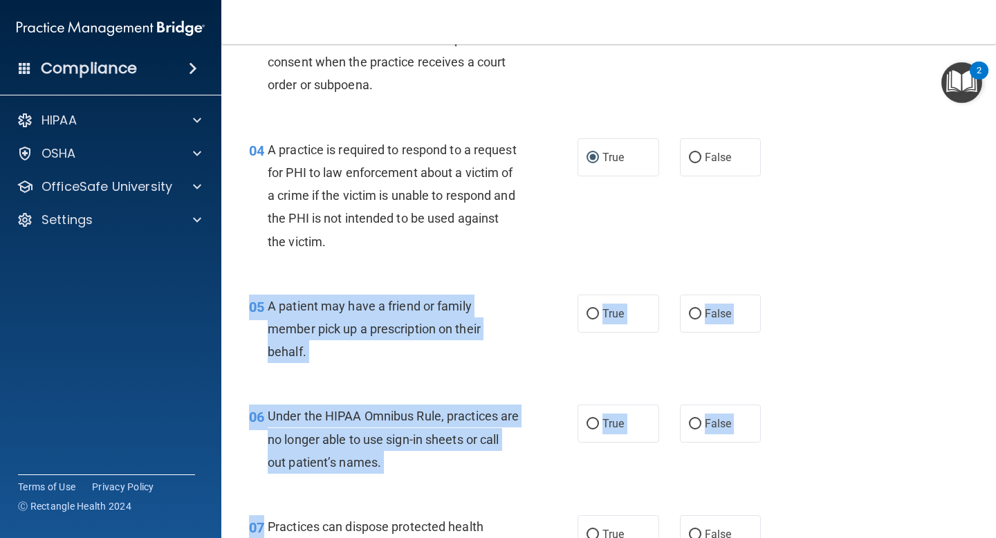
drag, startPoint x: 493, startPoint y: 484, endPoint x: 486, endPoint y: 536, distance: 52.4
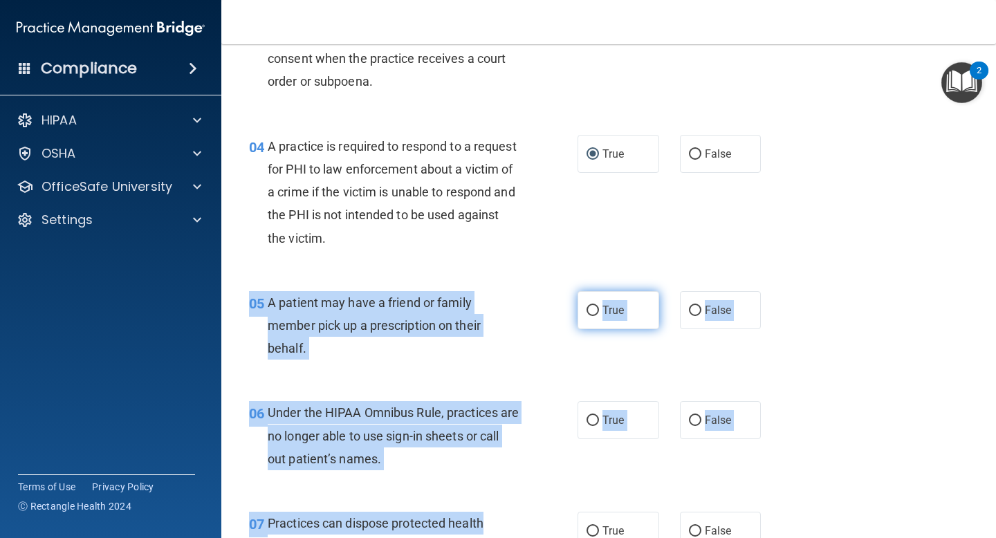
click at [594, 311] on input "True" at bounding box center [593, 311] width 12 height 10
radio input "true"
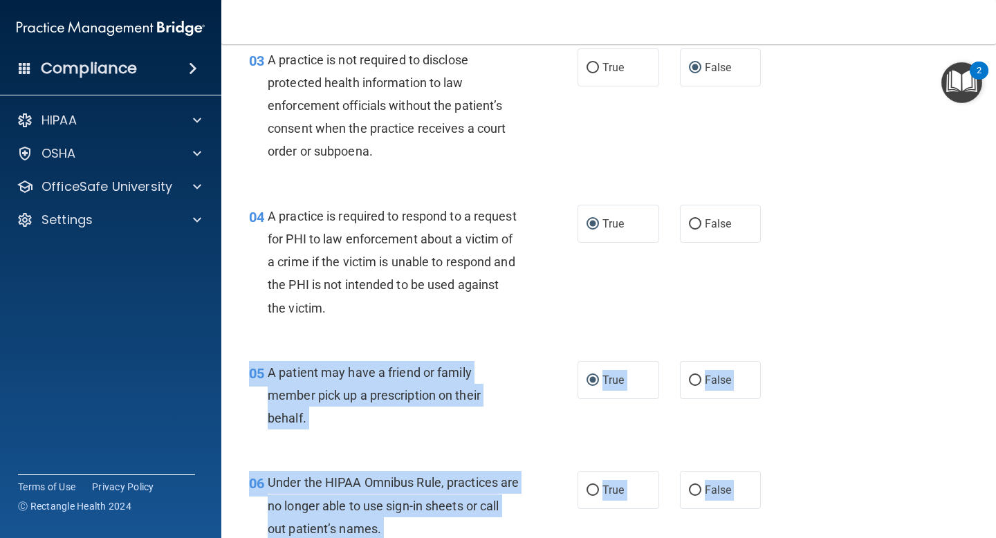
scroll to position [370, 0]
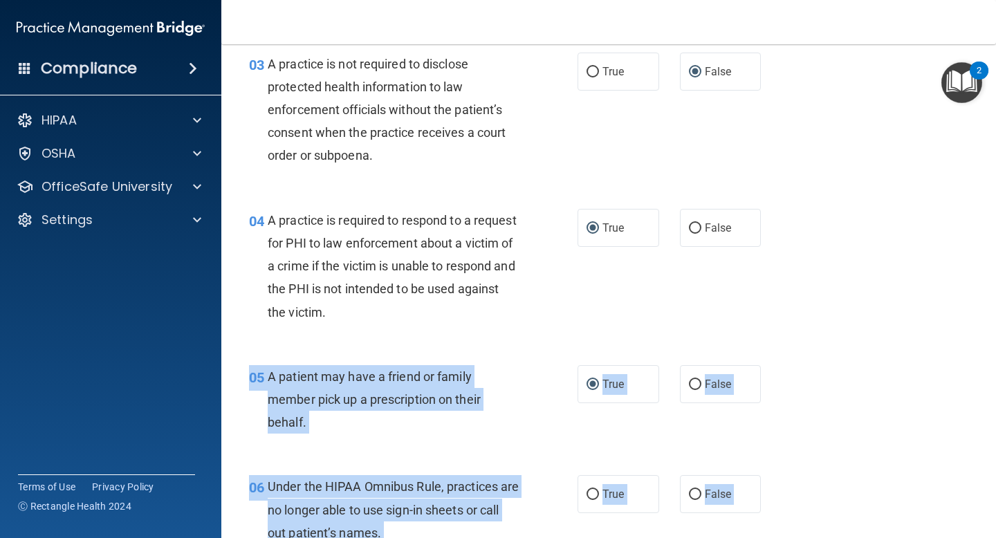
click at [480, 430] on div "A patient may have a friend or family member pick up a prescription on their be…" at bounding box center [399, 399] width 262 height 69
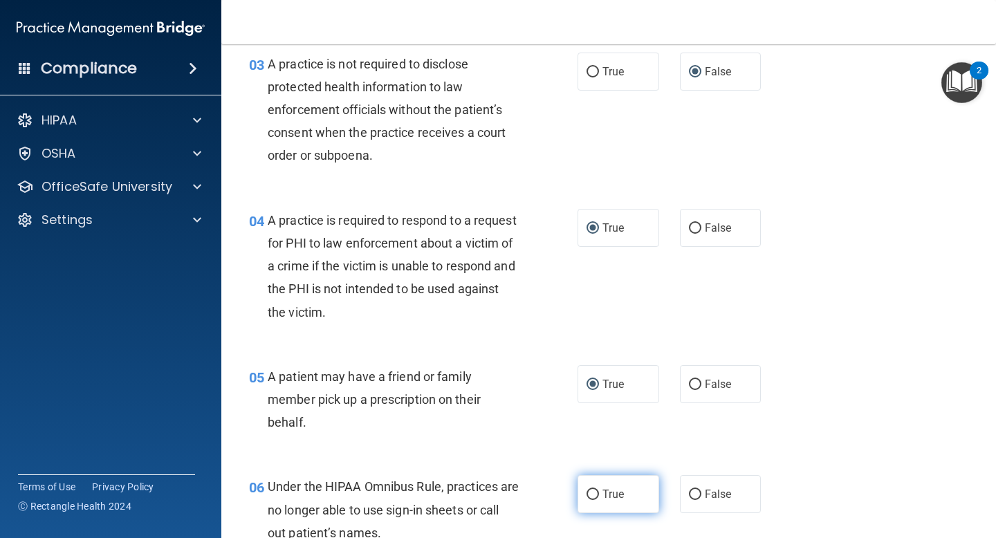
click at [593, 497] on input "True" at bounding box center [593, 495] width 12 height 10
radio input "true"
click at [524, 502] on div "Under the HIPAA Omnibus Rule, practices are no longer able to use sign-in sheet…" at bounding box center [399, 509] width 262 height 69
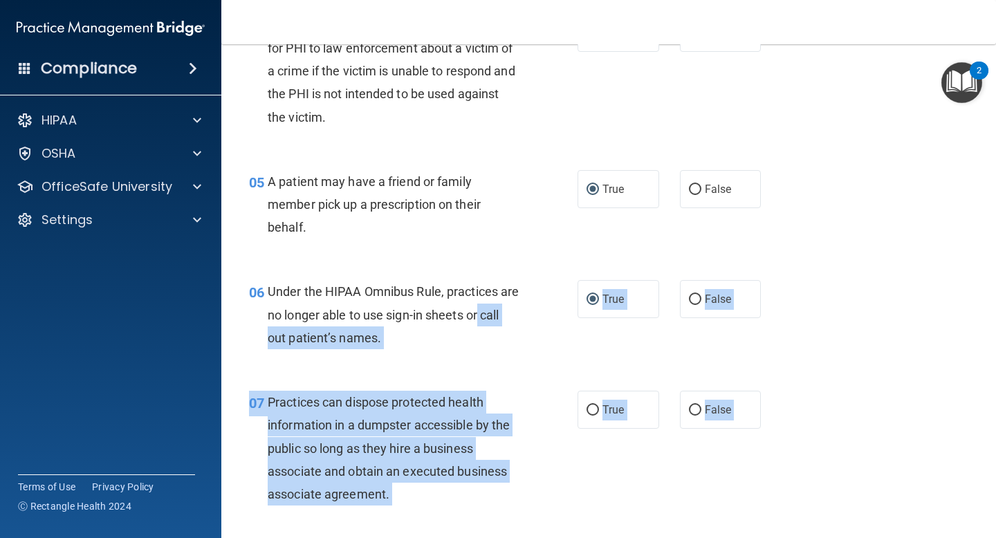
drag, startPoint x: 524, startPoint y: 502, endPoint x: 509, endPoint y: 528, distance: 29.4
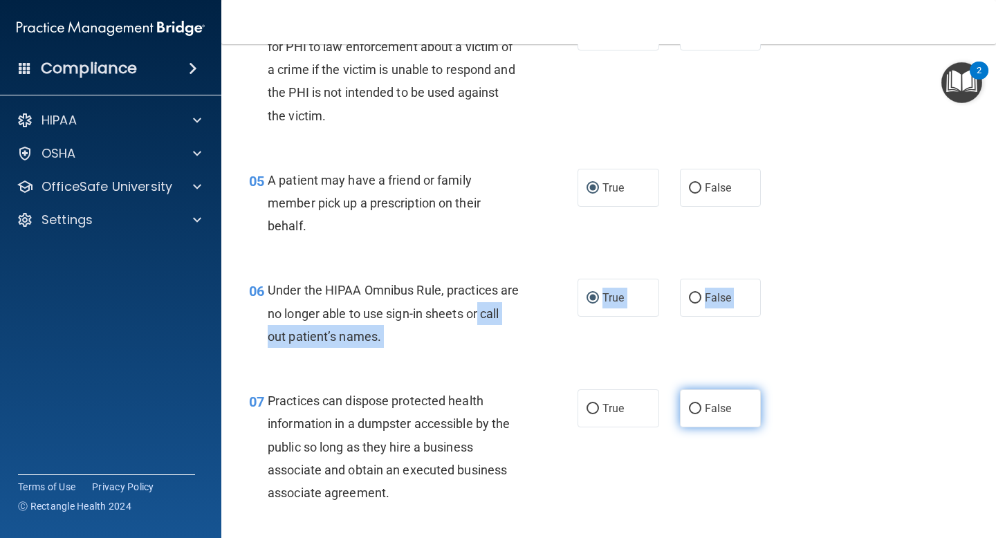
click at [695, 409] on input "False" at bounding box center [695, 409] width 12 height 10
radio input "true"
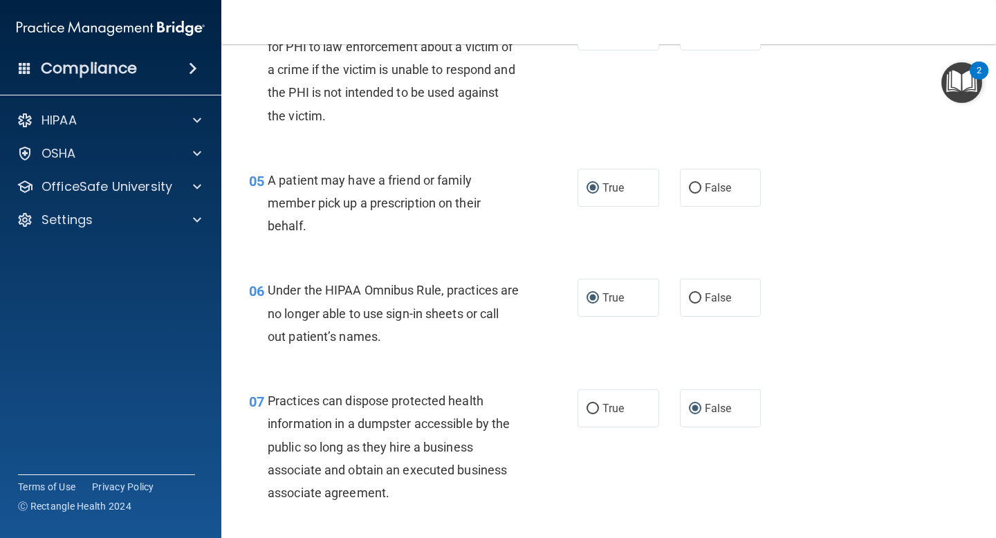
click at [536, 475] on div "07 Practices can dispose protected health information in a dumpster accessible …" at bounding box center [413, 451] width 370 height 122
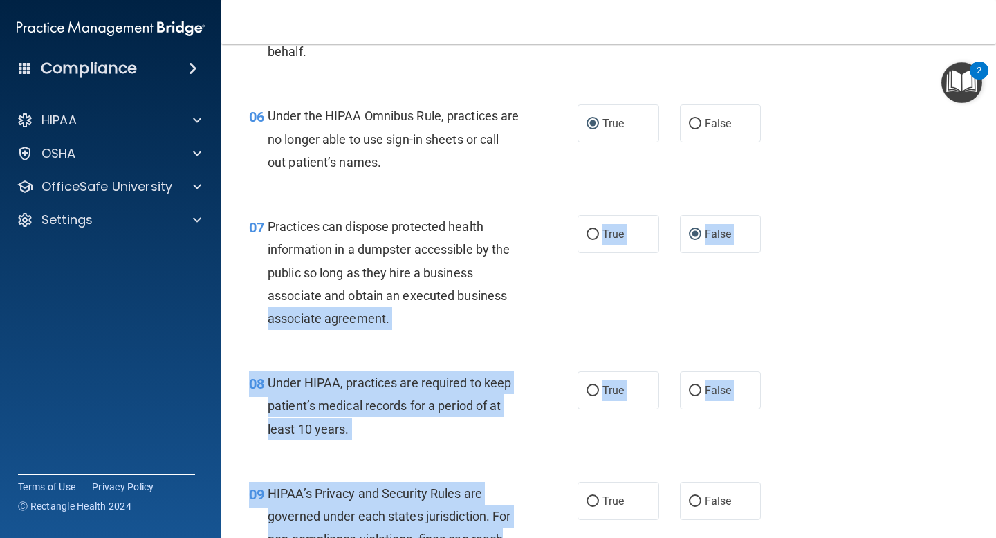
drag, startPoint x: 536, startPoint y: 475, endPoint x: 525, endPoint y: 530, distance: 55.8
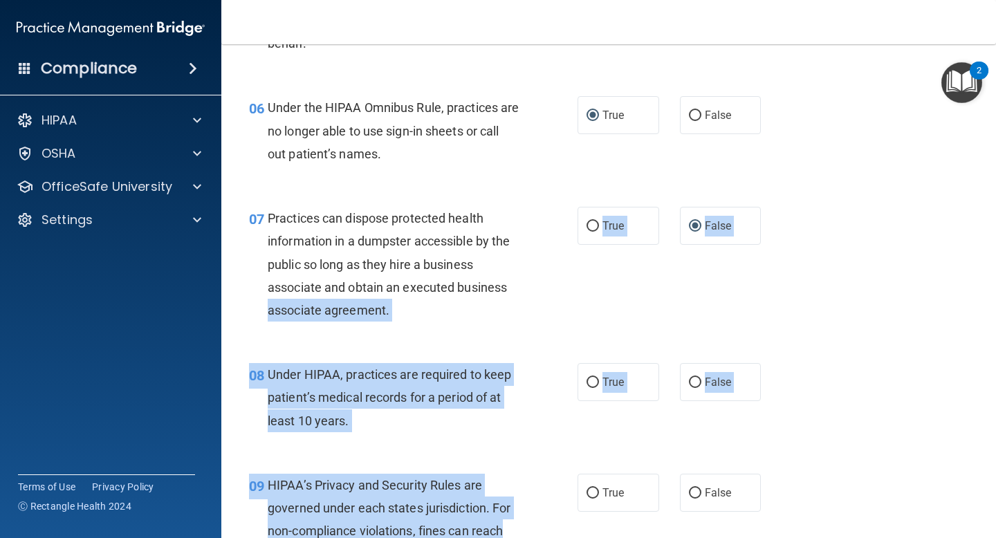
click at [535, 422] on div "08 Under HIPAA, practices are required to keep patient’s medical records for a …" at bounding box center [413, 401] width 370 height 76
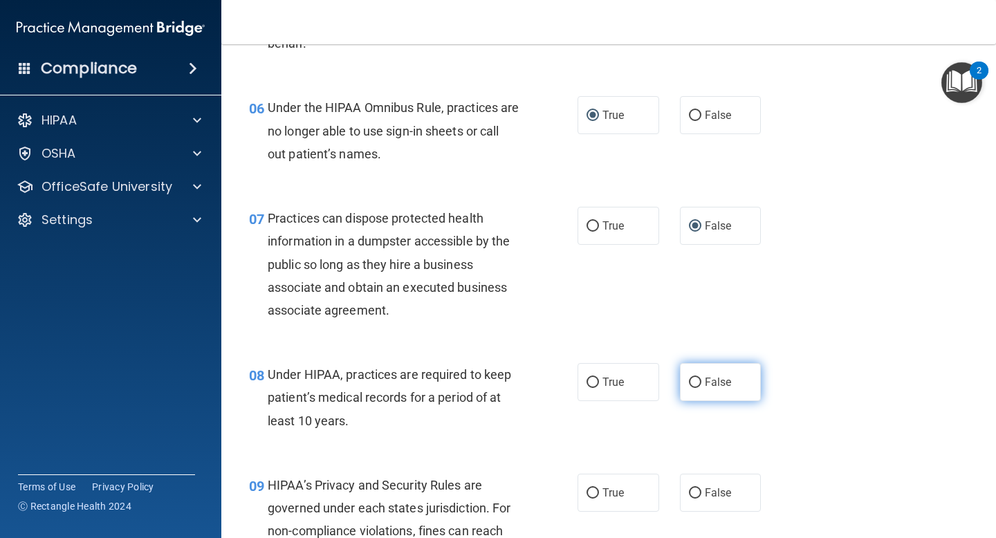
click at [693, 381] on input "False" at bounding box center [695, 383] width 12 height 10
radio input "true"
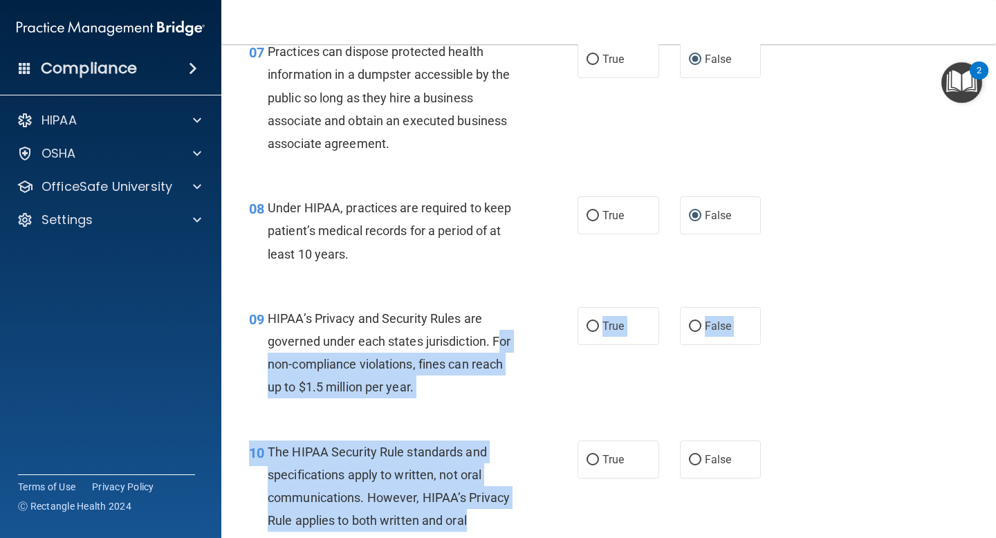
drag, startPoint x: 504, startPoint y: 500, endPoint x: 497, endPoint y: 536, distance: 36.8
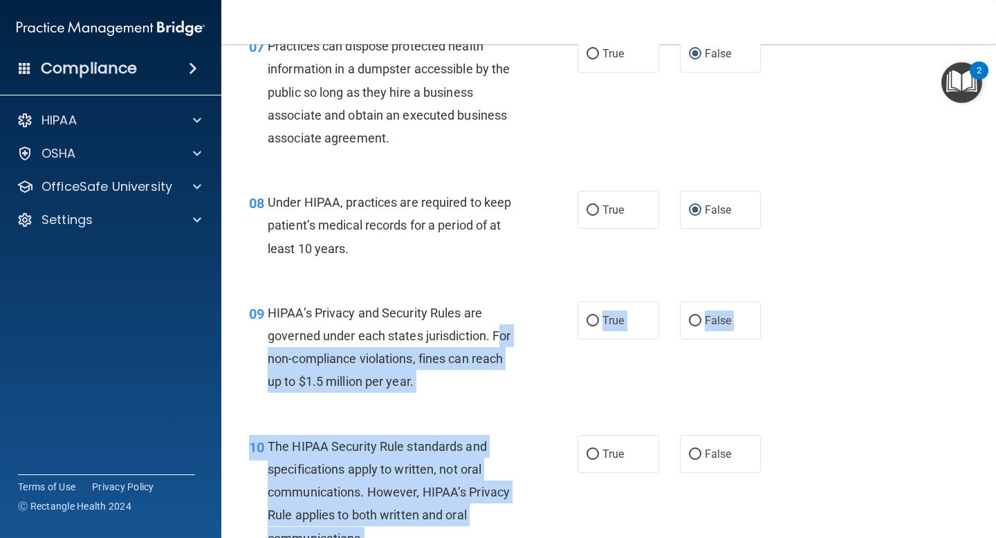
click at [504, 385] on div "HIPAA’s Privacy and Security Rules are governed under each states jurisdiction.…" at bounding box center [399, 348] width 262 height 92
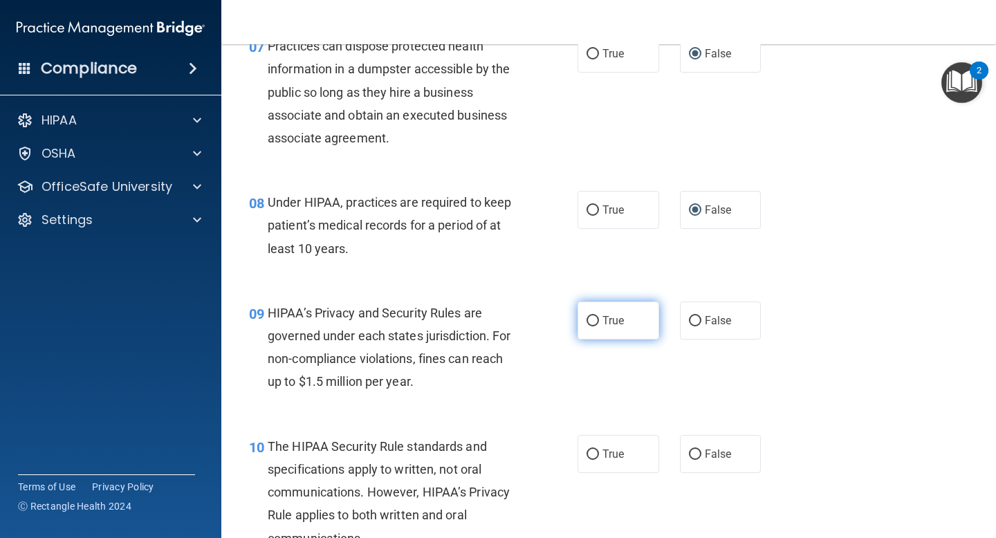
click at [594, 320] on input "True" at bounding box center [593, 321] width 12 height 10
radio input "true"
click at [503, 426] on div "10 The HIPAA Security Rule standards and specifications apply to written, not o…" at bounding box center [609, 496] width 740 height 156
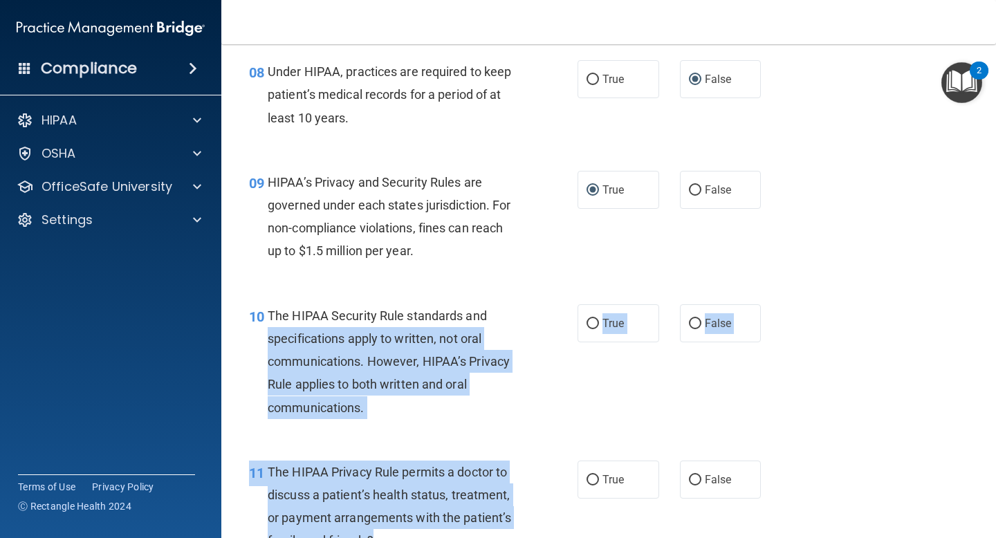
drag, startPoint x: 501, startPoint y: 440, endPoint x: 486, endPoint y: 533, distance: 93.9
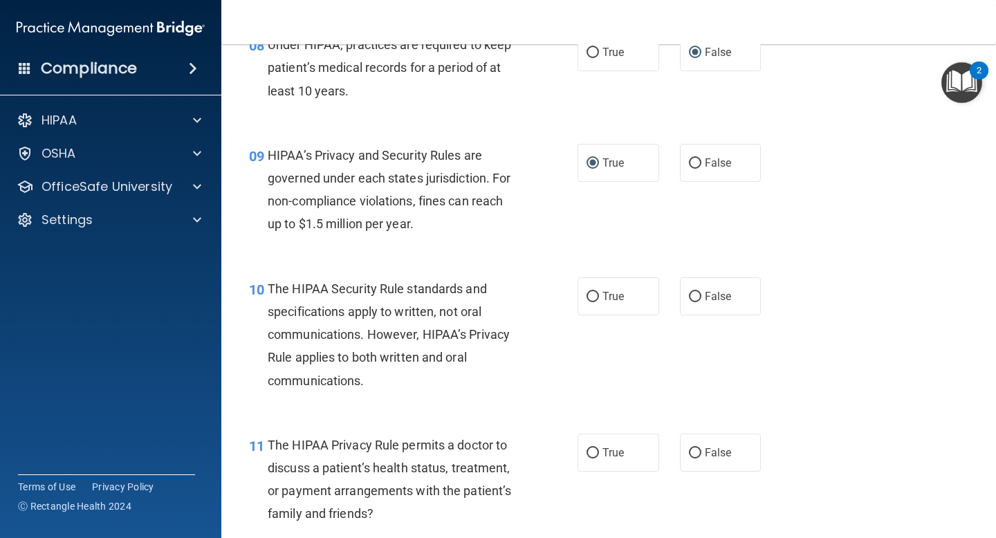
click at [532, 408] on div "10 The HIPAA Security Rule standards and specifications apply to written, not o…" at bounding box center [609, 338] width 740 height 156
click at [595, 289] on label "True" at bounding box center [619, 296] width 82 height 38
click at [595, 292] on input "True" at bounding box center [593, 297] width 12 height 10
radio input "true"
click at [518, 443] on div "The HIPAA Privacy Rule permits a doctor to discuss a patient’s health status, t…" at bounding box center [399, 480] width 262 height 92
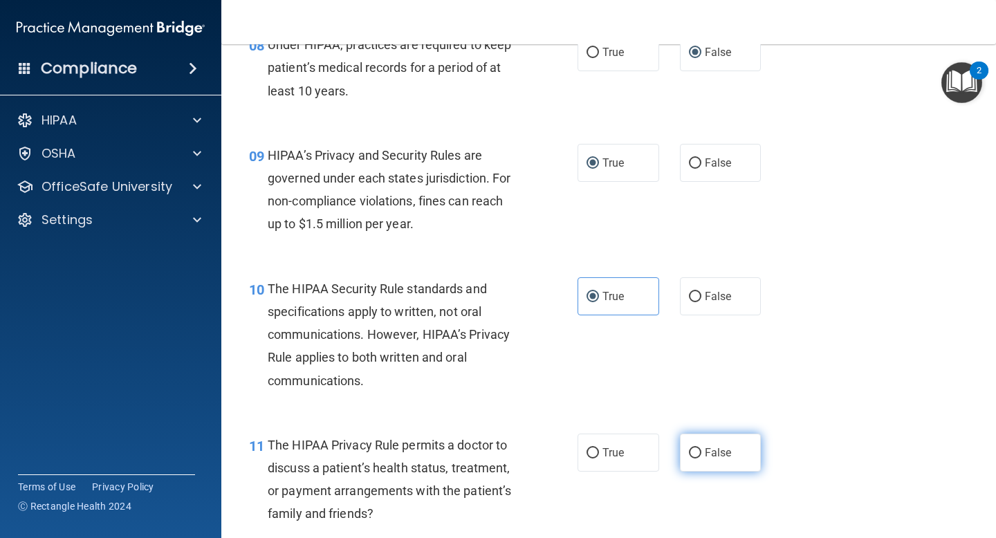
click at [694, 452] on input "False" at bounding box center [695, 453] width 12 height 10
radio input "true"
click at [610, 503] on div "11 The HIPAA Privacy Rule permits a doctor to discuss a patient’s health status…" at bounding box center [609, 484] width 740 height 134
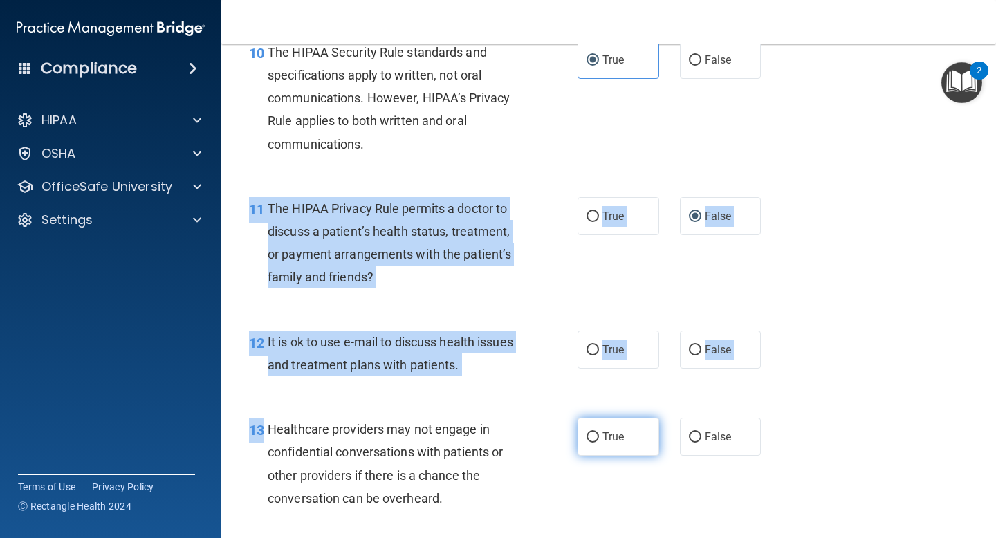
drag, startPoint x: 610, startPoint y: 503, endPoint x: 598, endPoint y: 538, distance: 36.5
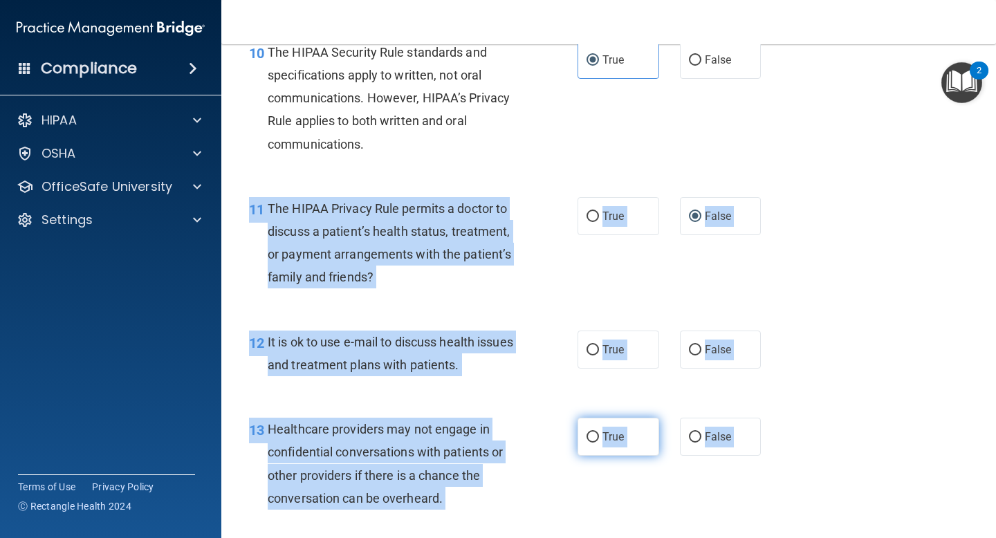
scroll to position [1331, 0]
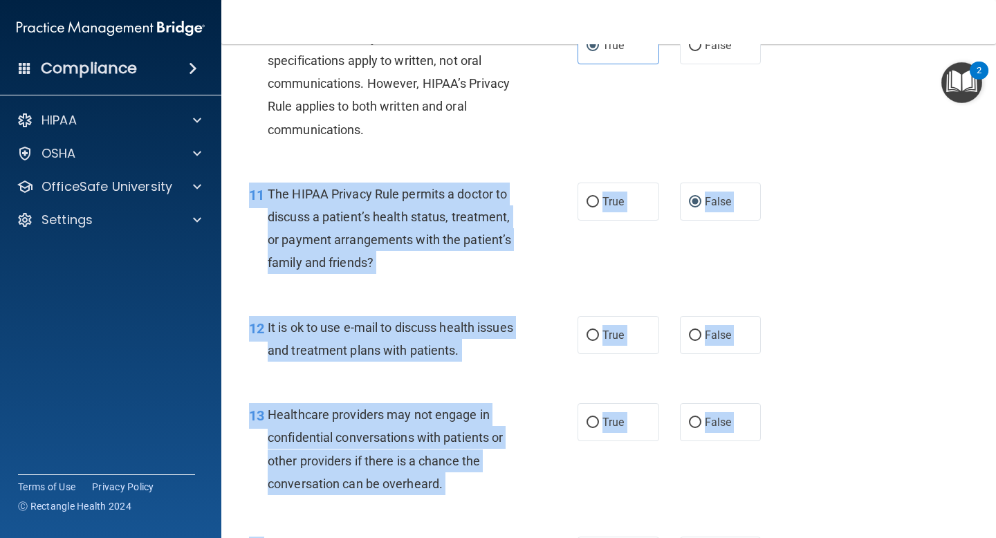
click at [549, 416] on div "13 Healthcare providers may not engage in confidential conversations with patie…" at bounding box center [413, 452] width 370 height 99
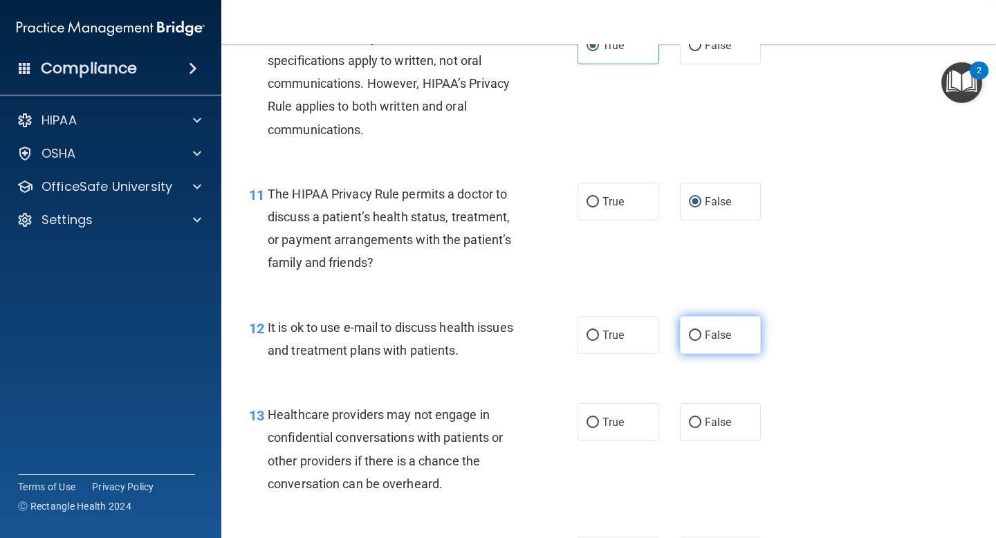
click at [695, 336] on input "False" at bounding box center [695, 336] width 12 height 10
radio input "true"
click at [499, 457] on div "Healthcare providers may not engage in confidential conversations with patients…" at bounding box center [399, 449] width 262 height 92
click at [595, 424] on input "True" at bounding box center [593, 423] width 12 height 10
radio input "true"
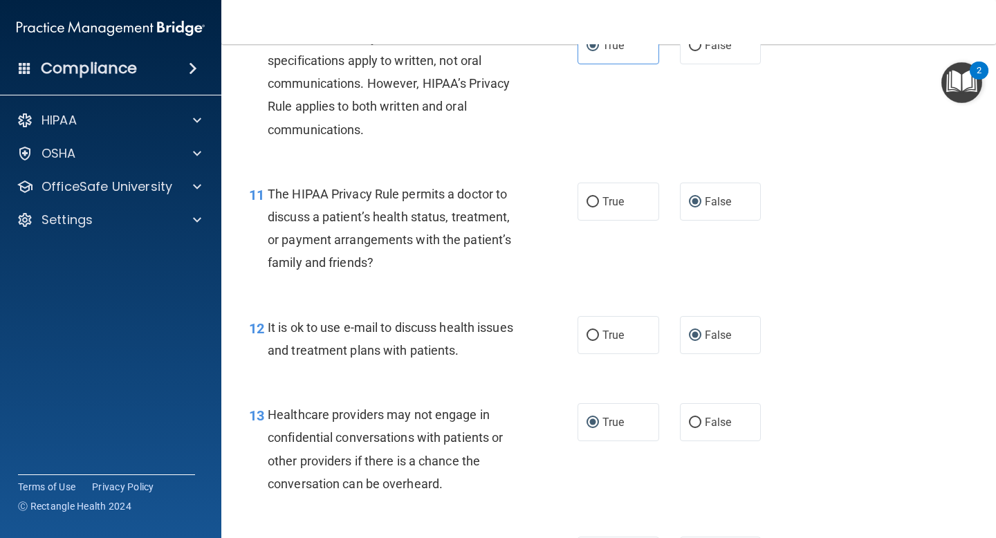
click at [528, 480] on div "Healthcare providers may not engage in confidential conversations with patients…" at bounding box center [399, 449] width 262 height 92
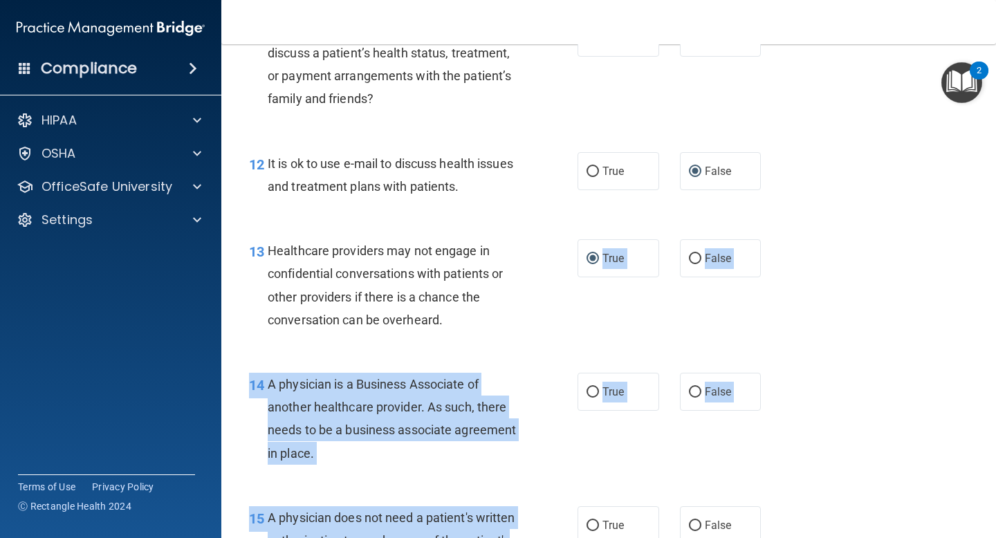
drag, startPoint x: 528, startPoint y: 480, endPoint x: 523, endPoint y: 537, distance: 57.0
click at [523, 537] on div "01 A business associate agreement is required with organizations or persons whe…" at bounding box center [609, 495] width 740 height 3797
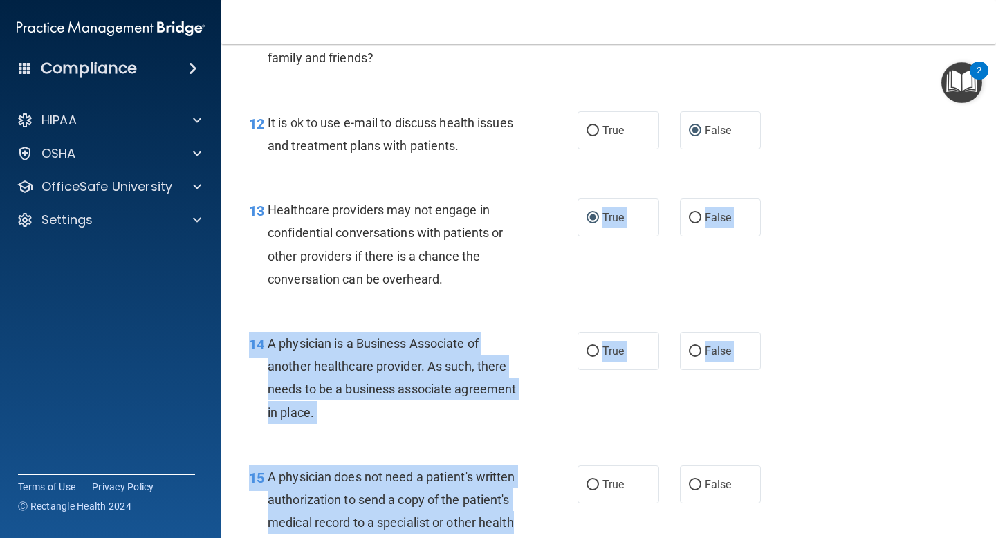
click at [531, 372] on div "14 A physician is a Business Associate of another healthcare provider. As such,…" at bounding box center [413, 381] width 370 height 99
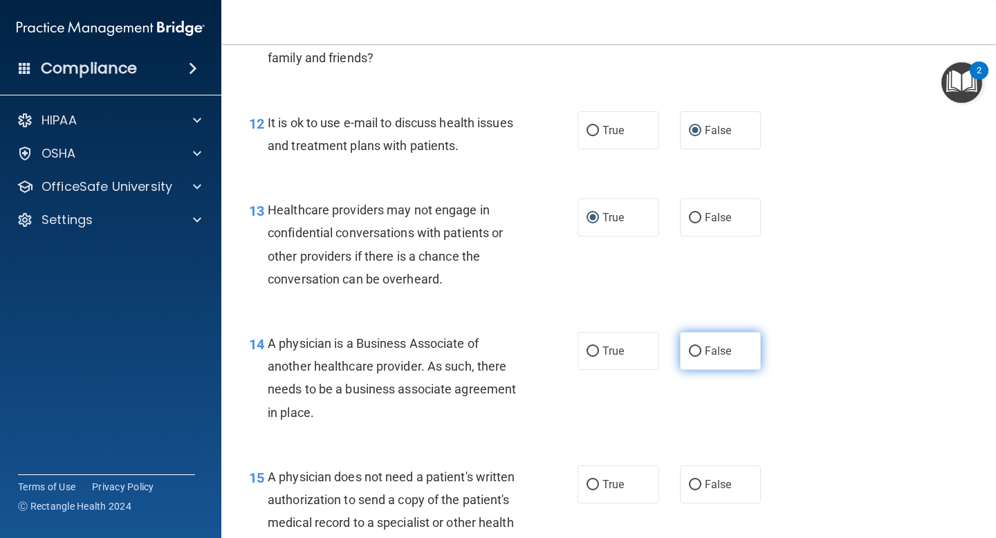
click at [691, 347] on input "False" at bounding box center [695, 352] width 12 height 10
radio input "true"
click at [540, 422] on div "14 A physician is a Business Associate of another healthcare provider. As such,…" at bounding box center [413, 381] width 370 height 99
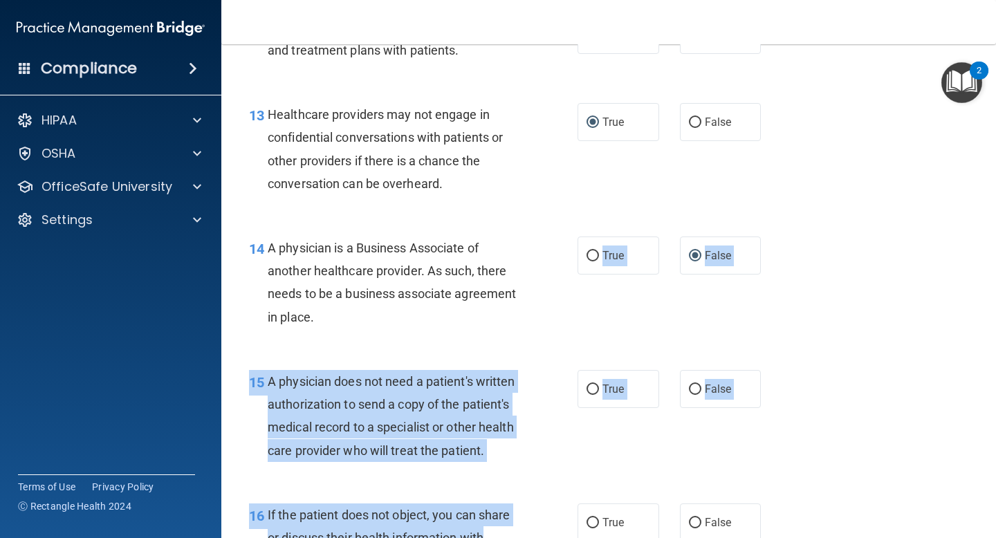
scroll to position [1695, 0]
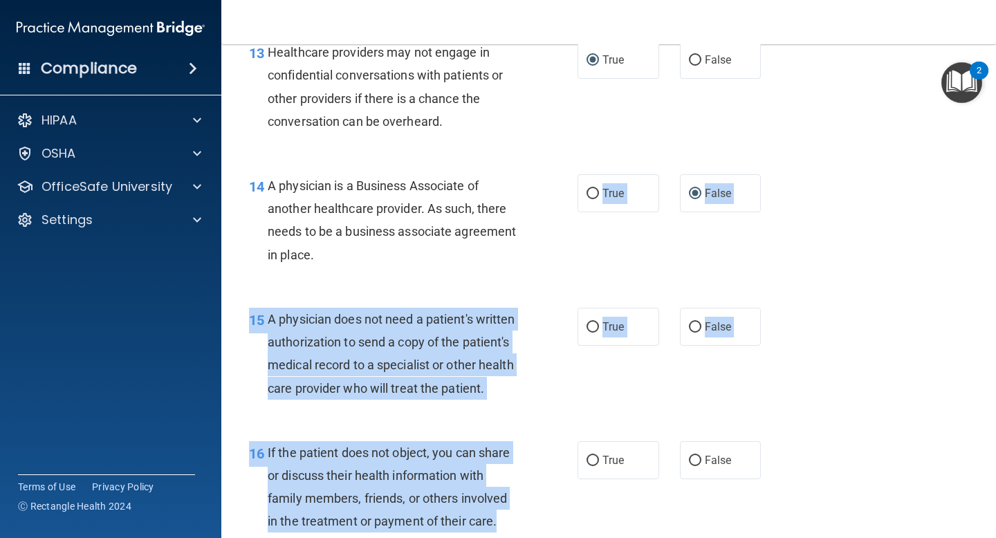
drag, startPoint x: 540, startPoint y: 422, endPoint x: 521, endPoint y: 493, distance: 73.0
click at [519, 507] on div "01 A business associate agreement is required with organizations or persons whe…" at bounding box center [609, 297] width 740 height 3797
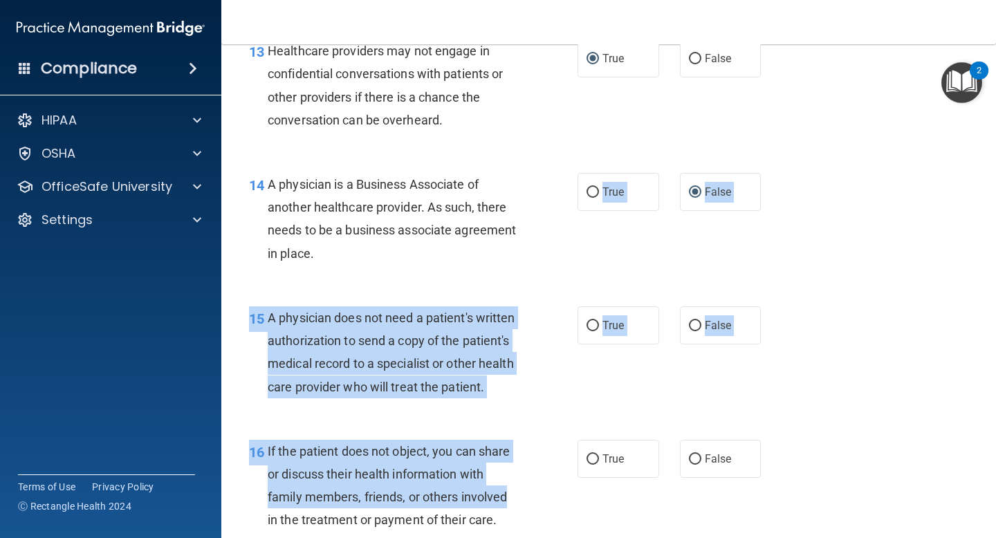
click at [532, 372] on div "15 A physician does not need a patient's written authorization to send a copy o…" at bounding box center [413, 356] width 370 height 99
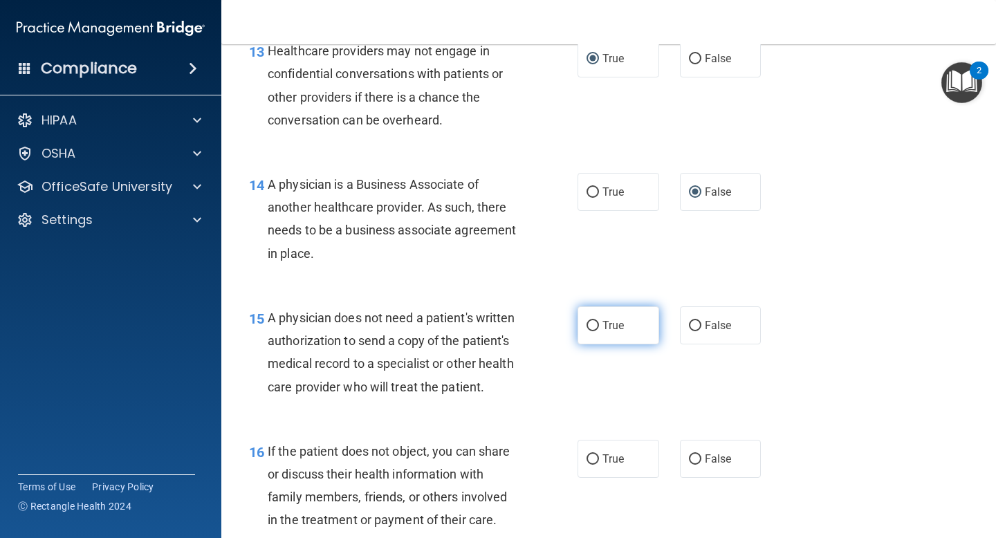
click at [597, 322] on input "True" at bounding box center [593, 326] width 12 height 10
radio input "true"
click at [498, 450] on span "If the patient does not object, you can share or discuss their health informati…" at bounding box center [389, 486] width 243 height 84
click at [549, 492] on div "16 If the patient does not object, you can share or discuss their health inform…" at bounding box center [413, 489] width 370 height 99
click at [592, 457] on input "True" at bounding box center [593, 460] width 12 height 10
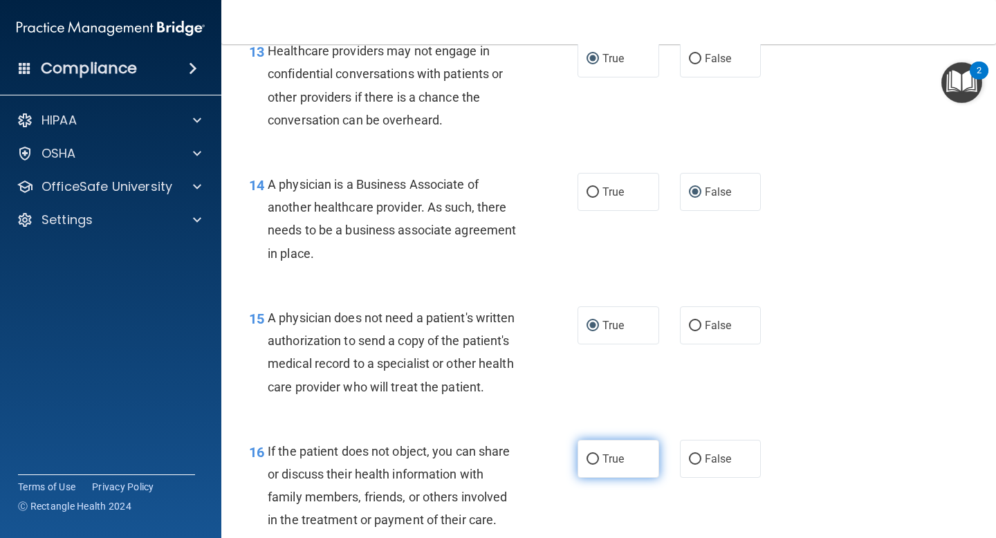
radio input "true"
click at [639, 501] on div "16 If the patient does not object, you can share or discuss their health inform…" at bounding box center [609, 490] width 740 height 134
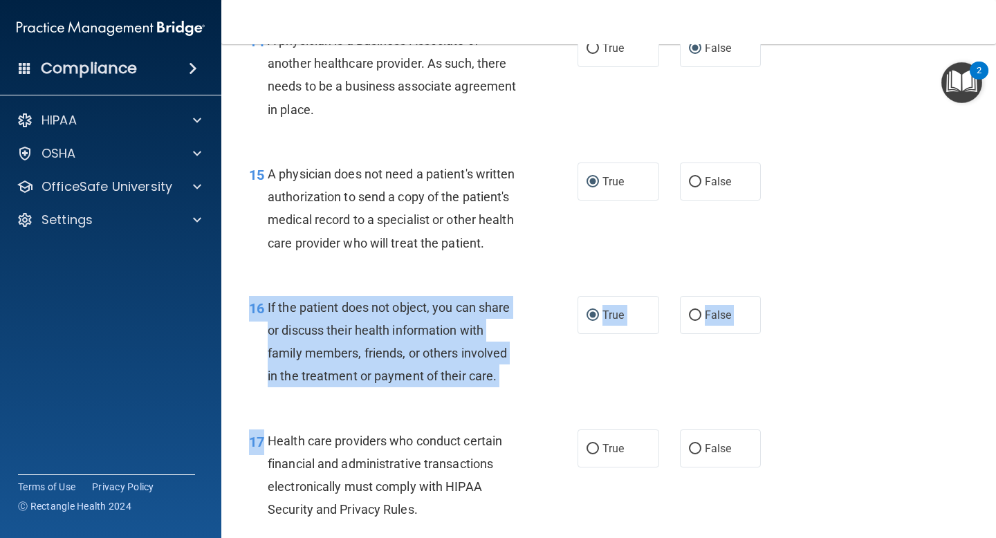
scroll to position [1899, 0]
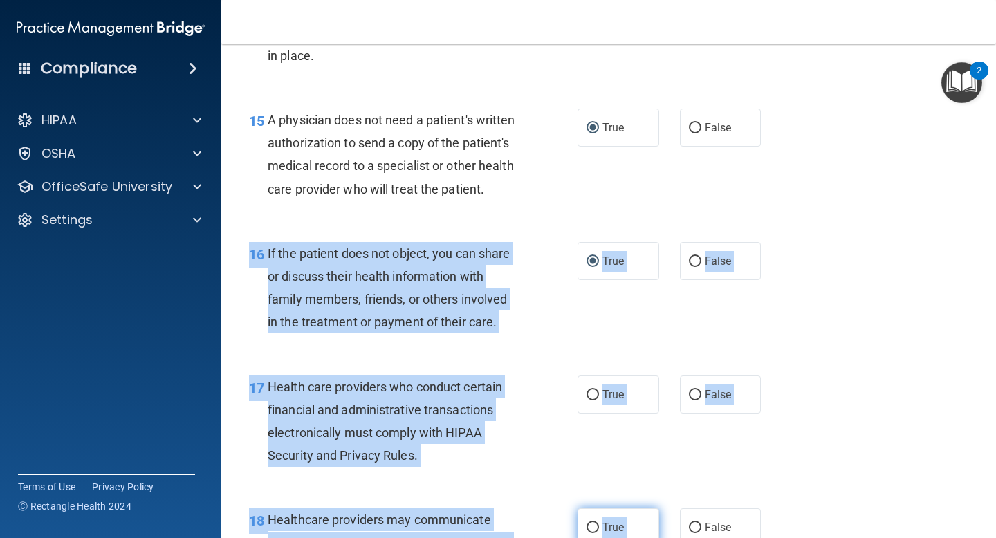
drag, startPoint x: 639, startPoint y: 501, endPoint x: 627, endPoint y: 536, distance: 37.4
click at [627, 536] on div "01 A business associate agreement is required with organizations or persons whe…" at bounding box center [609, 97] width 740 height 3797
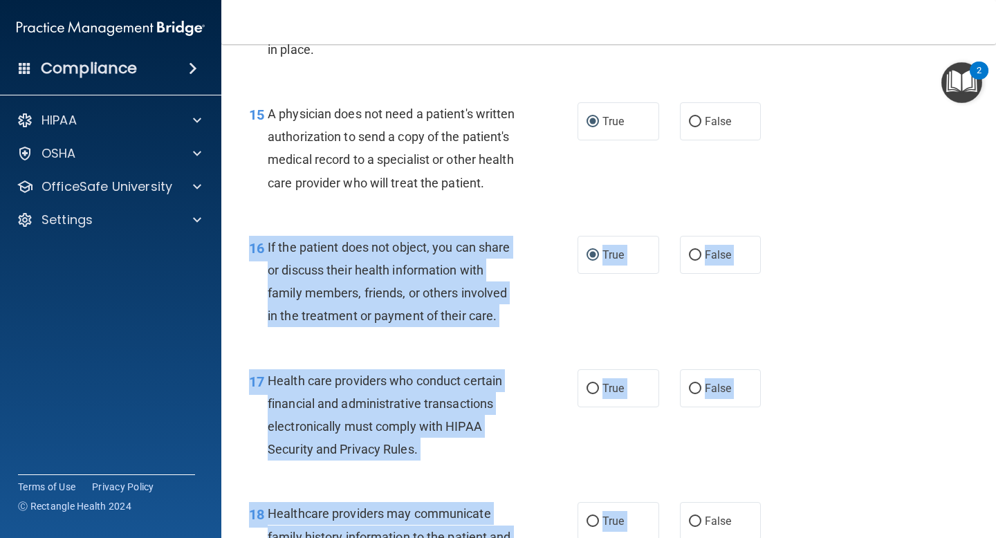
click at [595, 433] on div "17 Health care providers who conduct certain financial and administrative trans…" at bounding box center [413, 419] width 370 height 99
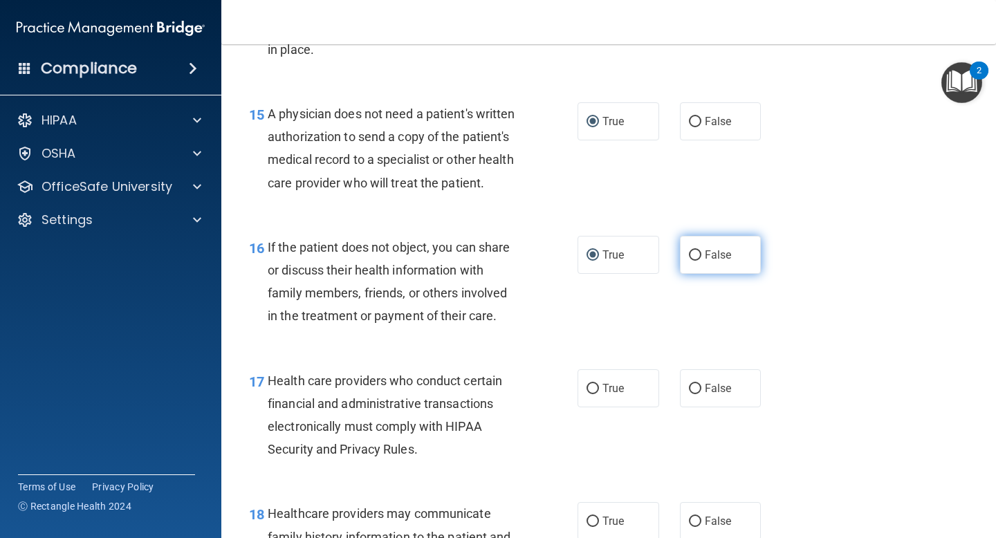
click at [697, 253] on input "False" at bounding box center [695, 256] width 12 height 10
radio input "true"
radio input "false"
click at [597, 384] on input "True" at bounding box center [593, 389] width 12 height 10
radio input "true"
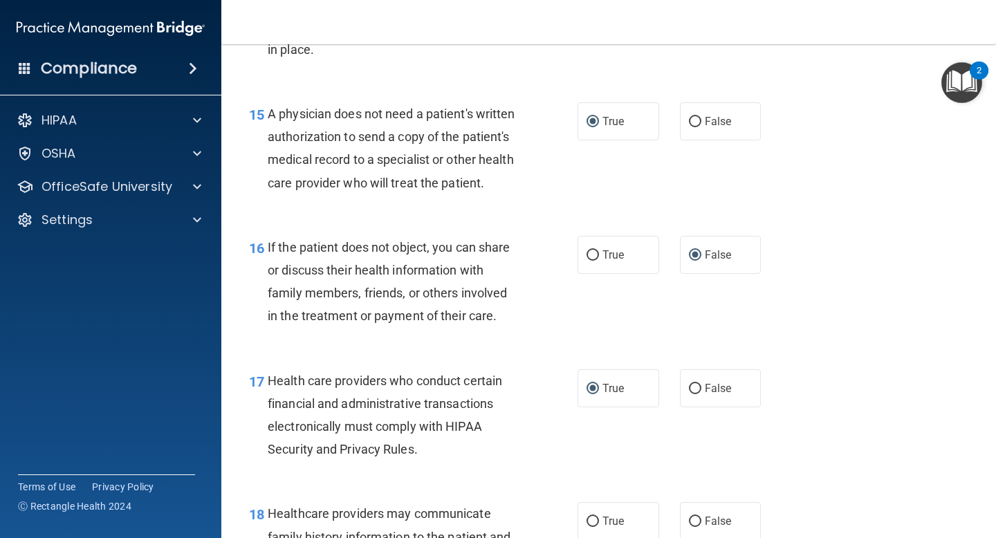
click at [512, 467] on div "17 Health care providers who conduct certain financial and administrative trans…" at bounding box center [413, 419] width 370 height 99
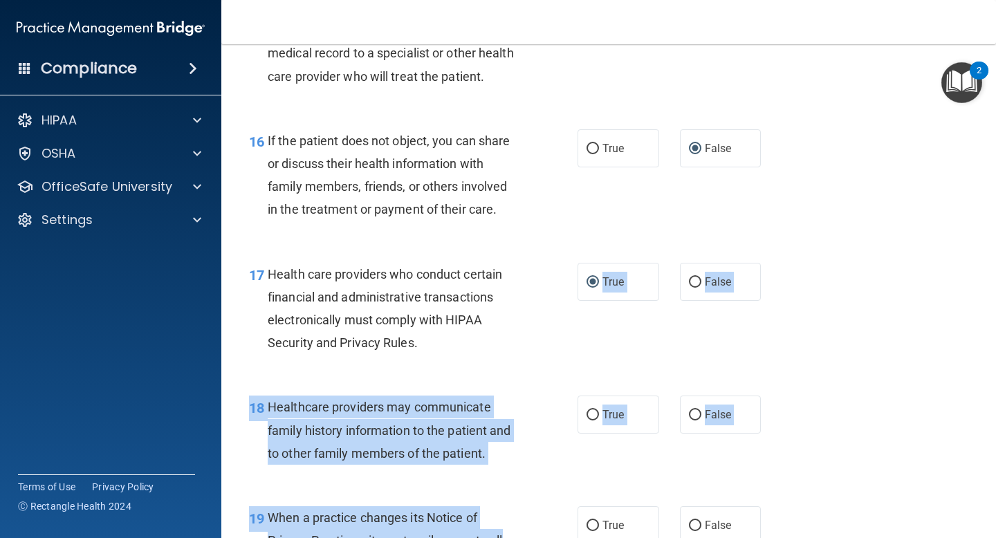
scroll to position [2086, 0]
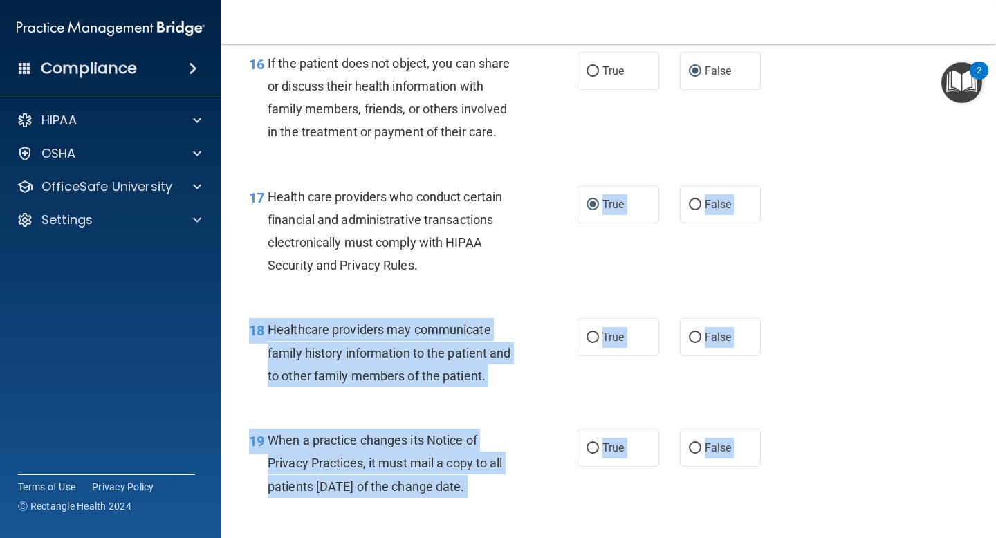
drag, startPoint x: 512, startPoint y: 467, endPoint x: 501, endPoint y: 531, distance: 65.3
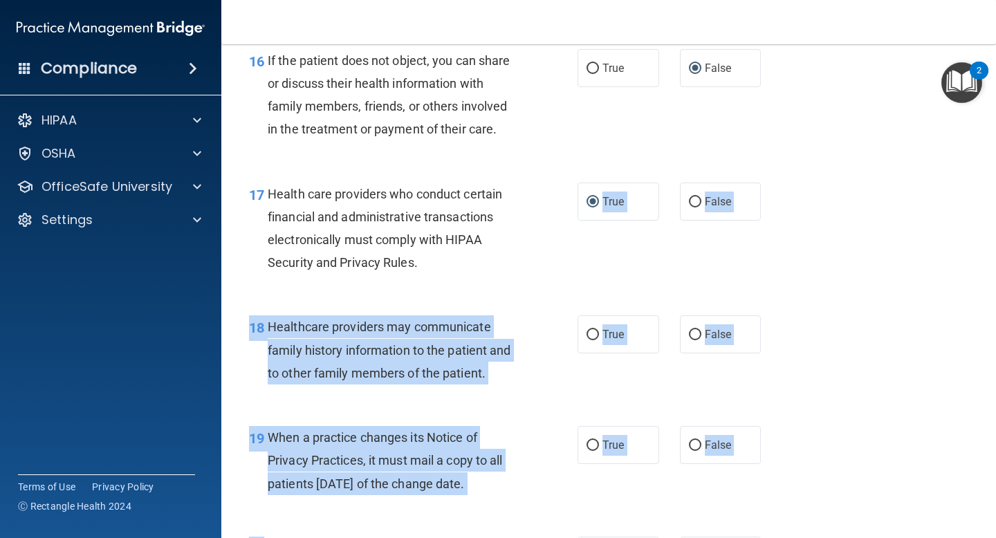
click at [514, 408] on div "18 Healthcare providers may communicate family history information to the patie…" at bounding box center [609, 353] width 740 height 111
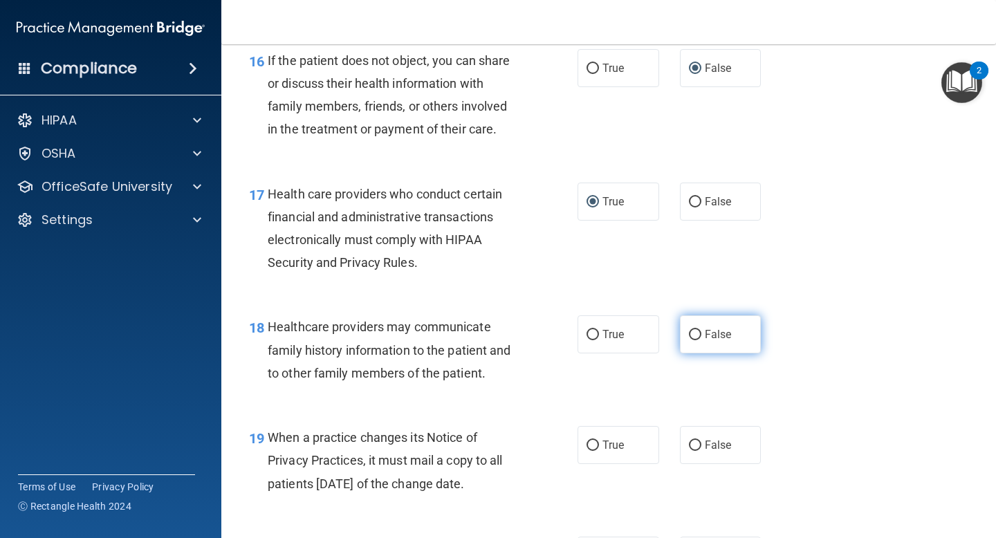
click at [697, 334] on input "False" at bounding box center [695, 335] width 12 height 10
radio input "true"
click at [593, 394] on div "18 Healthcare providers may communicate family history information to the patie…" at bounding box center [609, 353] width 740 height 111
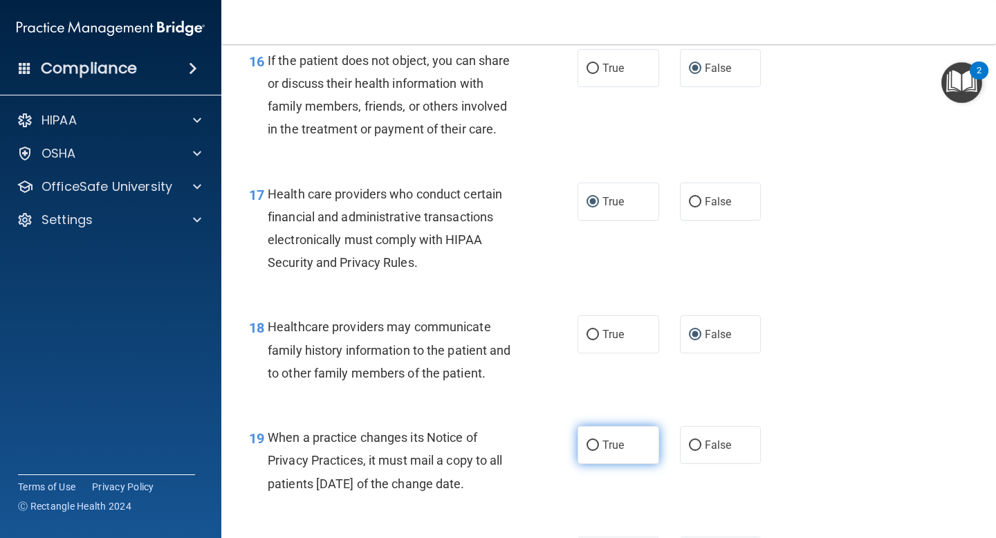
click at [590, 446] on input "True" at bounding box center [593, 446] width 12 height 10
radio input "true"
click at [559, 512] on div "19 When a practice changes its Notice of Privacy Practices, it must mail a copy…" at bounding box center [609, 464] width 740 height 111
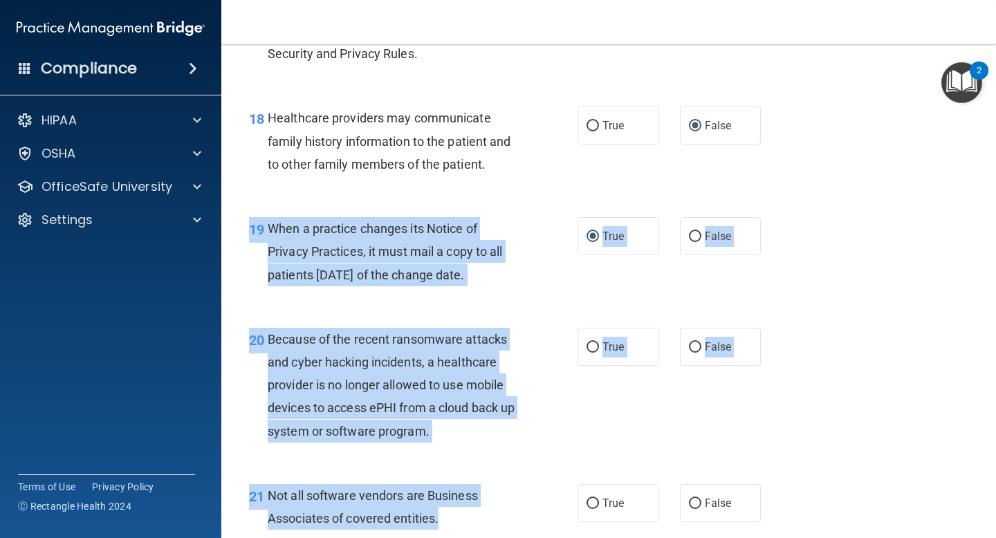
drag, startPoint x: 559, startPoint y: 512, endPoint x: 556, endPoint y: 538, distance: 25.8
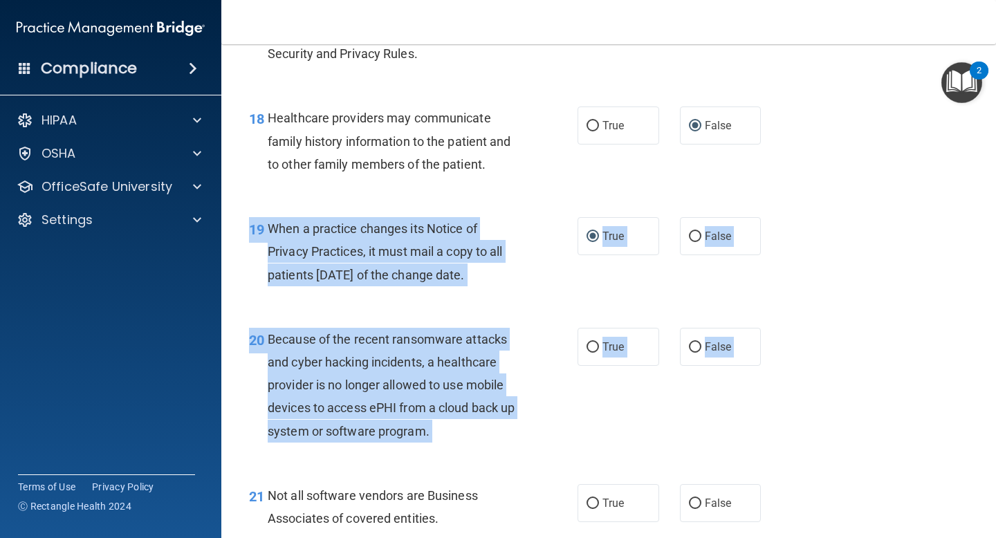
scroll to position [2302, 0]
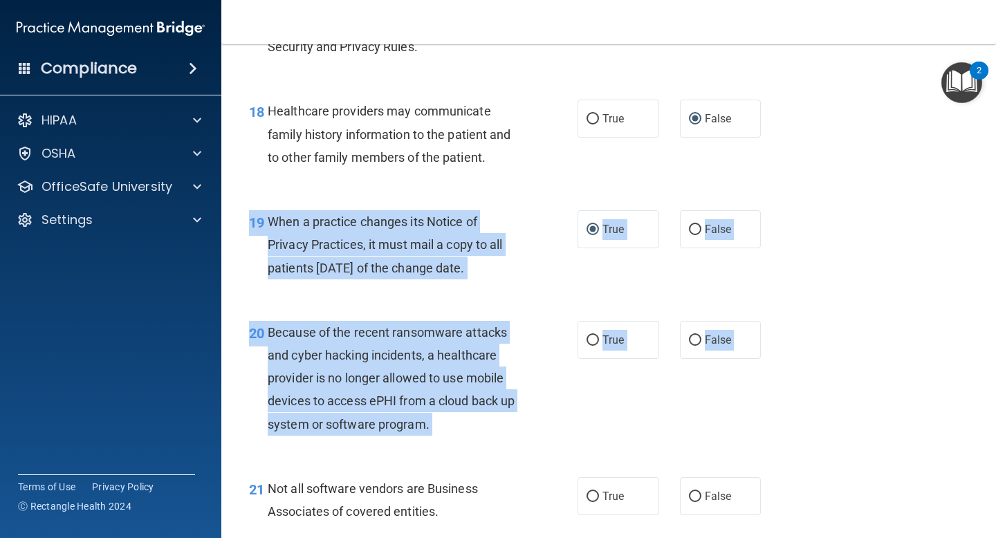
click at [554, 352] on div "20 Because of the recent ransomware attacks and cyber hacking incidents, a heal…" at bounding box center [413, 382] width 370 height 122
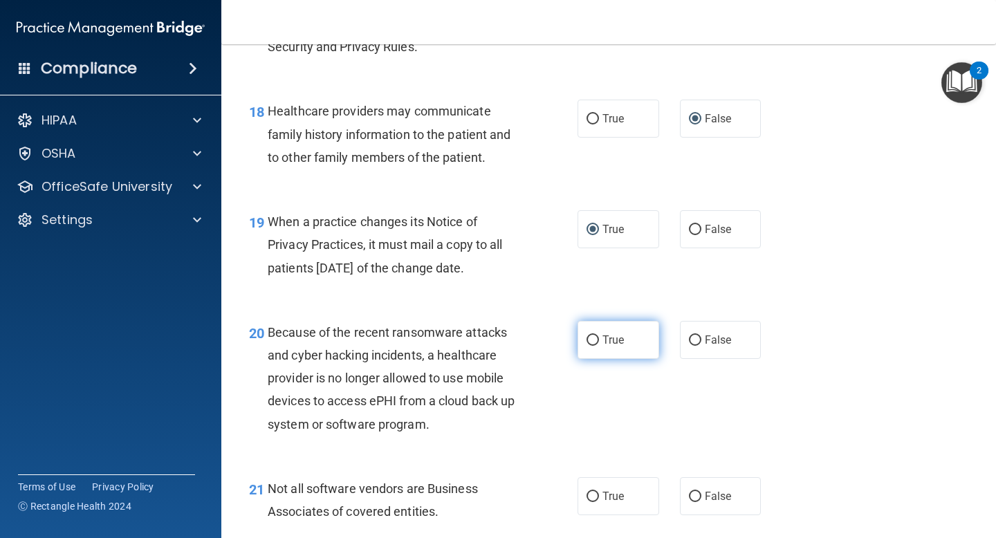
click at [595, 340] on input "True" at bounding box center [593, 341] width 12 height 10
radio input "true"
click at [513, 439] on div "20 Because of the recent ransomware attacks and cyber hacking incidents, a heal…" at bounding box center [413, 382] width 370 height 122
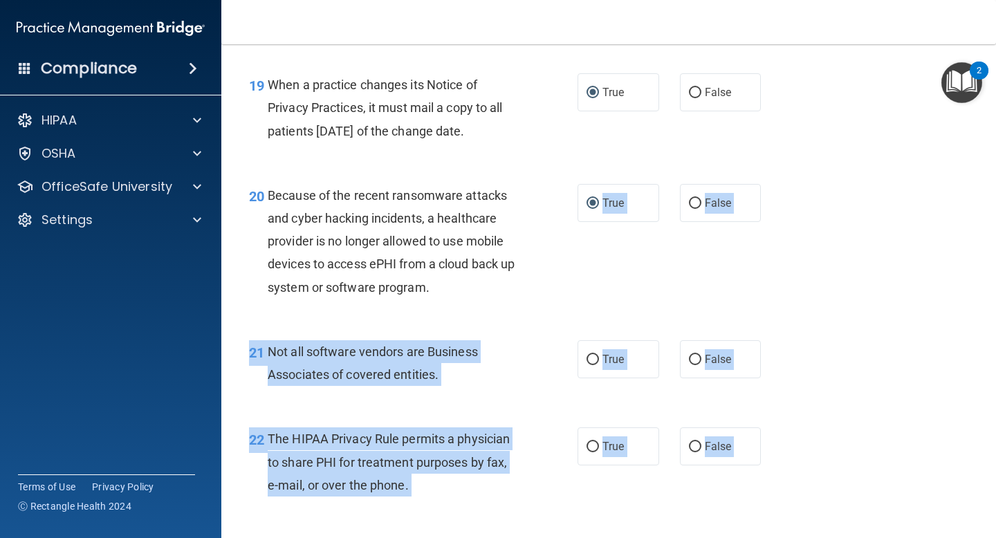
scroll to position [2522, 0]
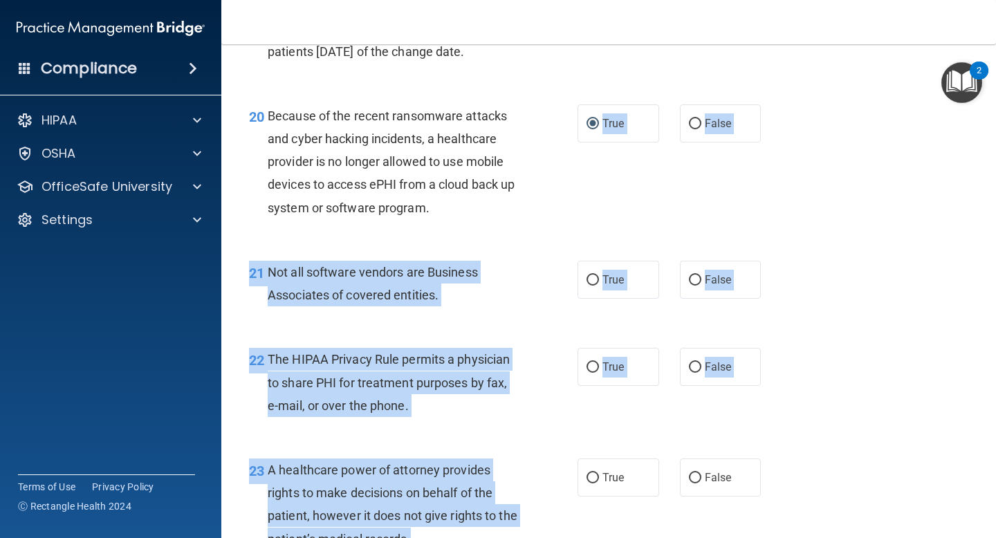
drag, startPoint x: 513, startPoint y: 439, endPoint x: 497, endPoint y: 529, distance: 92.0
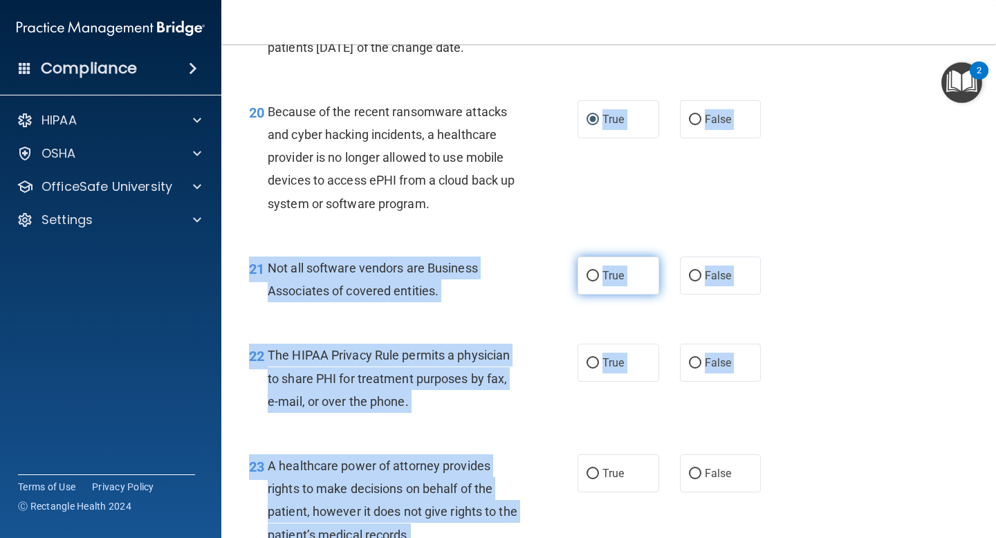
click at [589, 272] on input "True" at bounding box center [593, 276] width 12 height 10
radio input "true"
click at [552, 347] on div "22 The HIPAA Privacy Rule permits a physician to share PHI for treatment purpos…" at bounding box center [413, 382] width 370 height 76
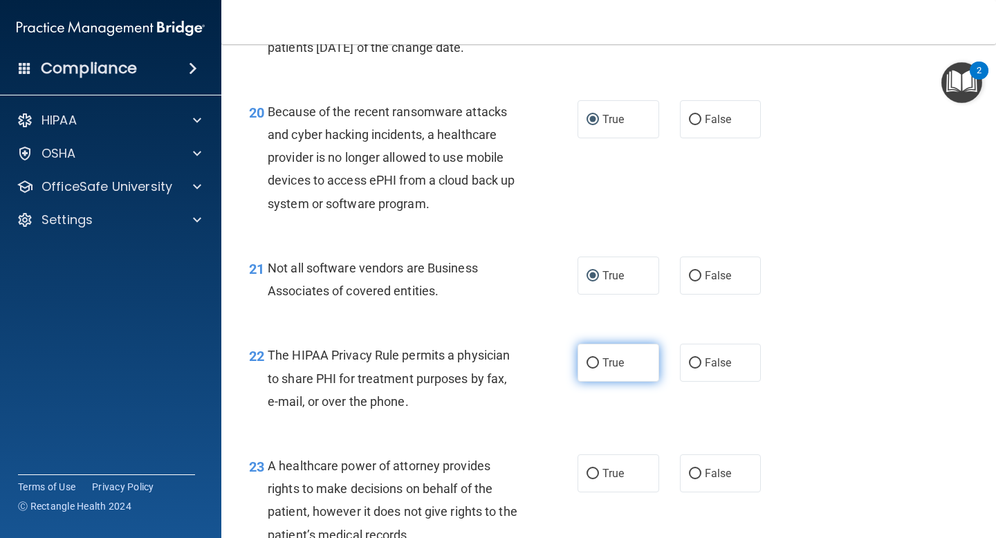
click at [595, 364] on input "True" at bounding box center [593, 363] width 12 height 10
radio input "true"
click at [516, 486] on div "A healthcare power of attorney provides rights to make decisions on behalf of t…" at bounding box center [399, 501] width 262 height 92
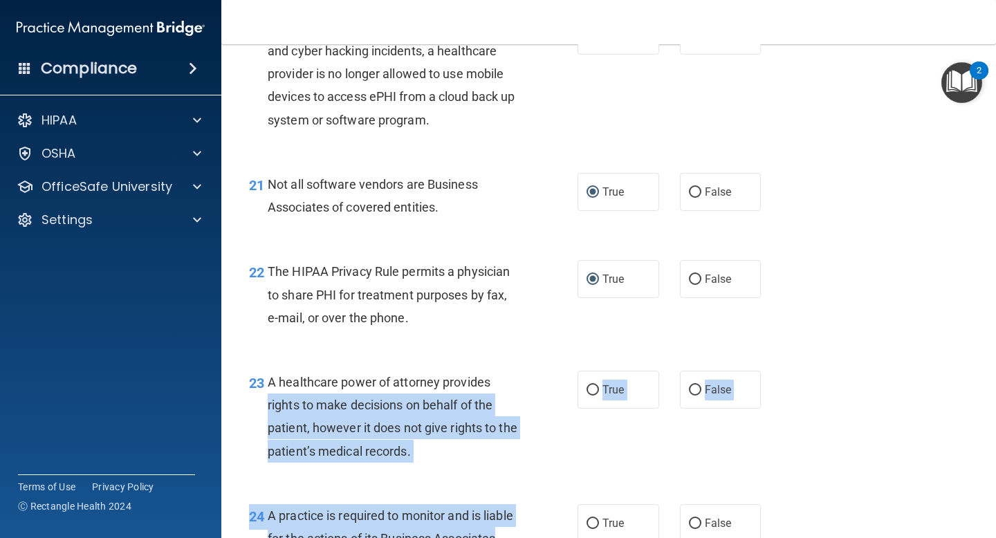
scroll to position [2693, 0]
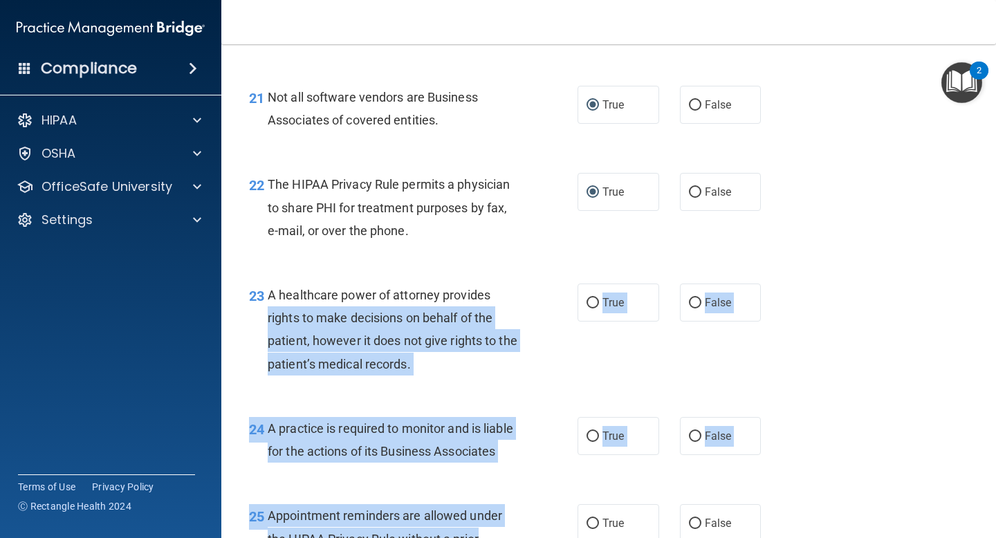
drag, startPoint x: 533, startPoint y: 459, endPoint x: 527, endPoint y: 538, distance: 78.4
click at [698, 302] on input "False" at bounding box center [695, 303] width 12 height 10
radio input "true"
click at [568, 379] on div "23 A healthcare power of attorney provides rights to make decisions on behalf o…" at bounding box center [413, 333] width 370 height 99
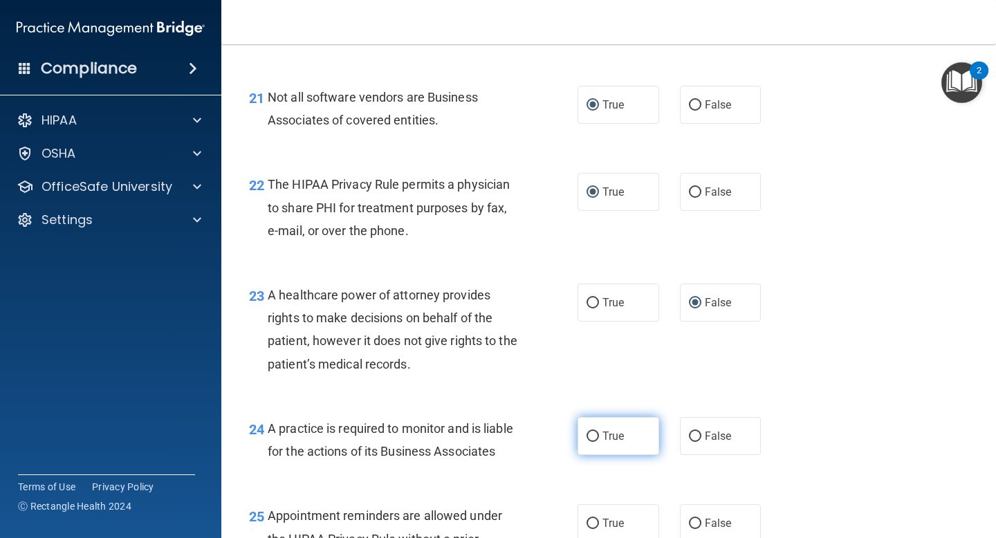
click at [593, 437] on input "True" at bounding box center [593, 437] width 12 height 10
radio input "true"
click at [559, 477] on div "24 A practice is required to monitor and is liable for the actions of its Busin…" at bounding box center [609, 443] width 740 height 87
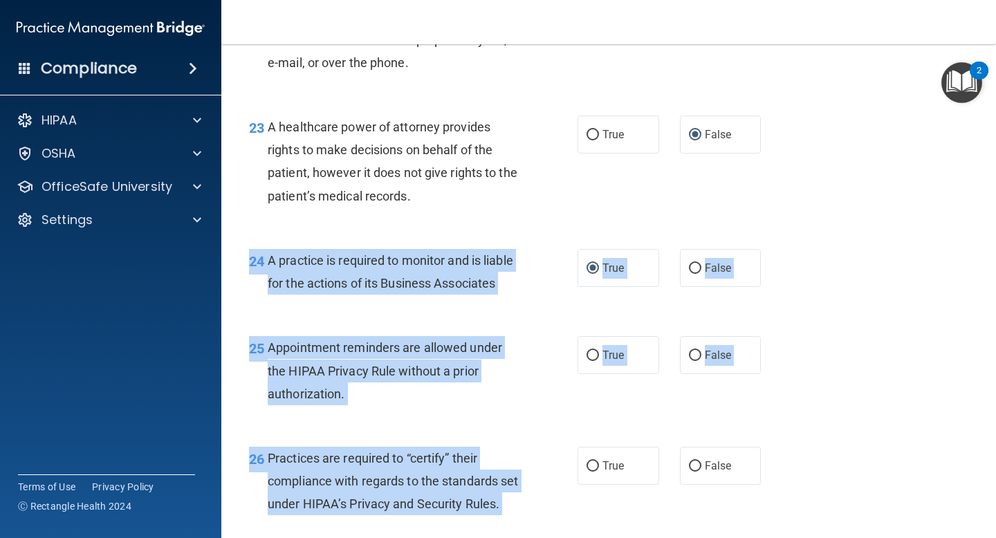
drag, startPoint x: 559, startPoint y: 477, endPoint x: 528, endPoint y: 531, distance: 62.3
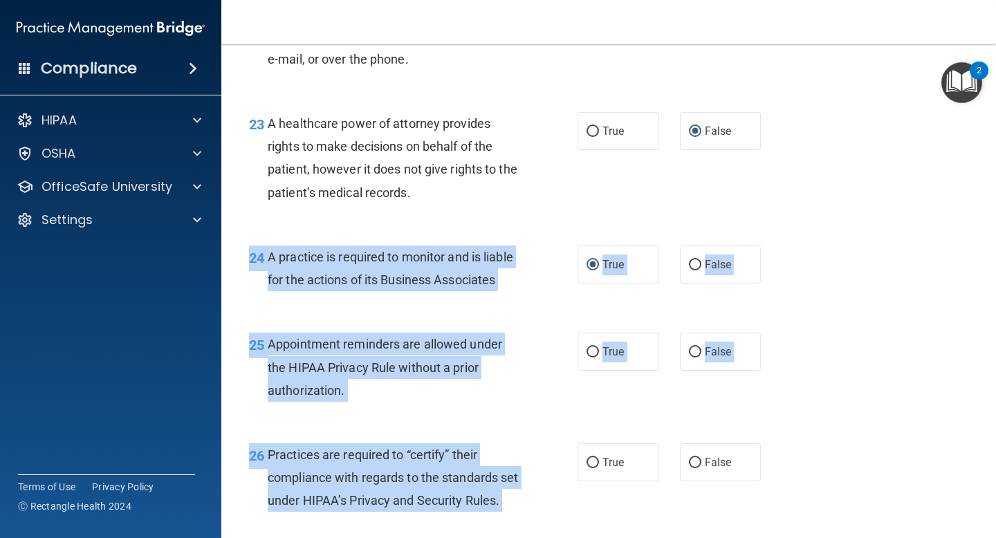
click at [524, 420] on div "25 Appointment reminders are allowed under the HIPAA Privacy Rule without a pri…" at bounding box center [609, 371] width 740 height 111
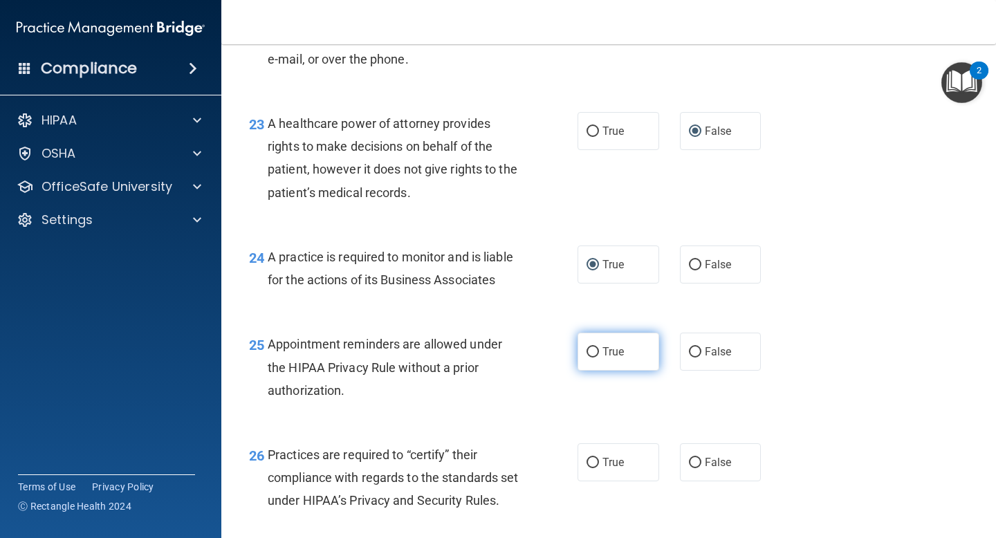
click at [594, 351] on input "True" at bounding box center [593, 352] width 12 height 10
radio input "true"
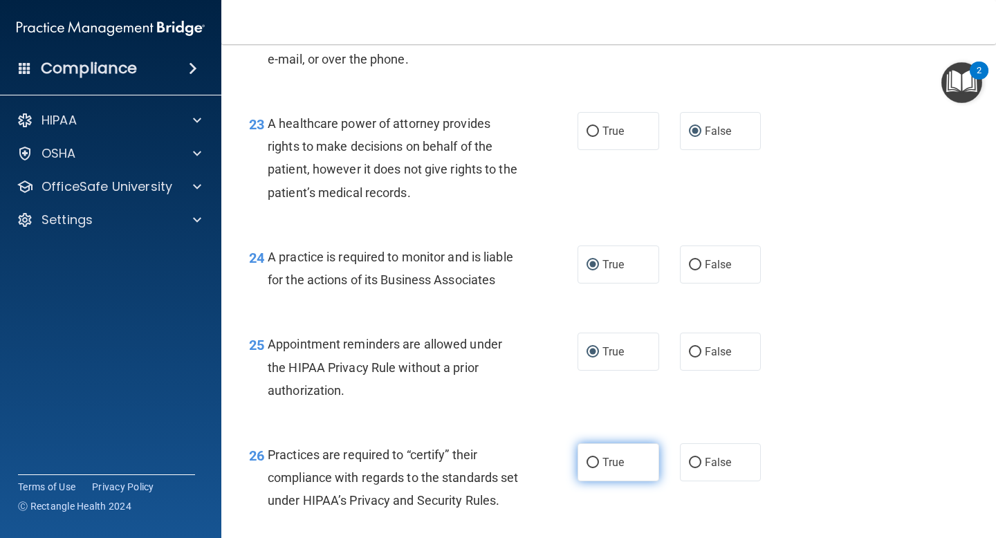
click at [598, 461] on input "True" at bounding box center [593, 463] width 12 height 10
radio input "true"
click at [574, 515] on div "26 Practices are required to “certify” their compliance with regards to the sta…" at bounding box center [413, 482] width 370 height 76
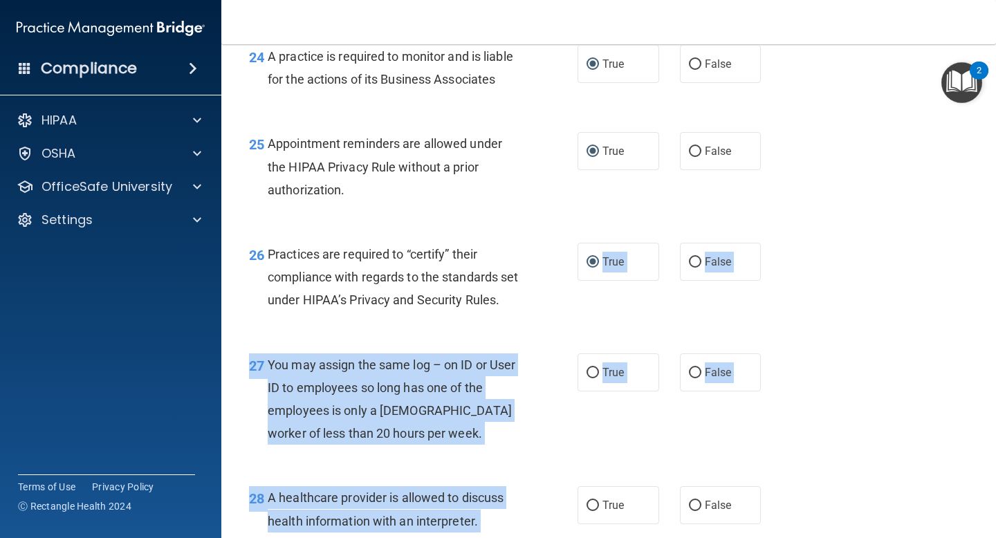
scroll to position [3128, 0]
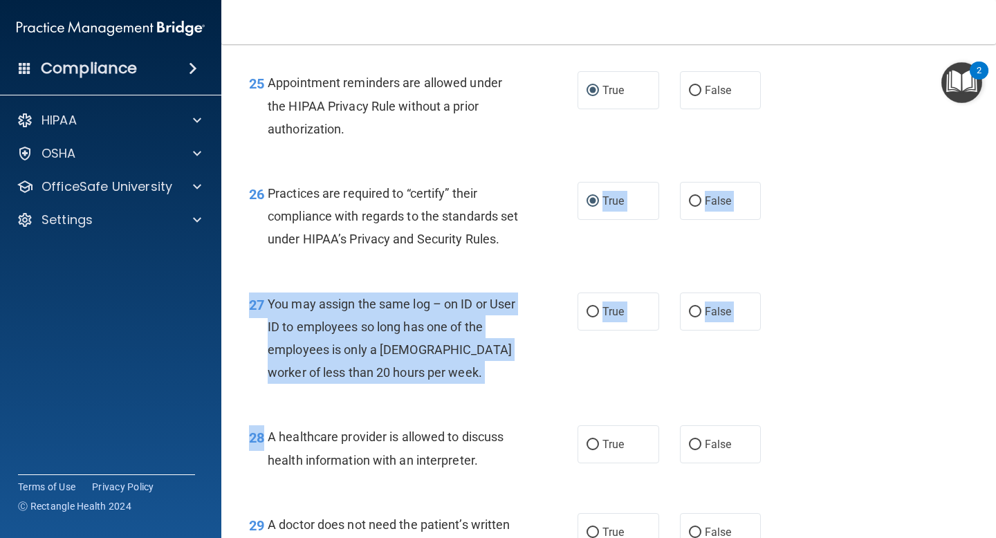
drag, startPoint x: 574, startPoint y: 515, endPoint x: 558, endPoint y: 533, distance: 24.5
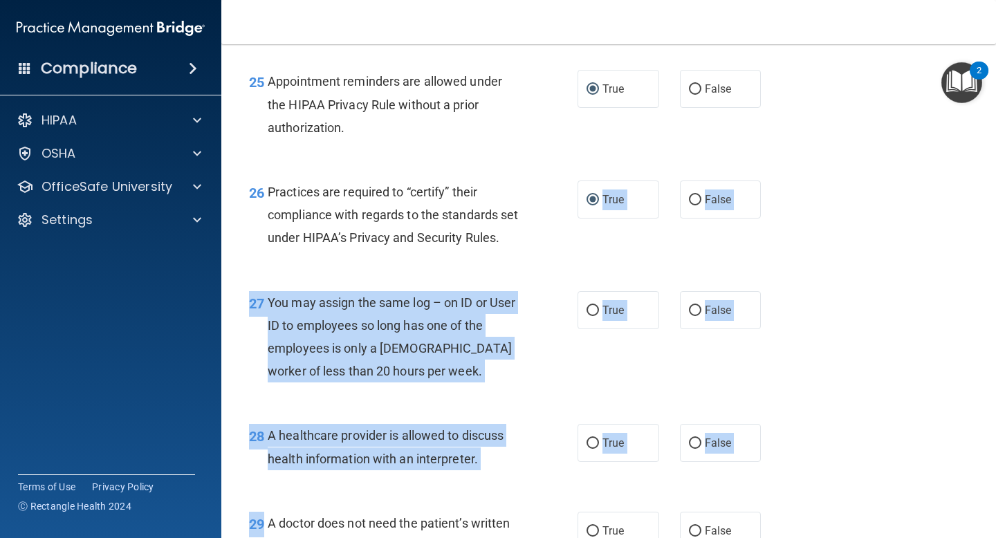
click at [534, 390] on div "27 You may assign the same log – on ID or User ID to employees so long has one …" at bounding box center [413, 340] width 370 height 99
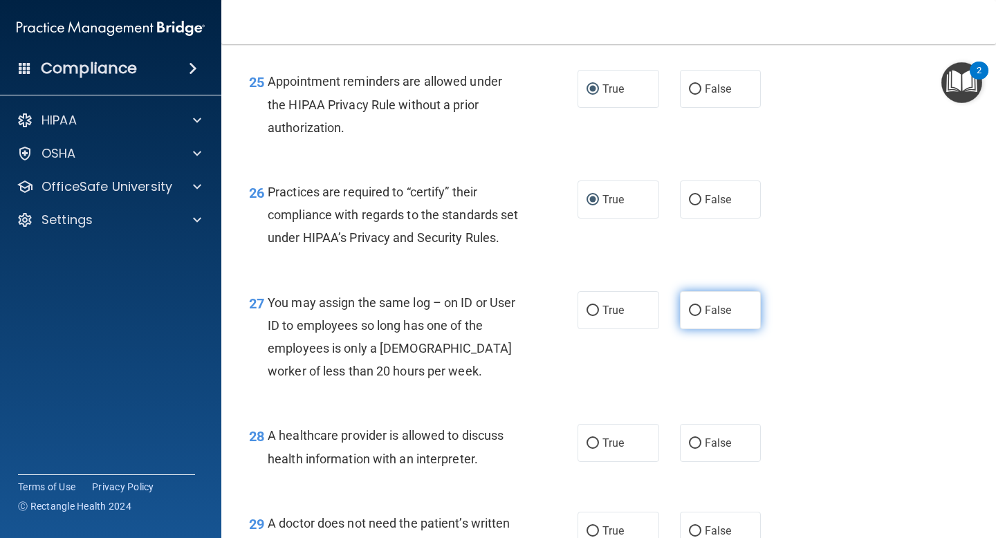
click at [694, 316] on input "False" at bounding box center [695, 311] width 12 height 10
radio input "true"
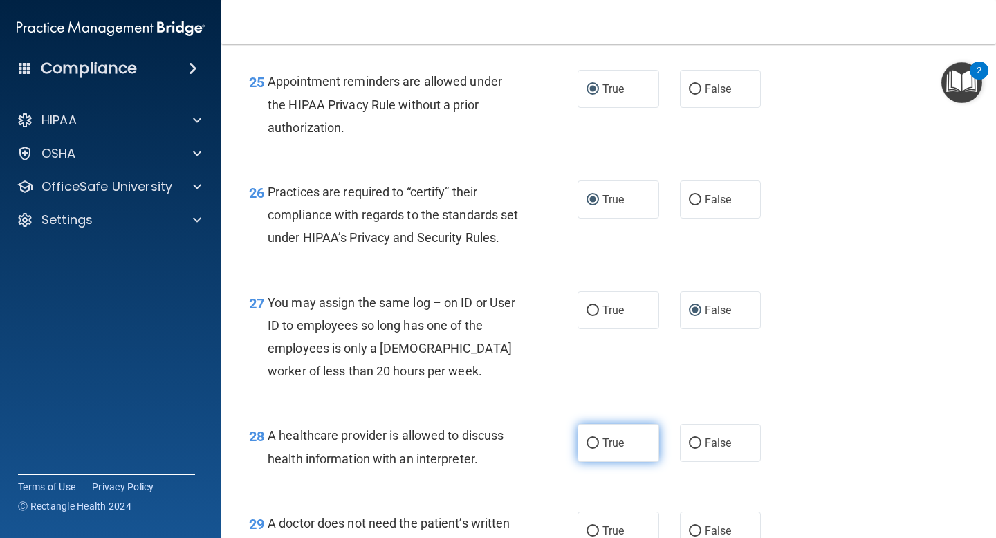
click at [595, 449] on input "True" at bounding box center [593, 444] width 12 height 10
radio input "true"
click at [566, 494] on div "28 A healthcare provider is allowed to discuss health information with an inter…" at bounding box center [609, 450] width 740 height 87
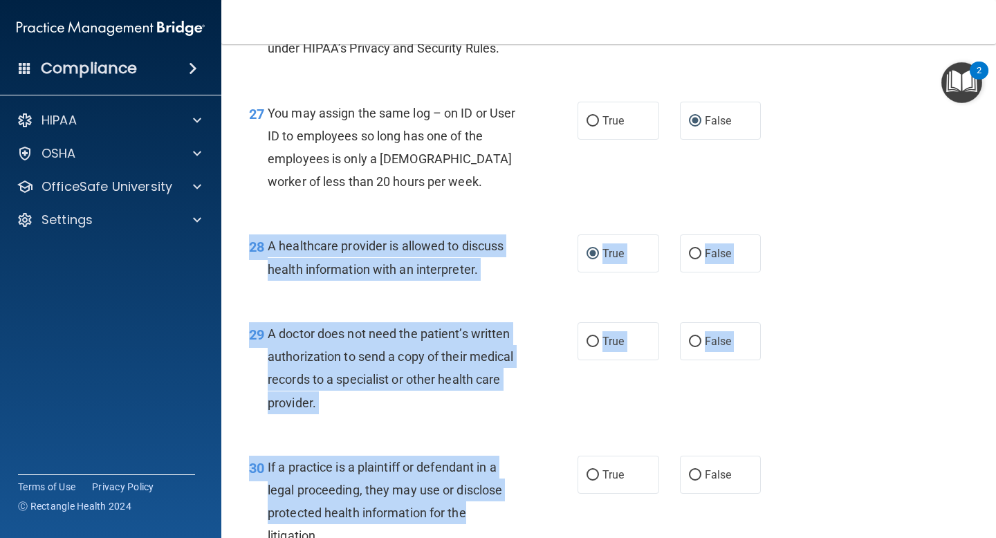
drag, startPoint x: 566, startPoint y: 513, endPoint x: 561, endPoint y: 538, distance: 24.7
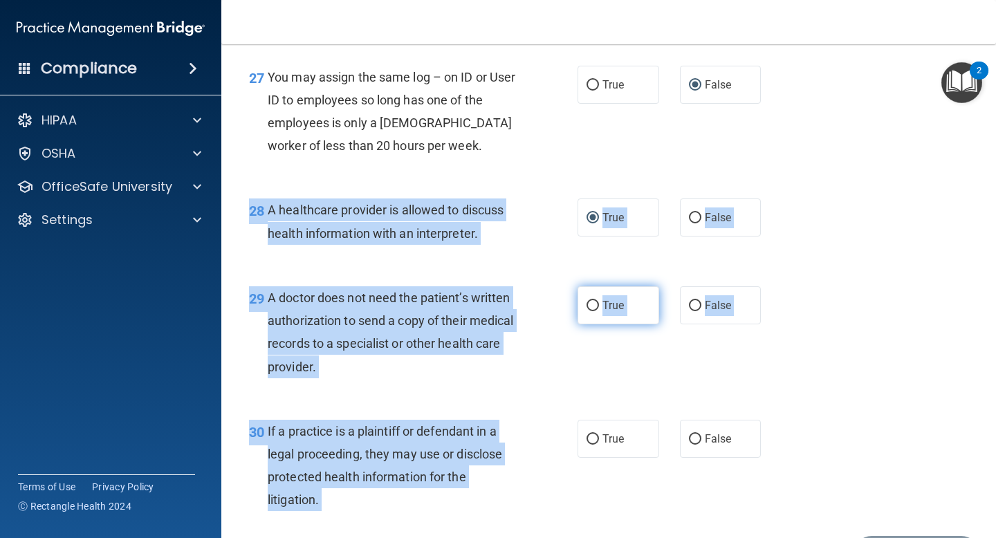
click at [595, 311] on input "True" at bounding box center [593, 306] width 12 height 10
radio input "true"
click at [576, 403] on div "29 A doctor does not need the patient’s written authorization to send a copy of…" at bounding box center [609, 336] width 740 height 134
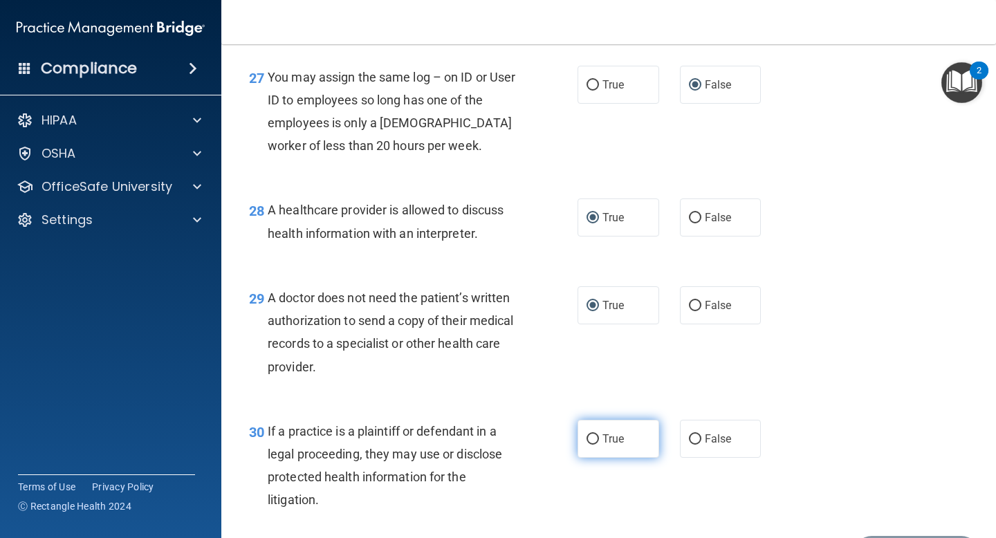
click at [596, 445] on input "True" at bounding box center [593, 440] width 12 height 10
radio input "true"
click at [528, 512] on div "If a practice is a plaintiff or defendant in a legal proceeding, they may use o…" at bounding box center [399, 466] width 262 height 92
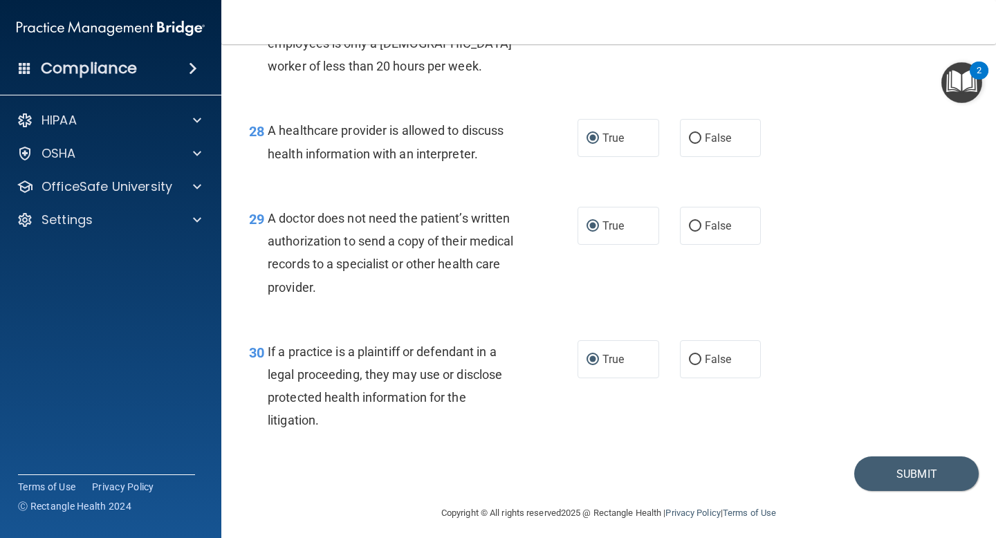
scroll to position [3465, 0]
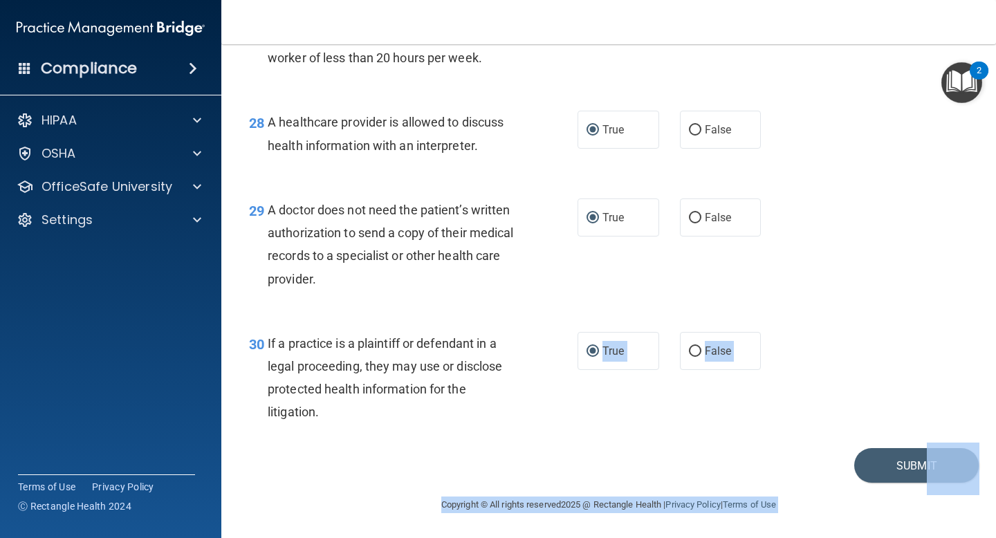
drag, startPoint x: 528, startPoint y: 520, endPoint x: 527, endPoint y: 538, distance: 18.0
click at [527, 538] on main "- The HIPAA Quiz #2 This quiz doesn’t expire until . Are you sure you want to t…" at bounding box center [608, 291] width 775 height 494
click at [880, 468] on button "Submit" at bounding box center [917, 465] width 125 height 35
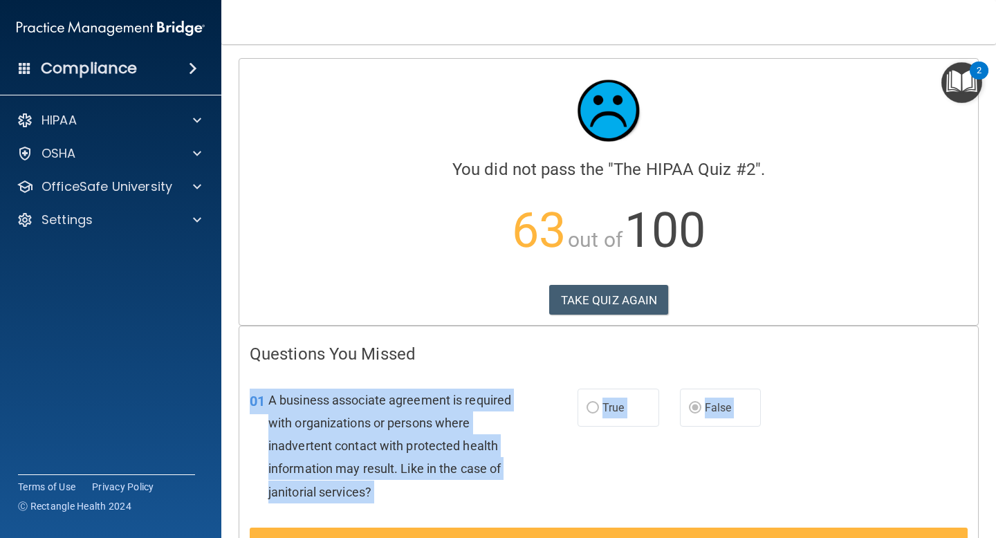
drag, startPoint x: 731, startPoint y: 462, endPoint x: 718, endPoint y: 528, distance: 67.9
click at [718, 528] on div "01 A business associate agreement is required with organizations or persons whe…" at bounding box center [609, 485] width 718 height 226
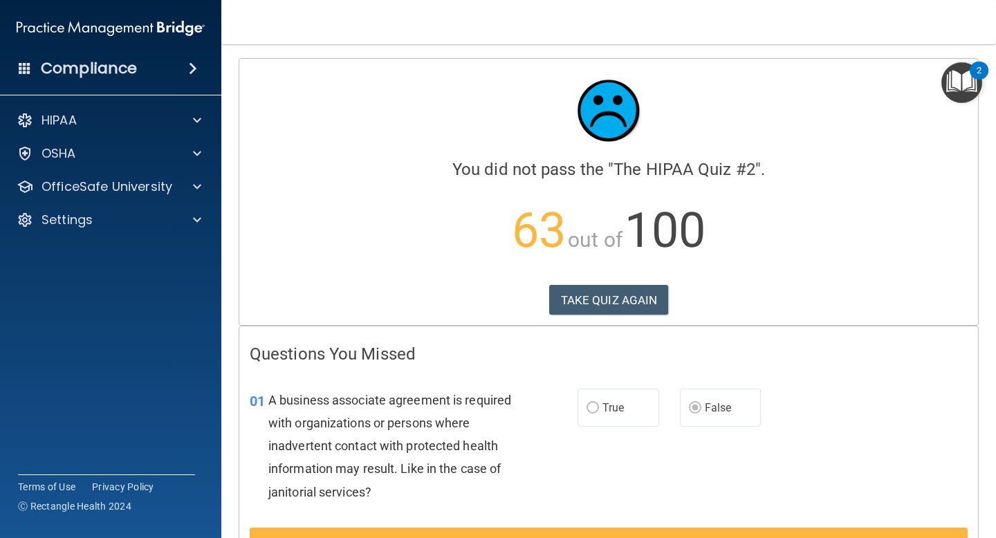
click at [529, 376] on div "01 A business associate agreement is required with organizations or persons whe…" at bounding box center [608, 450] width 739 height 156
